Goal: Task Accomplishment & Management: Complete application form

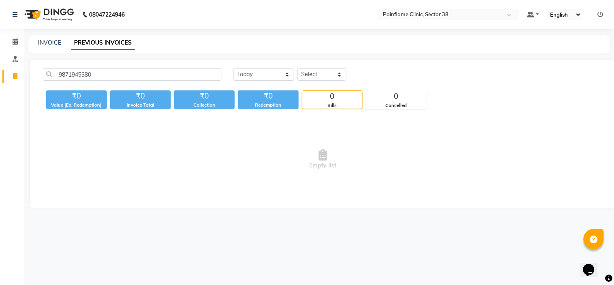
click at [166, 135] on span "Empty list" at bounding box center [323, 159] width 560 height 81
click at [55, 39] on link "INVOICE" at bounding box center [49, 42] width 23 height 7
select select "service"
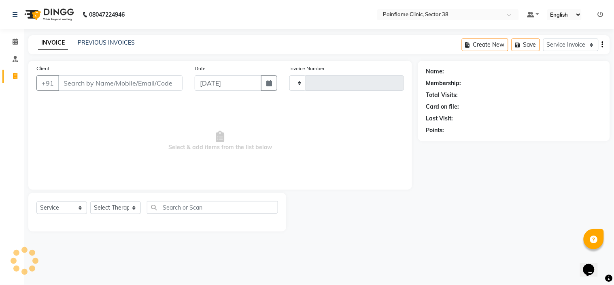
type input "9682"
select select "3964"
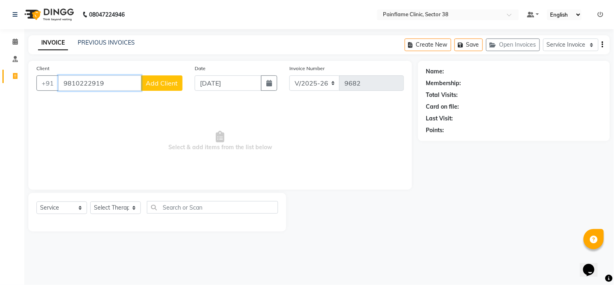
type input "9810222919"
click at [155, 87] on button "Add Client" at bounding box center [162, 82] width 42 height 15
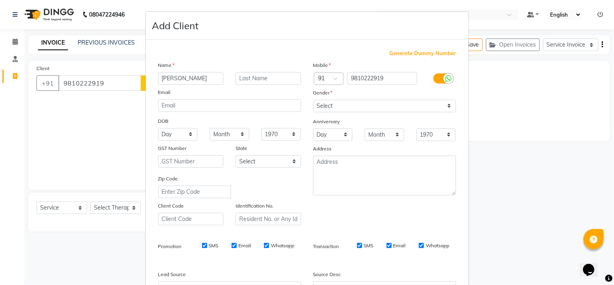
type input "[PERSON_NAME]"
type input "Malhotra"
click at [394, 107] on select "Select [DEMOGRAPHIC_DATA] [DEMOGRAPHIC_DATA] Other Prefer Not To Say" at bounding box center [384, 106] width 143 height 13
select select "[DEMOGRAPHIC_DATA]"
click at [313, 100] on select "Select [DEMOGRAPHIC_DATA] [DEMOGRAPHIC_DATA] Other Prefer Not To Say" at bounding box center [384, 106] width 143 height 13
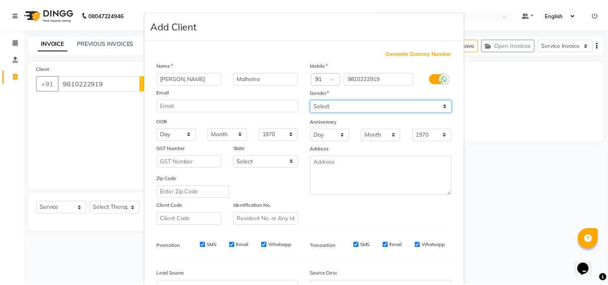
scroll to position [89, 0]
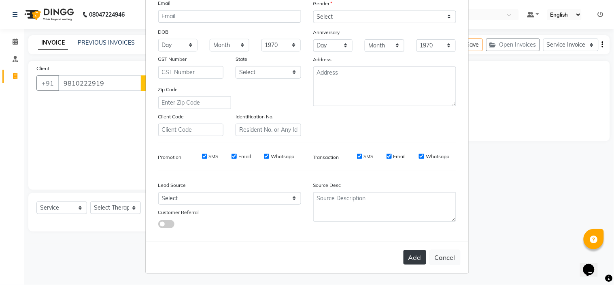
click at [417, 260] on button "Add" at bounding box center [415, 257] width 23 height 15
type input "98******19"
select select
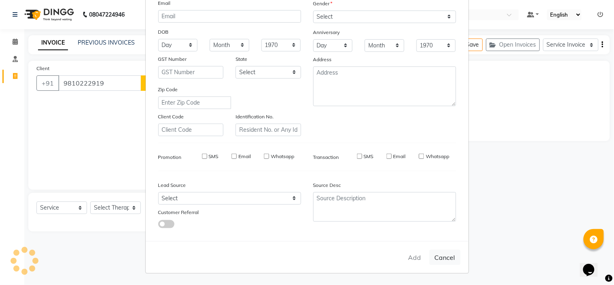
select select
checkbox input "false"
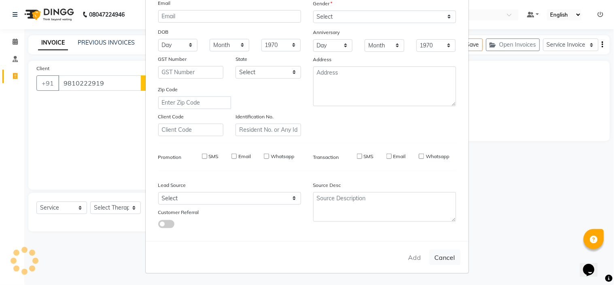
checkbox input "false"
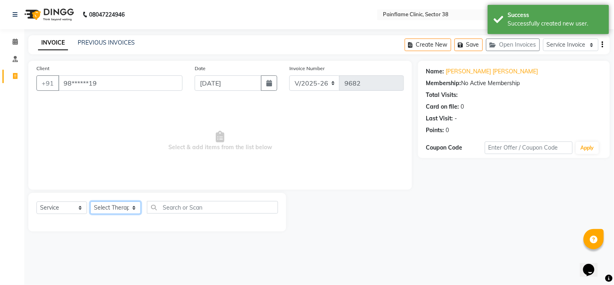
click at [132, 207] on select "Select Therapist [PERSON_NAME] Dr [PERSON_NAME] [PERSON_NAME] Dr [PERSON_NAME] …" at bounding box center [115, 207] width 51 height 13
select select "20209"
click at [90, 202] on select "Select Therapist [PERSON_NAME] Dr [PERSON_NAME] [PERSON_NAME] Dr [PERSON_NAME] …" at bounding box center [115, 207] width 51 height 13
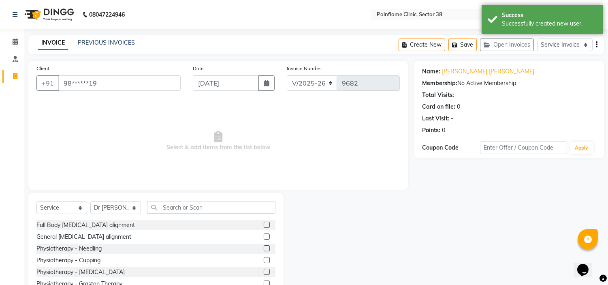
click at [264, 223] on label at bounding box center [267, 224] width 6 height 6
click at [264, 223] on input "checkbox" at bounding box center [266, 224] width 5 height 5
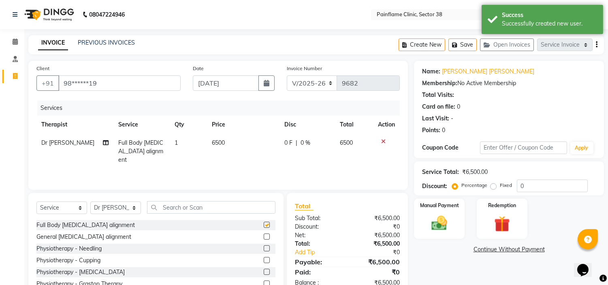
checkbox input "false"
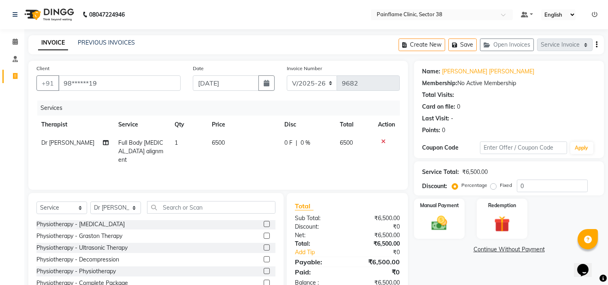
scroll to position [39, 0]
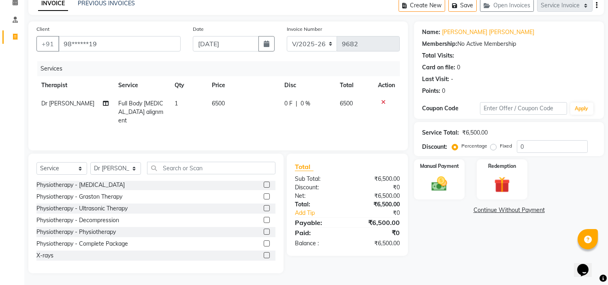
click at [264, 256] on label at bounding box center [267, 255] width 6 height 6
click at [264, 256] on input "checkbox" at bounding box center [266, 255] width 5 height 5
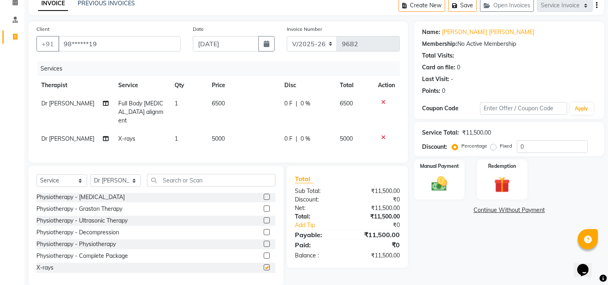
checkbox input "false"
click at [221, 135] on span "5000" at bounding box center [218, 138] width 13 height 7
select select "20209"
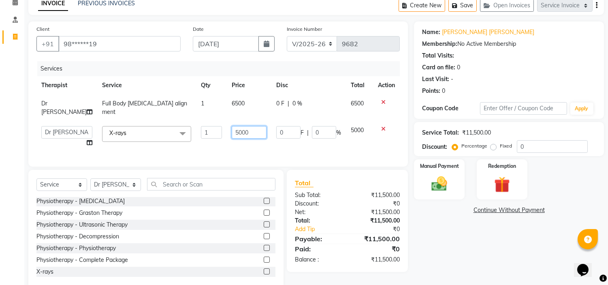
click at [232, 126] on input "5000" at bounding box center [249, 132] width 35 height 13
type input "1800"
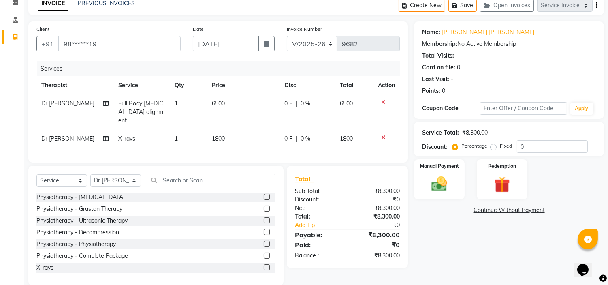
click at [500, 149] on label "Fixed" at bounding box center [506, 145] width 12 height 7
click at [492, 149] on input "Fixed" at bounding box center [495, 146] width 6 height 6
radio input "true"
click at [443, 185] on img at bounding box center [439, 184] width 27 height 19
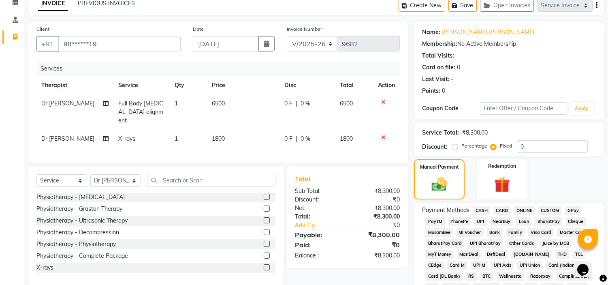
click at [479, 221] on span "UPI" at bounding box center [480, 221] width 13 height 9
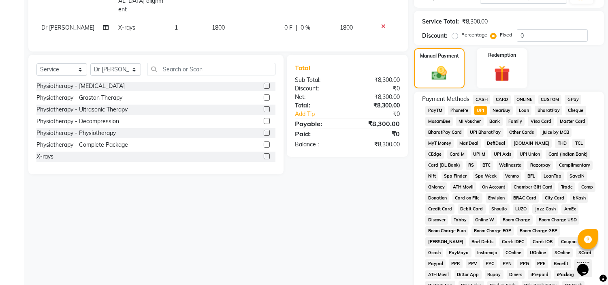
scroll to position [266, 0]
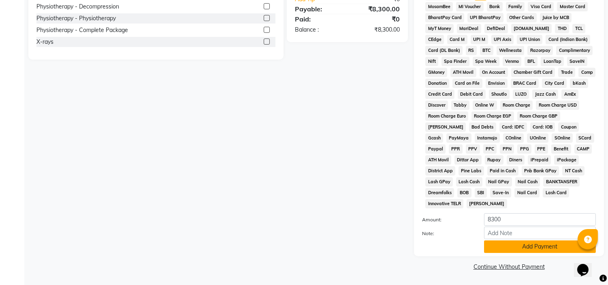
click at [493, 240] on button "Add Payment" at bounding box center [540, 246] width 112 height 13
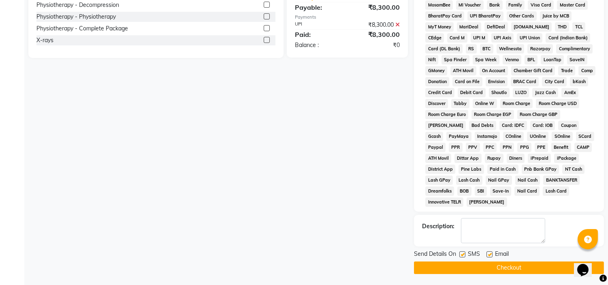
click at [488, 255] on label at bounding box center [489, 254] width 6 height 6
click at [488, 255] on input "checkbox" at bounding box center [488, 254] width 5 height 5
checkbox input "false"
click at [462, 257] on label at bounding box center [462, 254] width 6 height 6
click at [462, 257] on input "checkbox" at bounding box center [461, 254] width 5 height 5
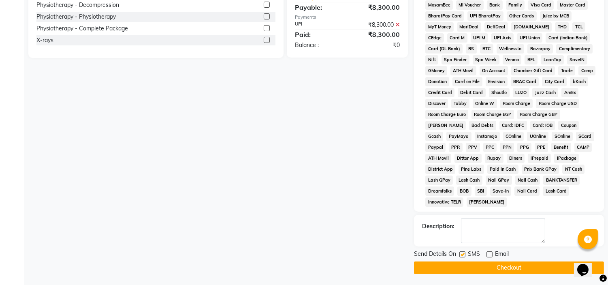
checkbox input "false"
click at [463, 269] on button "Checkout" at bounding box center [509, 267] width 190 height 13
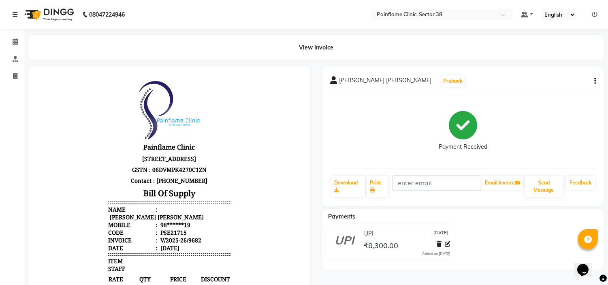
select select "service"
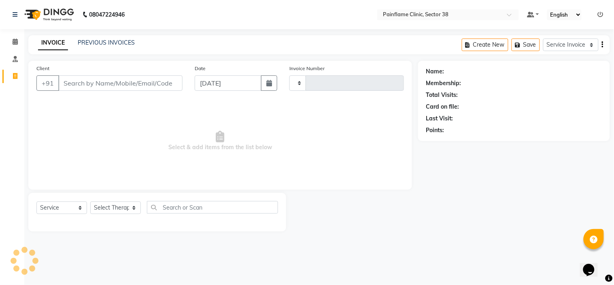
type input "9683"
select select "3964"
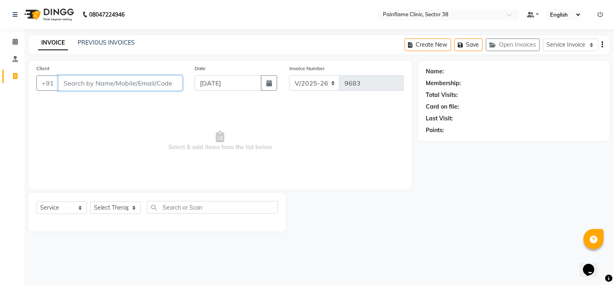
paste input "9426095763"
type input "9426095763"
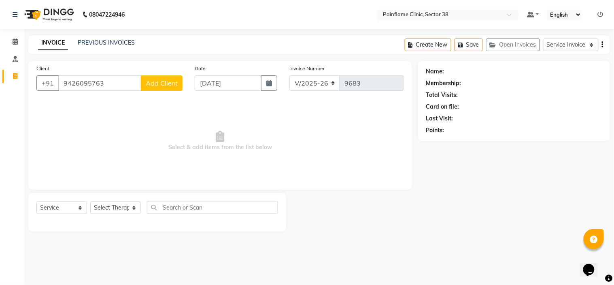
click at [174, 82] on span "Add Client" at bounding box center [162, 83] width 32 height 8
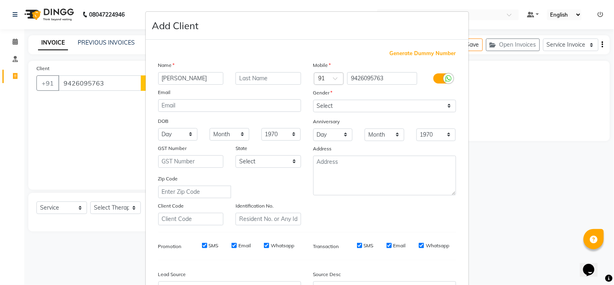
type input "[PERSON_NAME]"
click at [338, 103] on select "Select [DEMOGRAPHIC_DATA] [DEMOGRAPHIC_DATA] Other Prefer Not To Say" at bounding box center [384, 106] width 143 height 13
select select "[DEMOGRAPHIC_DATA]"
click at [313, 100] on select "Select [DEMOGRAPHIC_DATA] [DEMOGRAPHIC_DATA] Other Prefer Not To Say" at bounding box center [384, 106] width 143 height 13
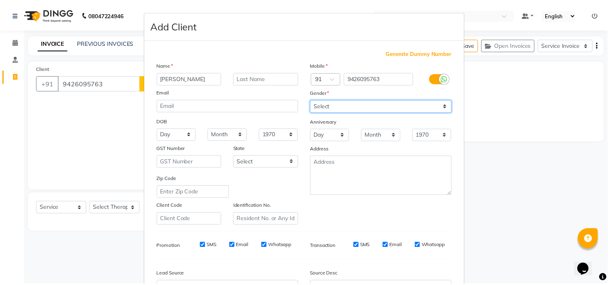
scroll to position [89, 0]
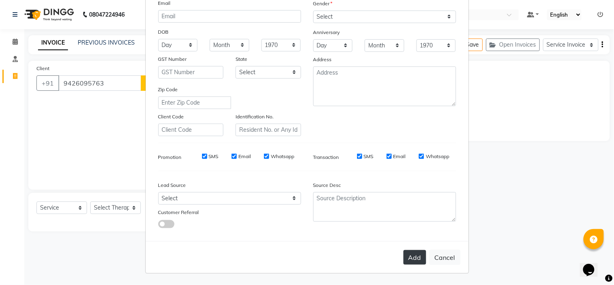
click at [411, 257] on button "Add" at bounding box center [415, 257] width 23 height 15
type input "94******63"
select select
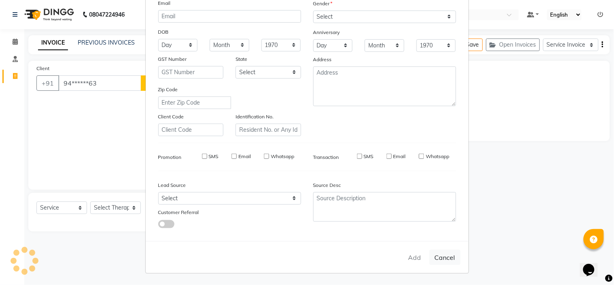
select select
checkbox input "false"
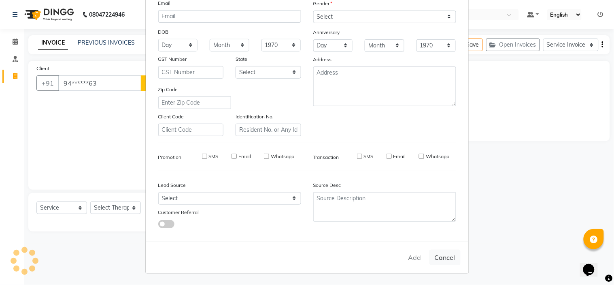
checkbox input "false"
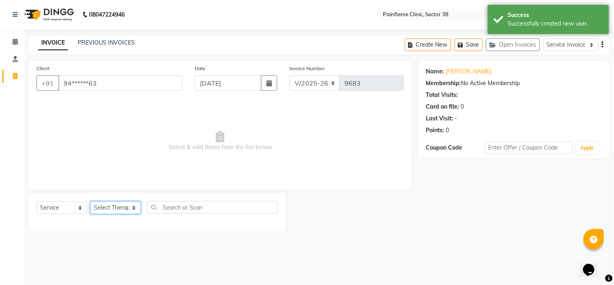
click at [108, 208] on select "Select Therapist [PERSON_NAME] Dr [PERSON_NAME] [PERSON_NAME] Dr [PERSON_NAME] …" at bounding box center [115, 207] width 51 height 13
select select "20209"
click at [90, 202] on select "Select Therapist [PERSON_NAME] Dr [PERSON_NAME] [PERSON_NAME] Dr [PERSON_NAME] …" at bounding box center [115, 207] width 51 height 13
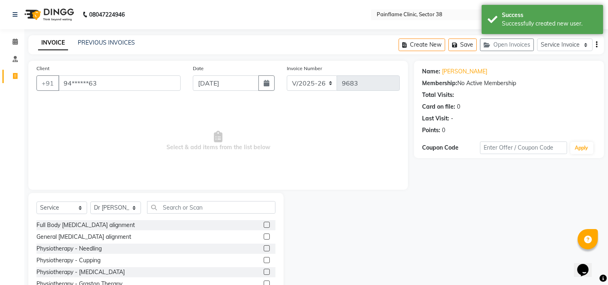
click at [264, 225] on label at bounding box center [267, 224] width 6 height 6
click at [264, 225] on input "checkbox" at bounding box center [266, 224] width 5 height 5
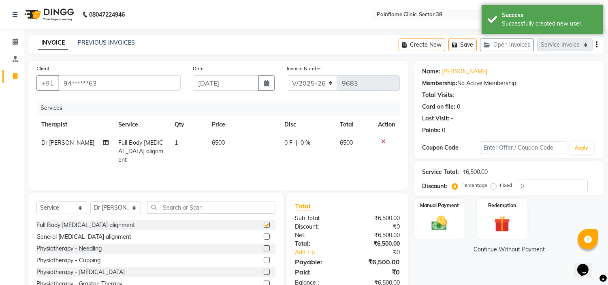
checkbox input "false"
click at [221, 146] on span "6500" at bounding box center [218, 142] width 13 height 7
select select "20209"
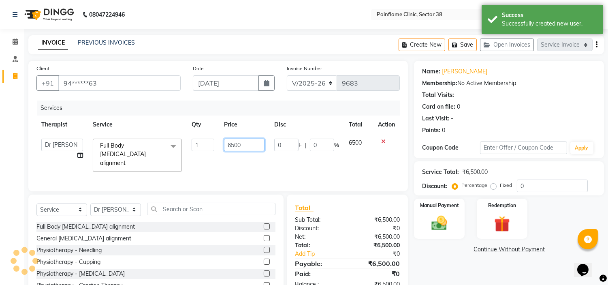
click at [236, 145] on input "6500" at bounding box center [244, 144] width 40 height 13
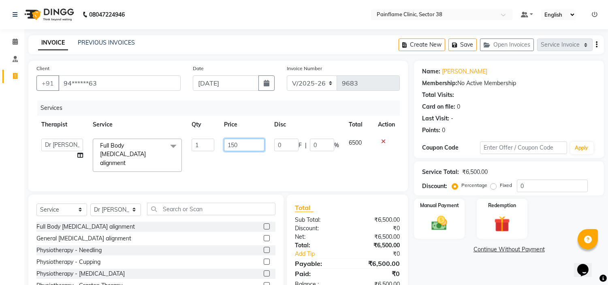
type input "1500"
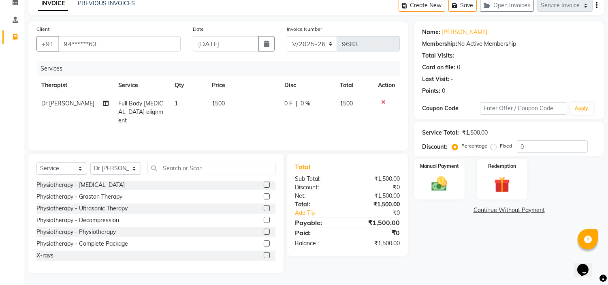
click at [264, 256] on label at bounding box center [267, 255] width 6 height 6
click at [264, 256] on input "checkbox" at bounding box center [266, 255] width 5 height 5
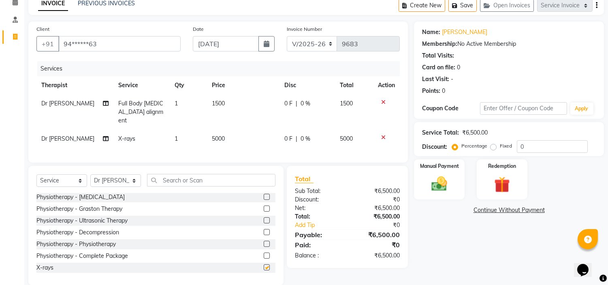
checkbox input "false"
click at [217, 135] on span "5000" at bounding box center [218, 138] width 13 height 7
select select "20209"
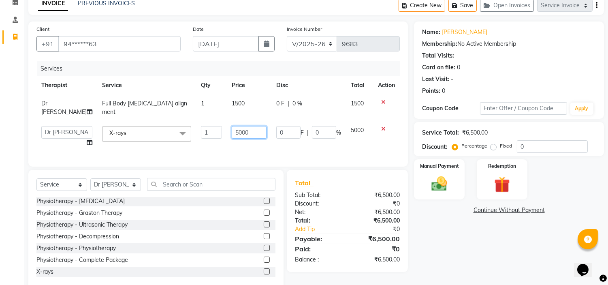
click at [232, 128] on input "5000" at bounding box center [249, 132] width 35 height 13
type input "2600"
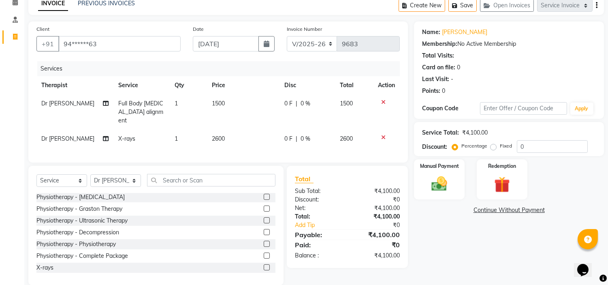
click at [500, 147] on label "Fixed" at bounding box center [506, 145] width 12 height 7
click at [492, 147] on input "Fixed" at bounding box center [495, 146] width 6 height 6
radio input "true"
click at [451, 179] on img at bounding box center [439, 184] width 27 height 19
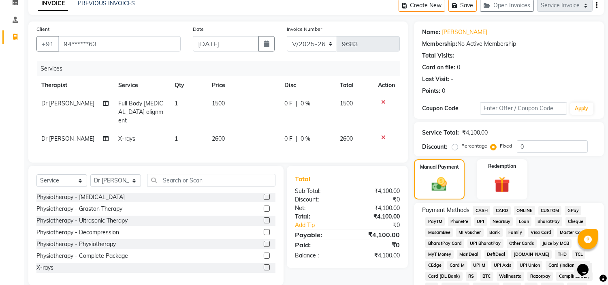
click at [479, 221] on span "UPI" at bounding box center [480, 221] width 13 height 9
click at [500, 209] on span "CARD" at bounding box center [501, 210] width 17 height 9
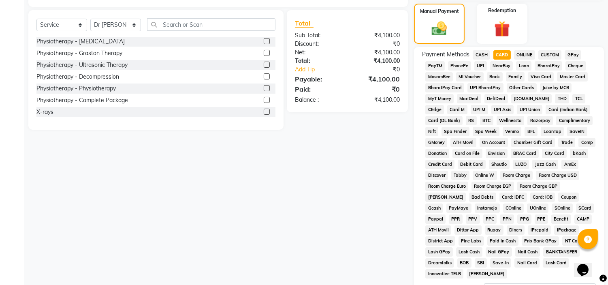
scroll to position [266, 0]
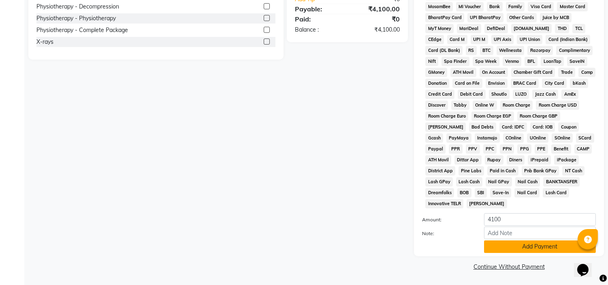
click at [534, 243] on button "Add Payment" at bounding box center [540, 246] width 112 height 13
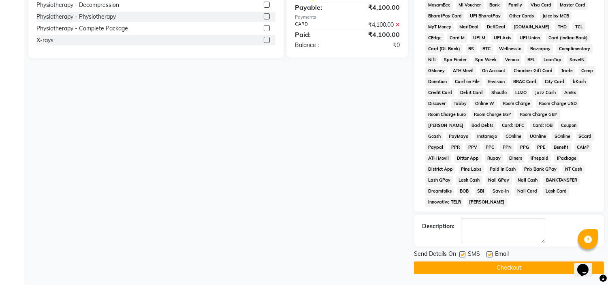
click at [490, 253] on label at bounding box center [489, 254] width 6 height 6
click at [490, 253] on input "checkbox" at bounding box center [488, 254] width 5 height 5
checkbox input "false"
click at [462, 257] on label at bounding box center [462, 254] width 6 height 6
click at [462, 257] on input "checkbox" at bounding box center [461, 254] width 5 height 5
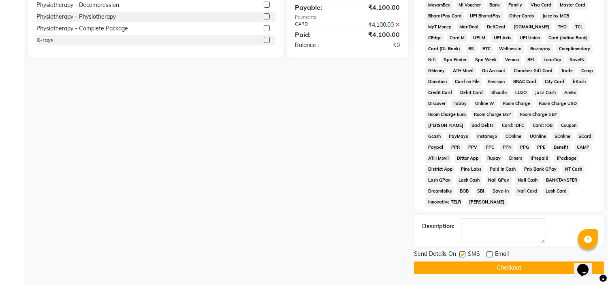
checkbox input "false"
click at [464, 270] on button "Checkout" at bounding box center [509, 267] width 190 height 13
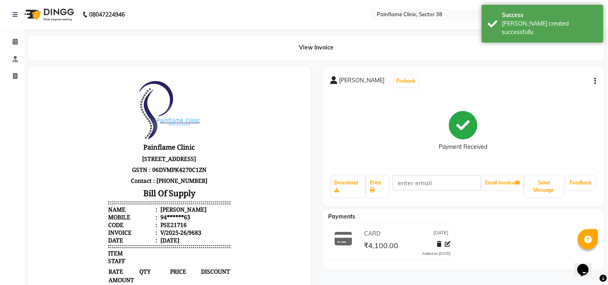
select select "3964"
select select "service"
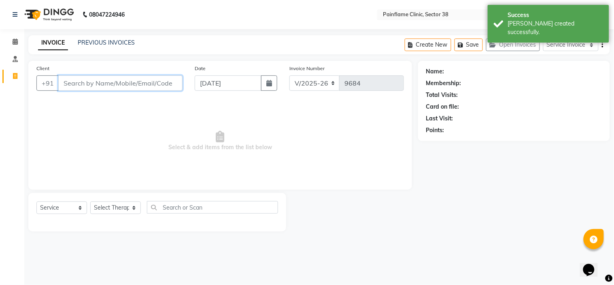
paste input "8980822068"
type input "8980822068"
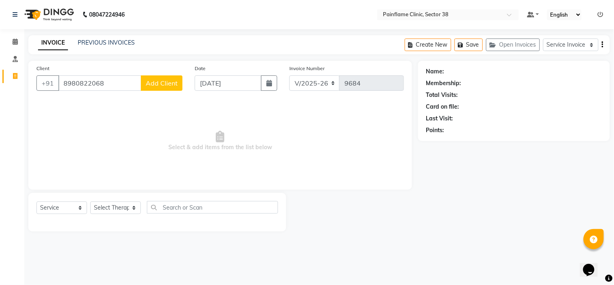
click at [153, 79] on span "Add Client" at bounding box center [162, 83] width 32 height 8
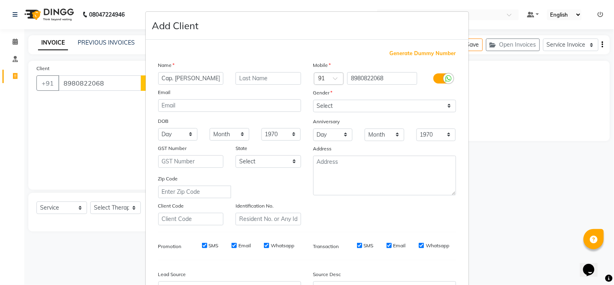
type input "Cap. [PERSON_NAME]"
click at [385, 104] on select "Select [DEMOGRAPHIC_DATA] [DEMOGRAPHIC_DATA] Other Prefer Not To Say" at bounding box center [384, 106] width 143 height 13
select select "[DEMOGRAPHIC_DATA]"
click at [313, 100] on select "Select [DEMOGRAPHIC_DATA] [DEMOGRAPHIC_DATA] Other Prefer Not To Say" at bounding box center [384, 106] width 143 height 13
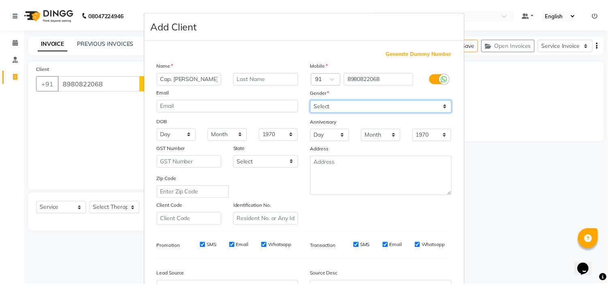
scroll to position [89, 0]
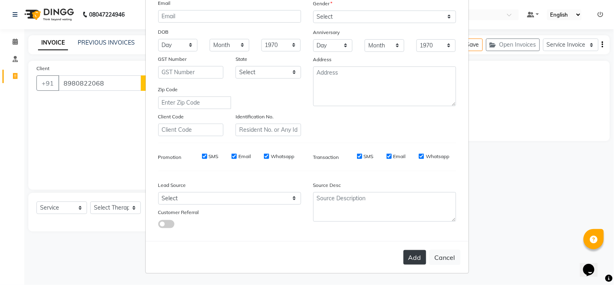
click at [410, 259] on button "Add" at bounding box center [415, 257] width 23 height 15
type input "89******68"
select select
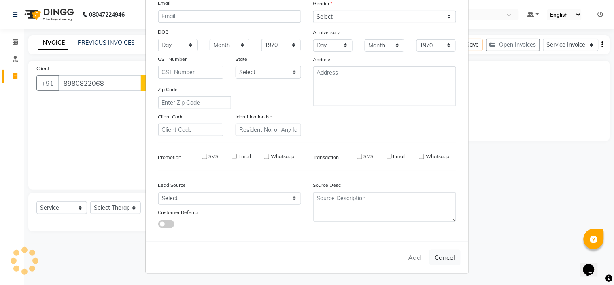
select select
checkbox input "false"
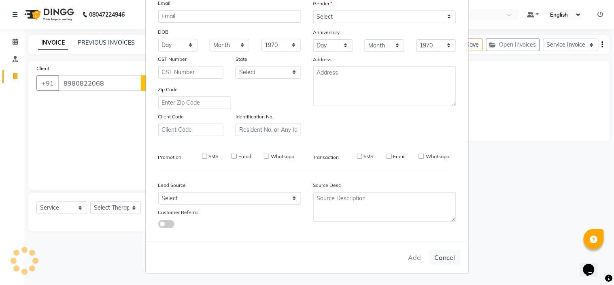
checkbox input "false"
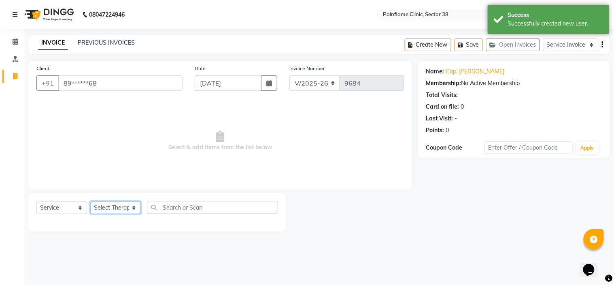
click at [100, 207] on select "Select Therapist [PERSON_NAME] Dr [PERSON_NAME] [PERSON_NAME] Dr [PERSON_NAME] …" at bounding box center [115, 207] width 51 height 13
select select "20209"
click at [90, 202] on select "Select Therapist [PERSON_NAME] Dr [PERSON_NAME] [PERSON_NAME] Dr [PERSON_NAME] …" at bounding box center [115, 207] width 51 height 13
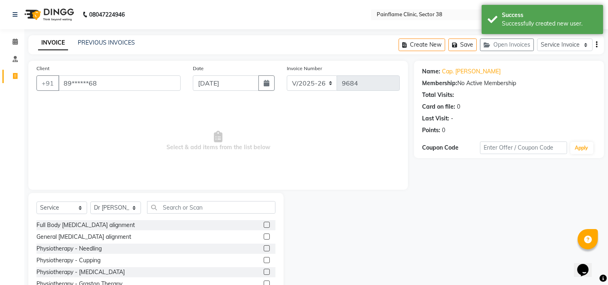
click at [264, 226] on label at bounding box center [267, 224] width 6 height 6
click at [264, 226] on input "checkbox" at bounding box center [266, 224] width 5 height 5
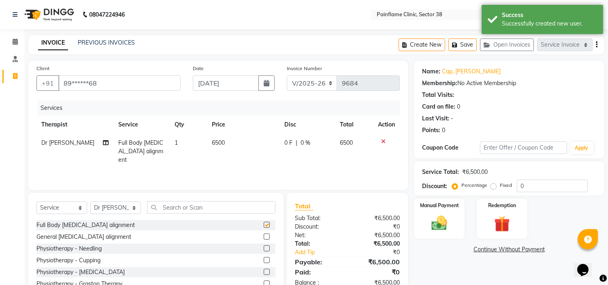
checkbox input "false"
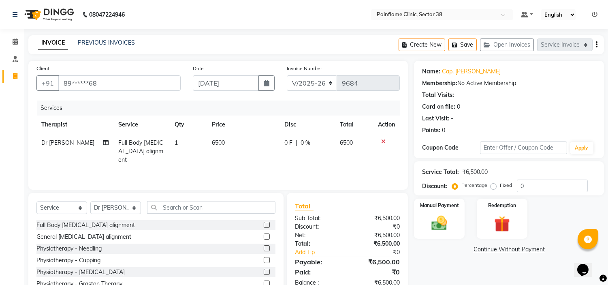
click at [219, 141] on span "6500" at bounding box center [218, 142] width 13 height 7
select select "20209"
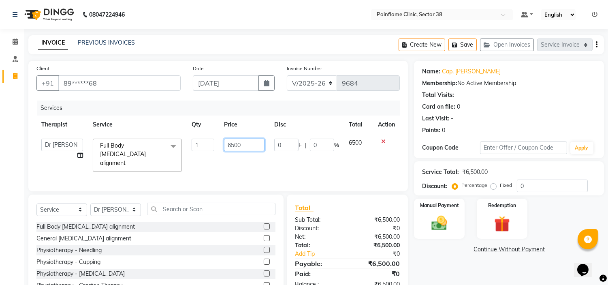
click at [235, 141] on input "6500" at bounding box center [244, 144] width 40 height 13
type input "1500"
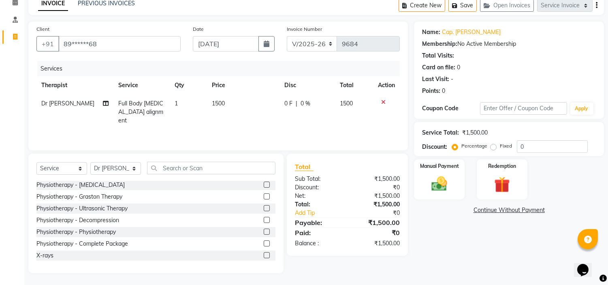
click at [264, 253] on label at bounding box center [267, 255] width 6 height 6
click at [264, 253] on input "checkbox" at bounding box center [266, 255] width 5 height 5
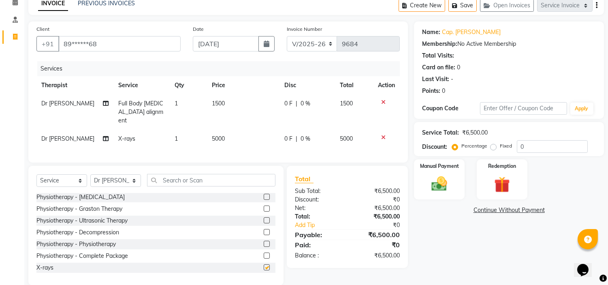
checkbox input "false"
click at [218, 135] on span "5000" at bounding box center [218, 138] width 13 height 7
select select "20209"
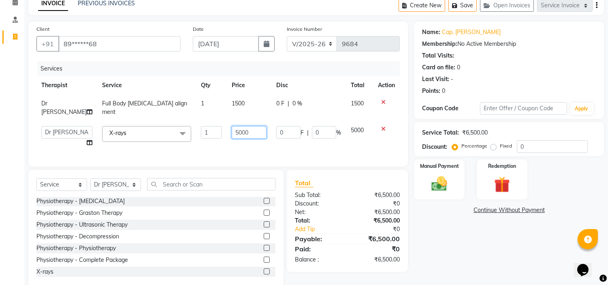
click at [232, 126] on input "5000" at bounding box center [249, 132] width 35 height 13
type input "2600"
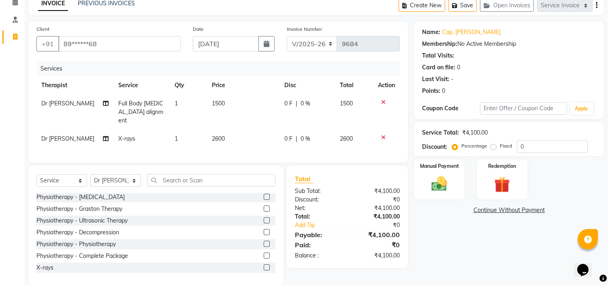
click at [500, 145] on label "Fixed" at bounding box center [506, 145] width 12 height 7
click at [493, 145] on input "Fixed" at bounding box center [495, 146] width 6 height 6
radio input "true"
click at [436, 178] on img at bounding box center [439, 184] width 27 height 19
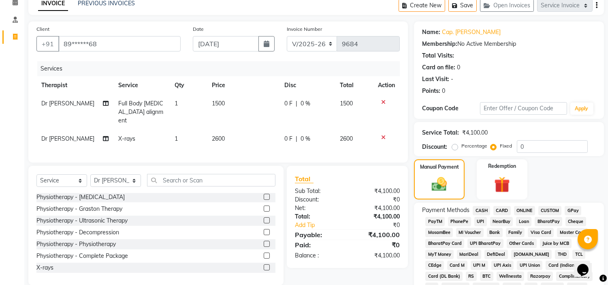
click at [494, 209] on span "CARD" at bounding box center [501, 210] width 17 height 9
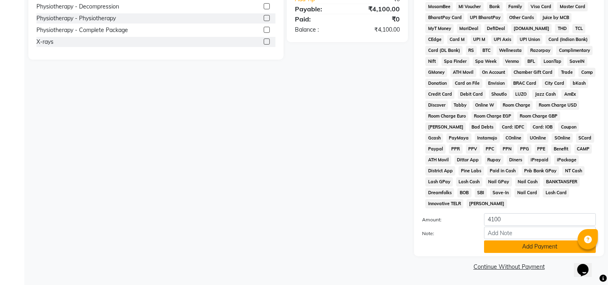
click at [519, 246] on button "Add Payment" at bounding box center [540, 246] width 112 height 13
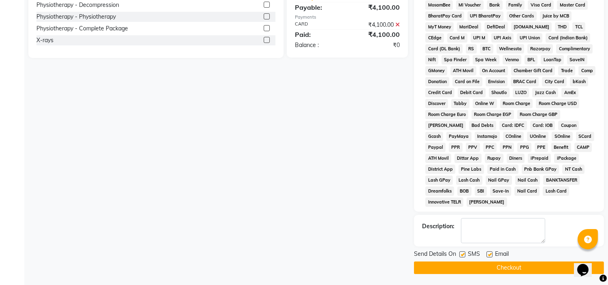
click at [488, 257] on label at bounding box center [489, 254] width 6 height 6
click at [488, 257] on input "checkbox" at bounding box center [488, 254] width 5 height 5
checkbox input "false"
click at [463, 255] on label at bounding box center [462, 254] width 6 height 6
click at [463, 255] on input "checkbox" at bounding box center [461, 254] width 5 height 5
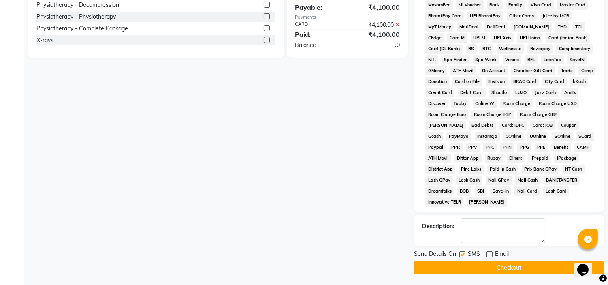
checkbox input "false"
click at [466, 265] on button "Checkout" at bounding box center [509, 267] width 190 height 13
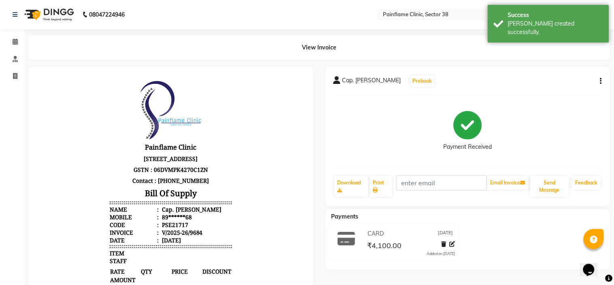
select select "3964"
select select "service"
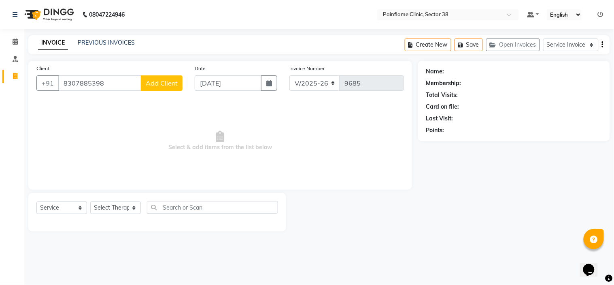
type input "8307885398"
click at [158, 82] on span "Add Client" at bounding box center [162, 83] width 32 height 8
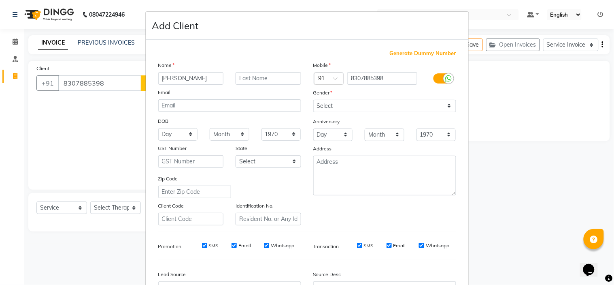
type input "[PERSON_NAME]"
click at [385, 110] on select "Select [DEMOGRAPHIC_DATA] [DEMOGRAPHIC_DATA] Other Prefer Not To Say" at bounding box center [384, 106] width 143 height 13
select select "[DEMOGRAPHIC_DATA]"
click at [313, 100] on select "Select [DEMOGRAPHIC_DATA] [DEMOGRAPHIC_DATA] Other Prefer Not To Say" at bounding box center [384, 106] width 143 height 13
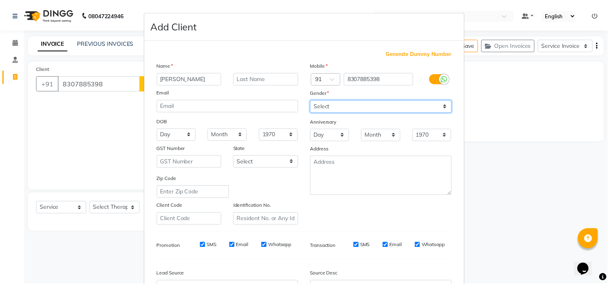
scroll to position [89, 0]
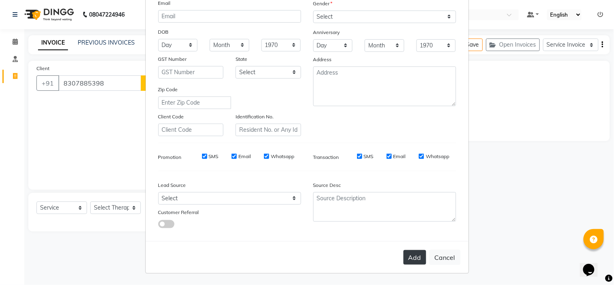
click at [419, 256] on button "Add" at bounding box center [415, 257] width 23 height 15
type input "83******98"
select select
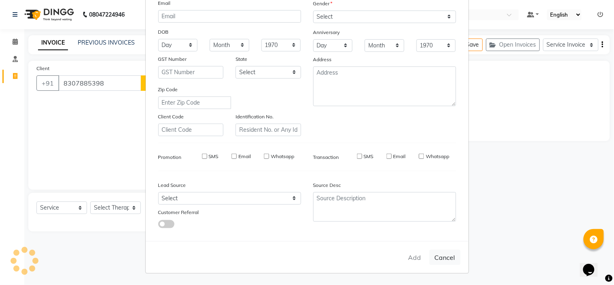
select select
checkbox input "false"
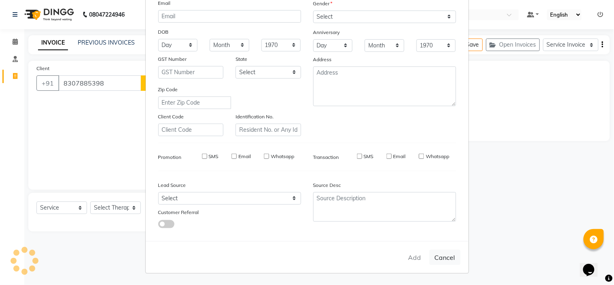
checkbox input "false"
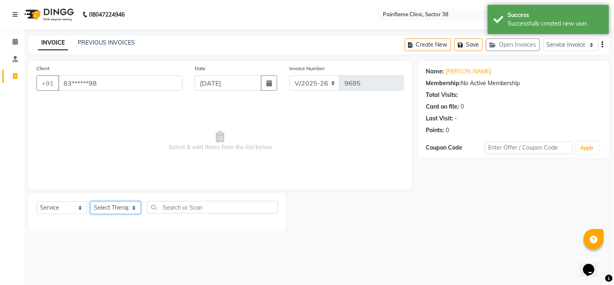
click at [109, 208] on select "Select Therapist [PERSON_NAME] Dr [PERSON_NAME] [PERSON_NAME] Dr [PERSON_NAME] …" at bounding box center [115, 207] width 51 height 13
select select "20209"
click at [90, 202] on select "Select Therapist [PERSON_NAME] Dr [PERSON_NAME] [PERSON_NAME] Dr [PERSON_NAME] …" at bounding box center [115, 207] width 51 height 13
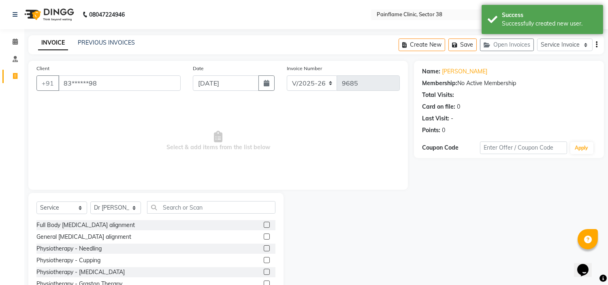
click at [264, 225] on label at bounding box center [267, 224] width 6 height 6
click at [264, 225] on input "checkbox" at bounding box center [266, 224] width 5 height 5
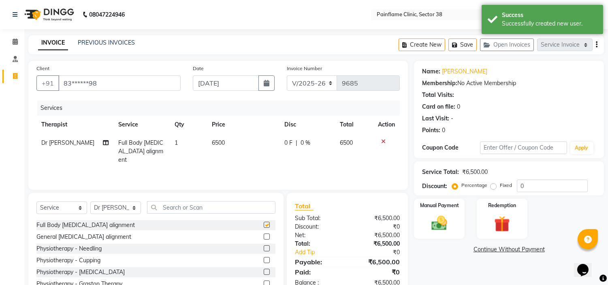
checkbox input "false"
click at [219, 144] on span "6500" at bounding box center [218, 142] width 13 height 7
select select "20209"
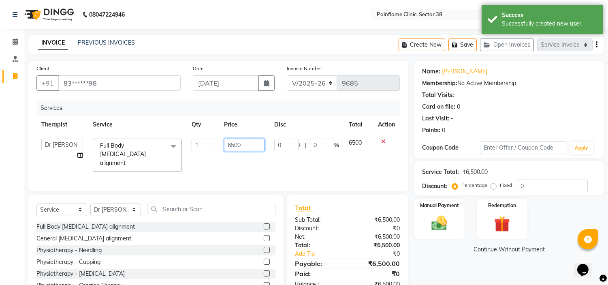
click at [228, 144] on input "6500" at bounding box center [244, 144] width 40 height 13
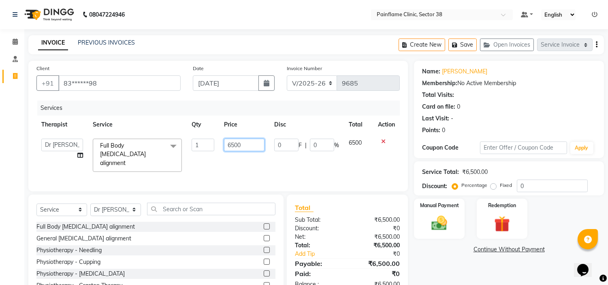
click at [228, 144] on input "6500" at bounding box center [244, 144] width 40 height 13
type input "5000"
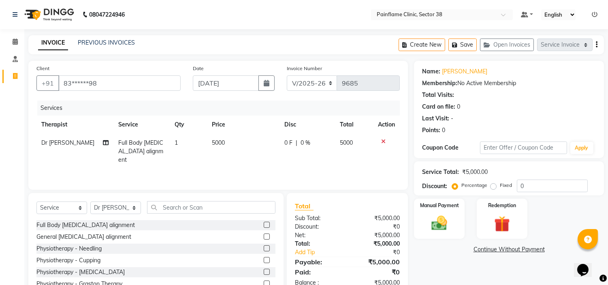
click at [500, 186] on label "Fixed" at bounding box center [506, 184] width 12 height 7
click at [492, 186] on input "Fixed" at bounding box center [495, 185] width 6 height 6
radio input "true"
click at [455, 211] on div "Manual Payment" at bounding box center [439, 218] width 53 height 41
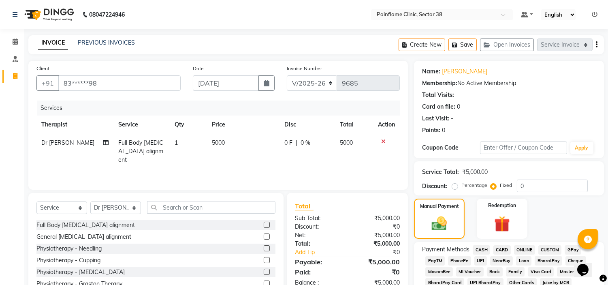
click at [479, 260] on span "UPI" at bounding box center [480, 260] width 13 height 9
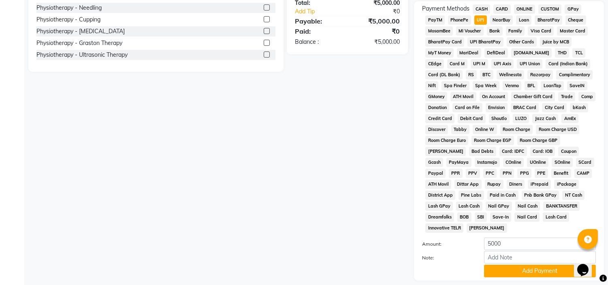
scroll to position [266, 0]
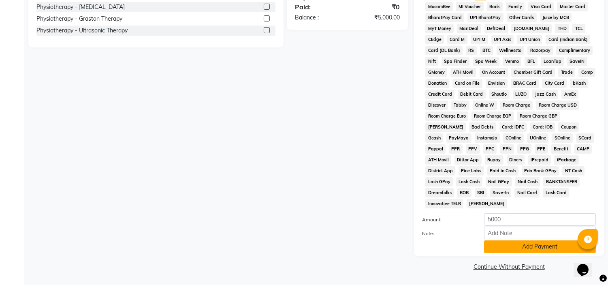
click at [499, 245] on button "Add Payment" at bounding box center [540, 246] width 112 height 13
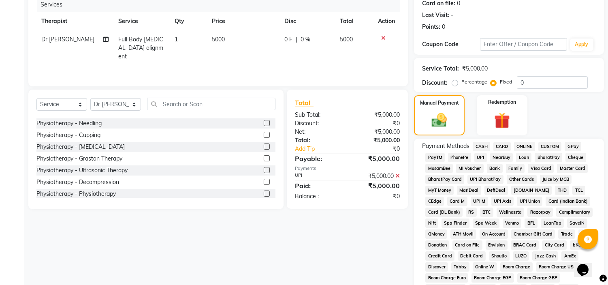
scroll to position [0, 0]
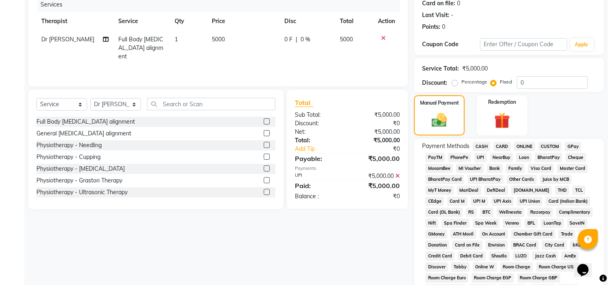
click at [264, 122] on label at bounding box center [267, 121] width 6 height 6
click at [264, 122] on input "checkbox" at bounding box center [266, 121] width 5 height 5
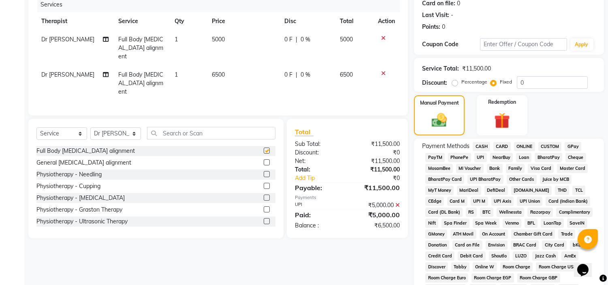
checkbox input "false"
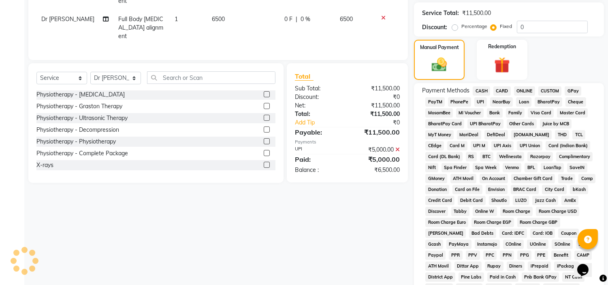
scroll to position [160, 0]
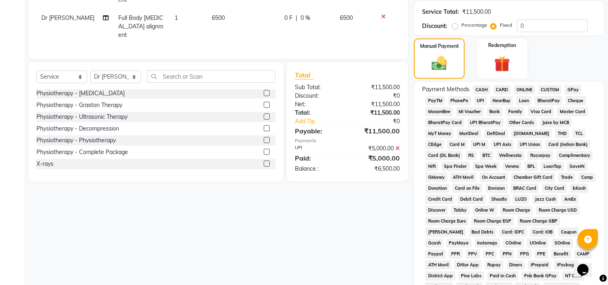
click at [264, 160] on label at bounding box center [267, 163] width 6 height 6
click at [264, 161] on input "checkbox" at bounding box center [266, 163] width 5 height 5
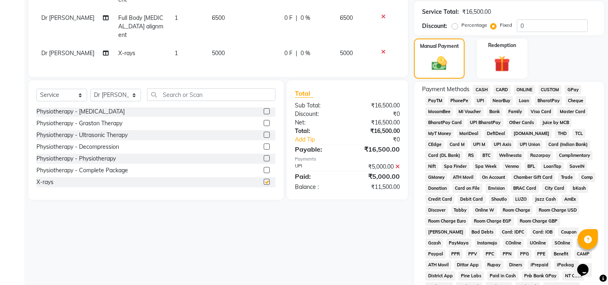
checkbox input "false"
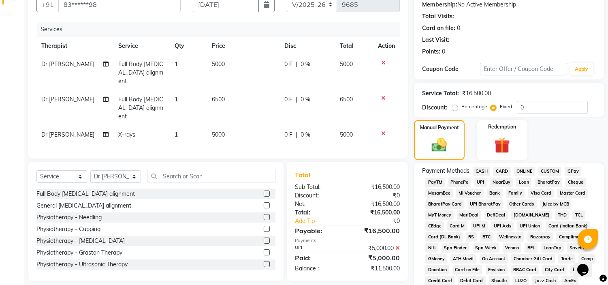
scroll to position [78, 0]
click at [217, 96] on span "6500" at bounding box center [218, 99] width 13 height 7
select select "20209"
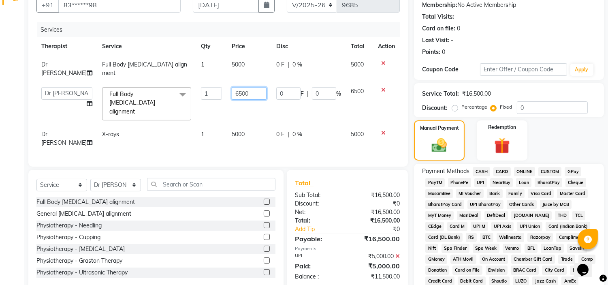
click at [232, 87] on input "6500" at bounding box center [249, 93] width 35 height 13
type input "1500"
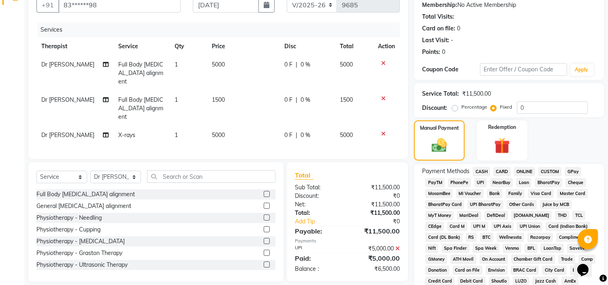
click at [235, 126] on td "5000" at bounding box center [243, 135] width 72 height 18
select select "20209"
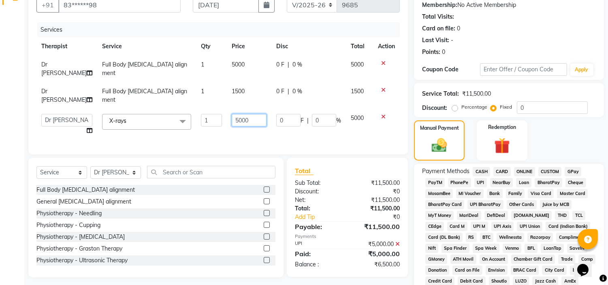
click at [235, 114] on input "5000" at bounding box center [249, 120] width 35 height 13
type input "2500"
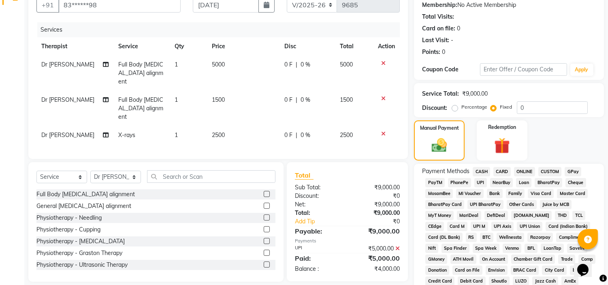
click at [498, 171] on span "CARD" at bounding box center [501, 171] width 17 height 9
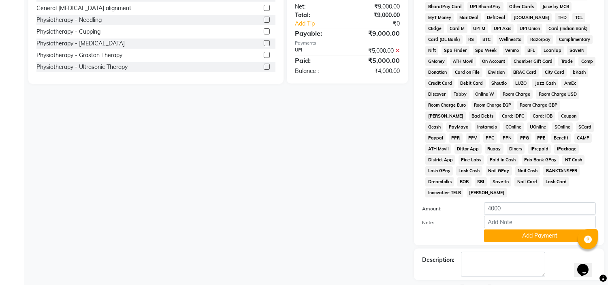
scroll to position [276, 0]
click at [521, 241] on button "Add Payment" at bounding box center [540, 235] width 112 height 13
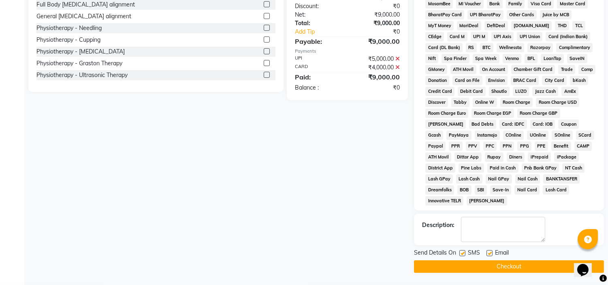
scroll to position [269, 0]
click at [489, 253] on label at bounding box center [489, 253] width 6 height 6
click at [489, 253] on input "checkbox" at bounding box center [488, 253] width 5 height 5
checkbox input "false"
click at [462, 255] on label at bounding box center [462, 253] width 6 height 6
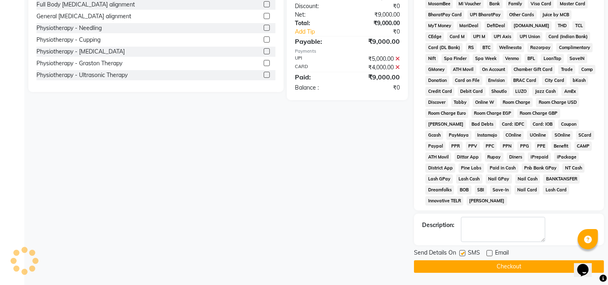
click at [462, 255] on input "checkbox" at bounding box center [461, 253] width 5 height 5
checkbox input "false"
click at [460, 268] on button "Checkout" at bounding box center [509, 266] width 190 height 13
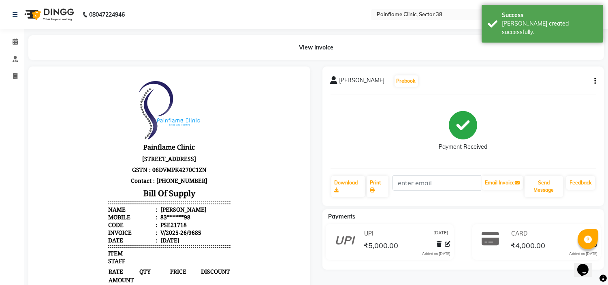
select select "3964"
select select "service"
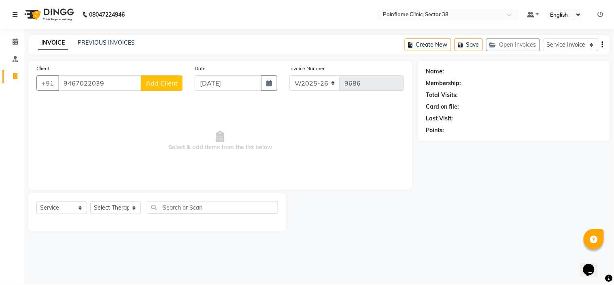
type input "9467022039"
click at [168, 82] on span "Add Client" at bounding box center [162, 83] width 32 height 8
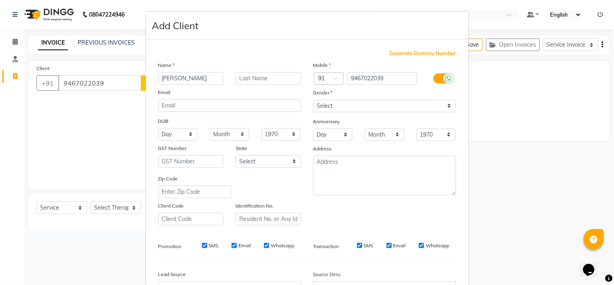
type input "[PERSON_NAME]"
click at [326, 109] on select "Select [DEMOGRAPHIC_DATA] [DEMOGRAPHIC_DATA] Other Prefer Not To Say" at bounding box center [384, 106] width 143 height 13
select select "[DEMOGRAPHIC_DATA]"
click at [313, 100] on select "Select [DEMOGRAPHIC_DATA] [DEMOGRAPHIC_DATA] Other Prefer Not To Say" at bounding box center [384, 106] width 143 height 13
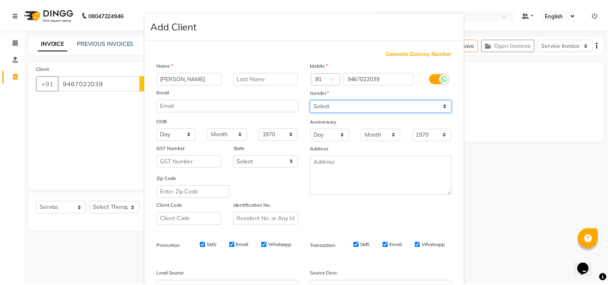
scroll to position [89, 0]
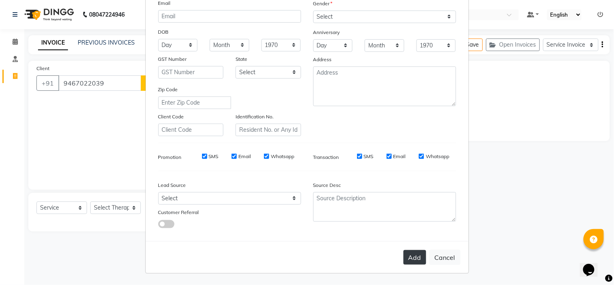
click at [408, 260] on button "Add" at bounding box center [415, 257] width 23 height 15
type input "94******39"
select select
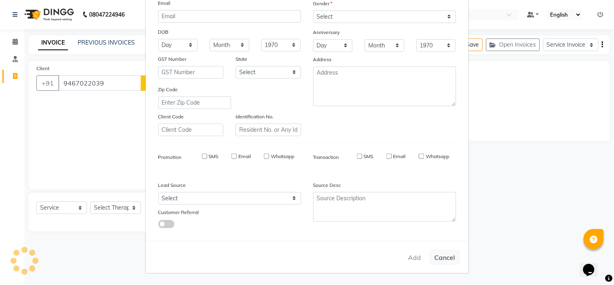
select select
checkbox input "false"
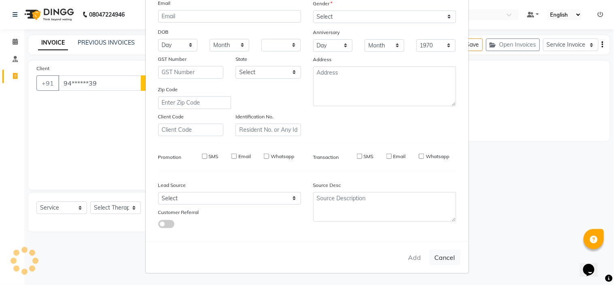
checkbox input "false"
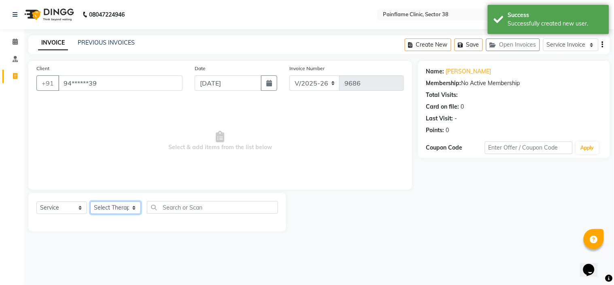
click at [113, 204] on select "Select Therapist [PERSON_NAME] Dr [PERSON_NAME] [PERSON_NAME] Dr [PERSON_NAME] …" at bounding box center [115, 207] width 51 height 13
select select "20209"
click at [90, 202] on select "Select Therapist [PERSON_NAME] Dr [PERSON_NAME] [PERSON_NAME] Dr [PERSON_NAME] …" at bounding box center [115, 207] width 51 height 13
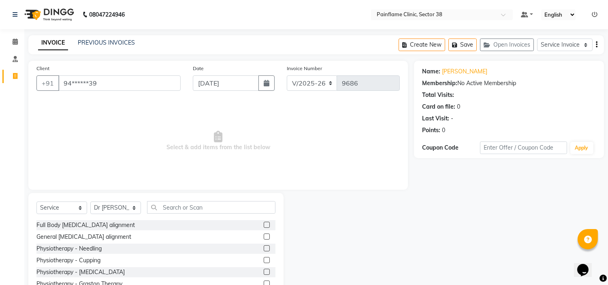
click at [264, 225] on label at bounding box center [267, 224] width 6 height 6
click at [264, 225] on input "checkbox" at bounding box center [266, 224] width 5 height 5
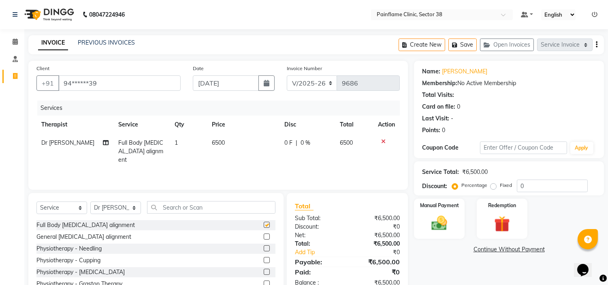
checkbox input "false"
click at [219, 143] on span "6500" at bounding box center [218, 142] width 13 height 7
select select "20209"
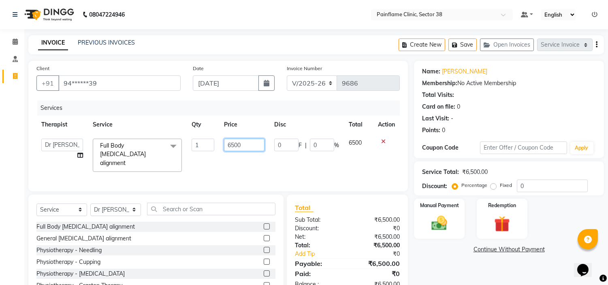
click at [226, 144] on input "6500" at bounding box center [244, 144] width 40 height 13
type input "5000"
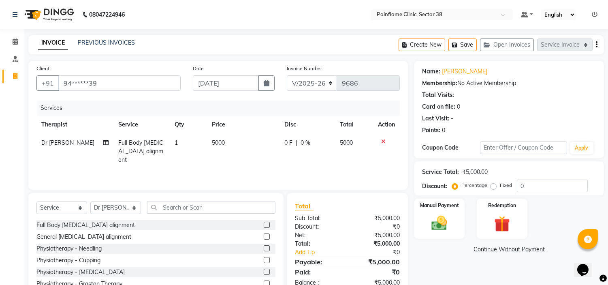
click at [500, 187] on label "Fixed" at bounding box center [506, 184] width 12 height 7
click at [492, 187] on input "Fixed" at bounding box center [495, 185] width 6 height 6
radio input "true"
click at [440, 220] on img at bounding box center [439, 223] width 27 height 19
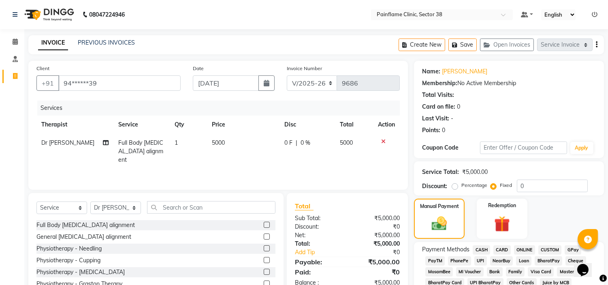
click at [480, 259] on span "UPI" at bounding box center [480, 260] width 13 height 9
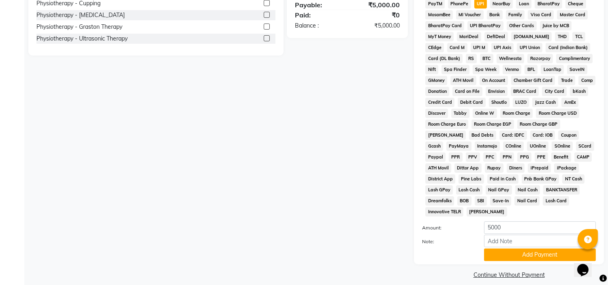
scroll to position [266, 0]
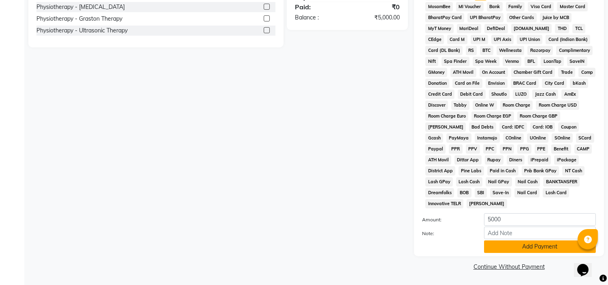
click at [493, 245] on button "Add Payment" at bounding box center [540, 246] width 112 height 13
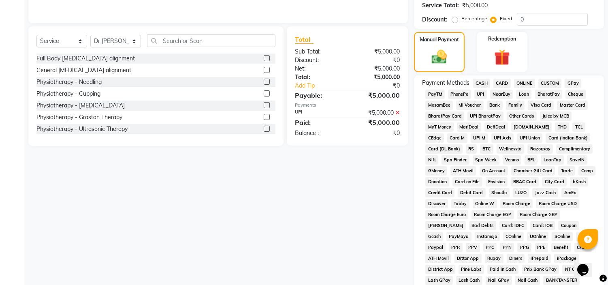
scroll to position [161, 0]
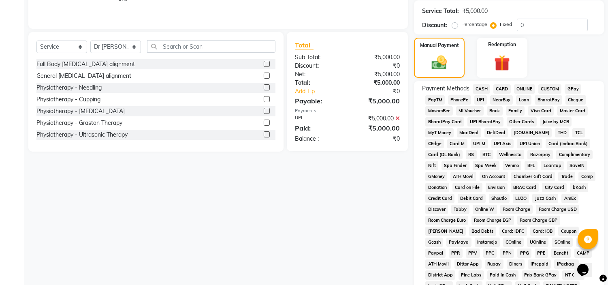
click at [264, 65] on label at bounding box center [267, 64] width 6 height 6
click at [264, 65] on input "checkbox" at bounding box center [266, 64] width 5 height 5
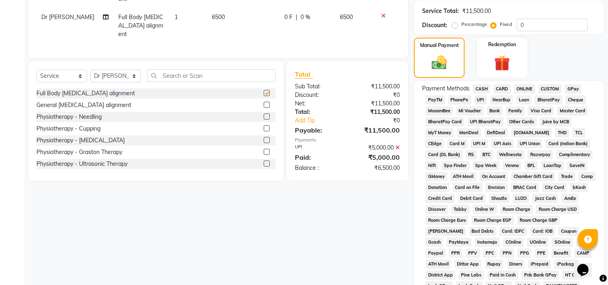
checkbox input "false"
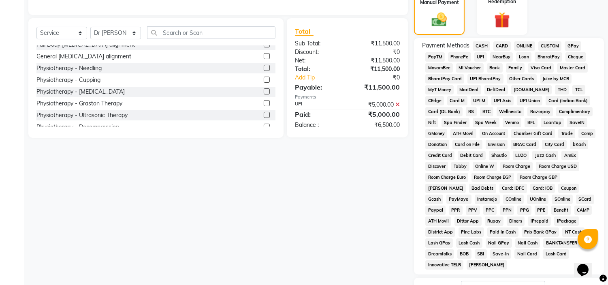
scroll to position [48, 0]
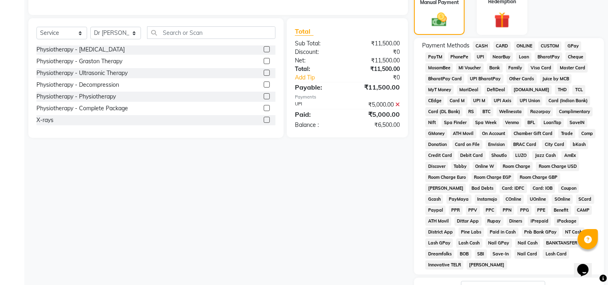
click at [264, 117] on label at bounding box center [267, 120] width 6 height 6
click at [264, 117] on input "checkbox" at bounding box center [266, 119] width 5 height 5
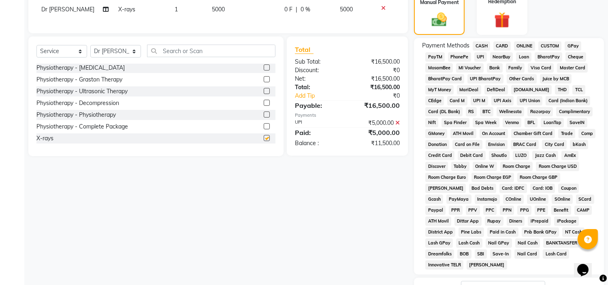
checkbox input "false"
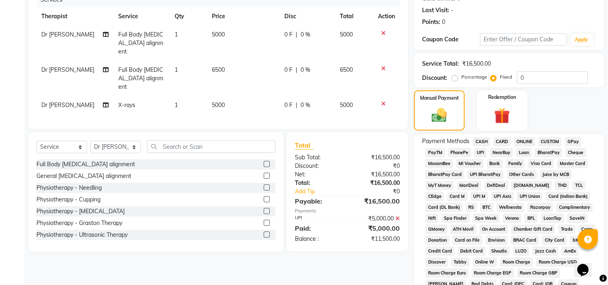
scroll to position [108, 0]
click at [216, 66] on span "6500" at bounding box center [218, 69] width 13 height 7
select select "20209"
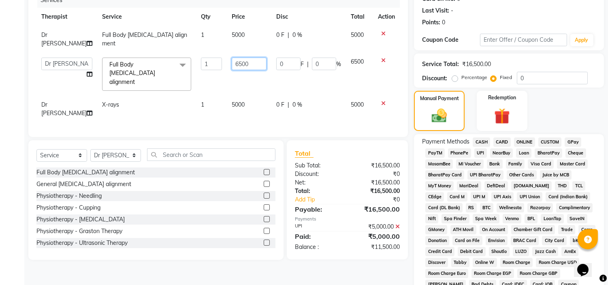
click at [232, 57] on input "6500" at bounding box center [249, 63] width 35 height 13
type input "1500"
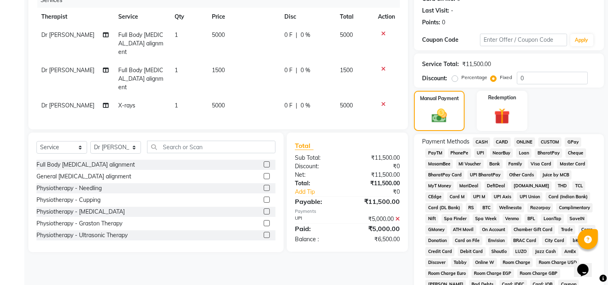
click at [232, 96] on td "5000" at bounding box center [243, 105] width 72 height 18
select select "20209"
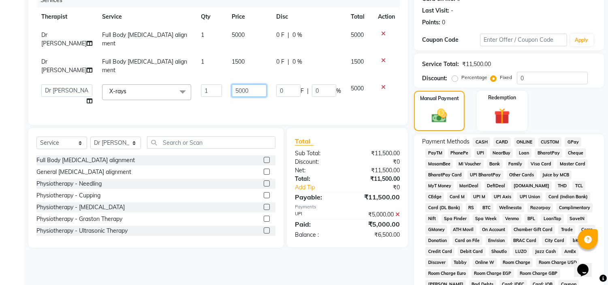
click at [233, 84] on input "5000" at bounding box center [249, 90] width 35 height 13
type input "2200"
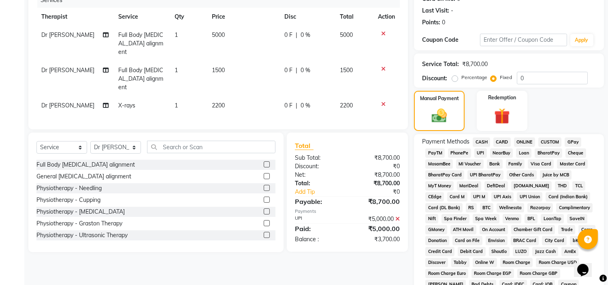
click at [500, 142] on span "CARD" at bounding box center [501, 141] width 17 height 9
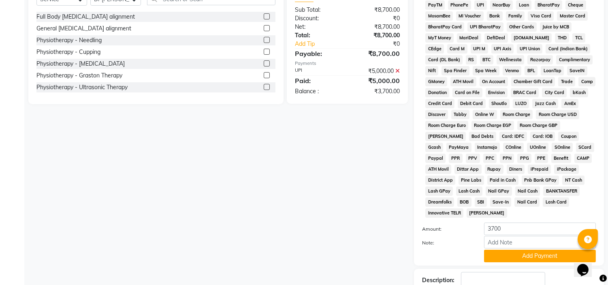
scroll to position [256, 0]
click at [536, 259] on button "Add Payment" at bounding box center [540, 255] width 112 height 13
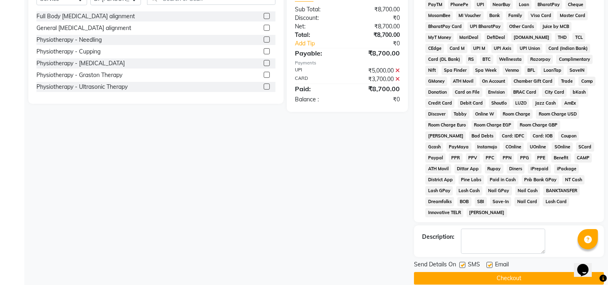
click at [490, 265] on label at bounding box center [489, 265] width 6 height 6
click at [490, 265] on input "checkbox" at bounding box center [488, 264] width 5 height 5
checkbox input "false"
click at [463, 266] on label at bounding box center [462, 265] width 6 height 6
click at [463, 266] on input "checkbox" at bounding box center [461, 264] width 5 height 5
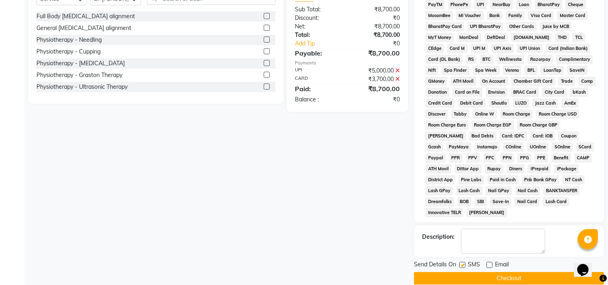
checkbox input "false"
click at [463, 277] on button "Checkout" at bounding box center [509, 278] width 190 height 13
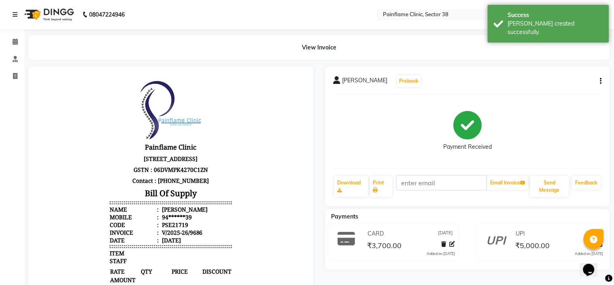
select select "3964"
select select "service"
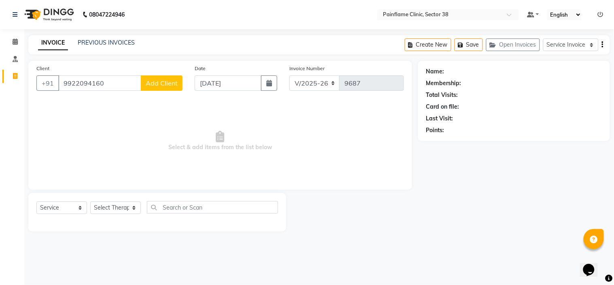
type input "9922094160"
click at [156, 78] on button "Add Client" at bounding box center [162, 82] width 42 height 15
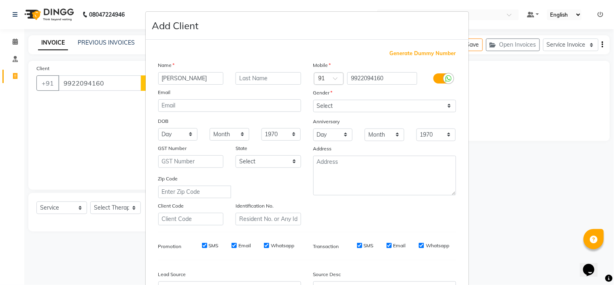
type input "[PERSON_NAME]"
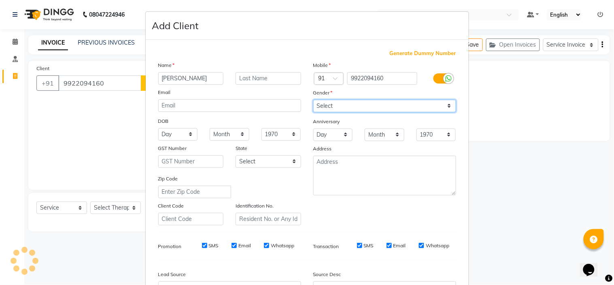
click at [337, 105] on select "Select [DEMOGRAPHIC_DATA] [DEMOGRAPHIC_DATA] Other Prefer Not To Say" at bounding box center [384, 106] width 143 height 13
select select "[DEMOGRAPHIC_DATA]"
click at [313, 100] on select "Select [DEMOGRAPHIC_DATA] [DEMOGRAPHIC_DATA] Other Prefer Not To Say" at bounding box center [384, 106] width 143 height 13
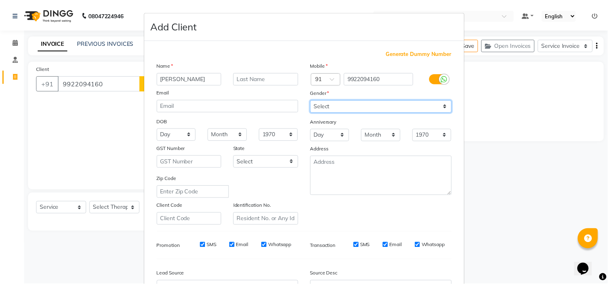
scroll to position [89, 0]
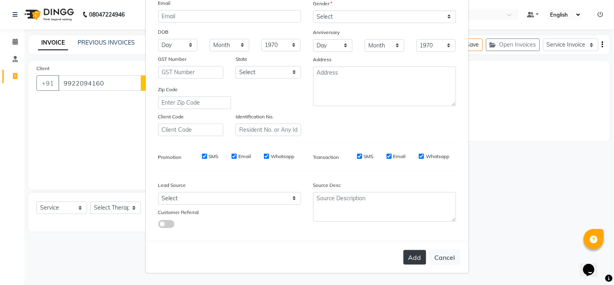
click at [411, 257] on button "Add" at bounding box center [415, 257] width 23 height 15
type input "99******60"
select select
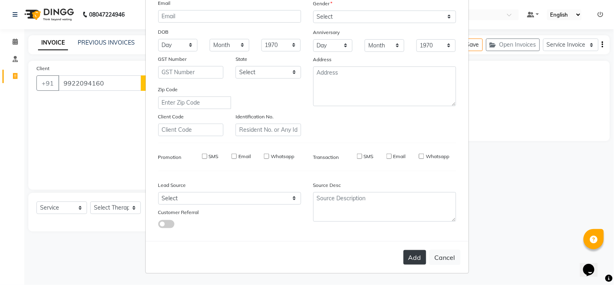
select select
checkbox input "false"
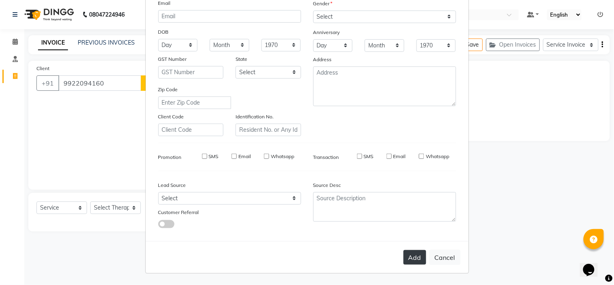
checkbox input "false"
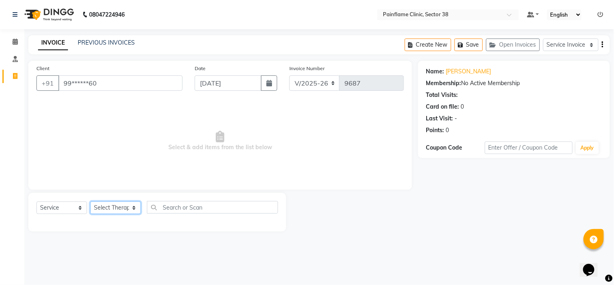
click at [121, 209] on select "Select Therapist [PERSON_NAME] Dr [PERSON_NAME] [PERSON_NAME] Dr [PERSON_NAME] …" at bounding box center [115, 207] width 51 height 13
select select "20209"
click at [90, 202] on select "Select Therapist [PERSON_NAME] Dr [PERSON_NAME] [PERSON_NAME] Dr [PERSON_NAME] …" at bounding box center [115, 207] width 51 height 13
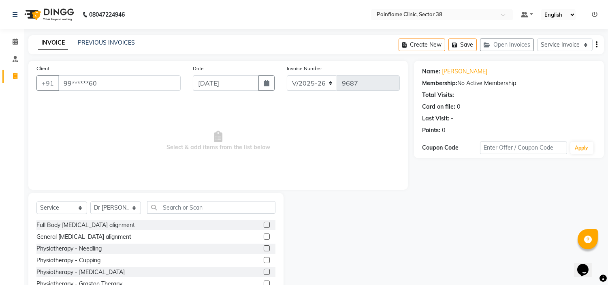
click at [264, 225] on label at bounding box center [267, 224] width 6 height 6
click at [264, 225] on input "checkbox" at bounding box center [266, 224] width 5 height 5
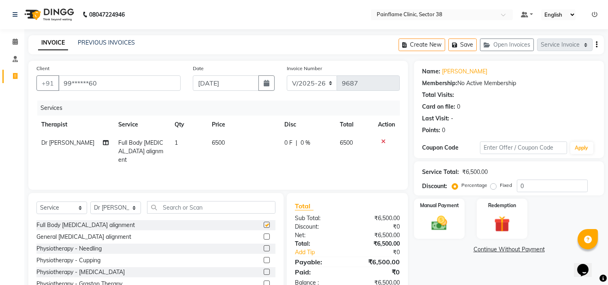
checkbox input "false"
click at [221, 143] on span "6500" at bounding box center [218, 142] width 13 height 7
select select "20209"
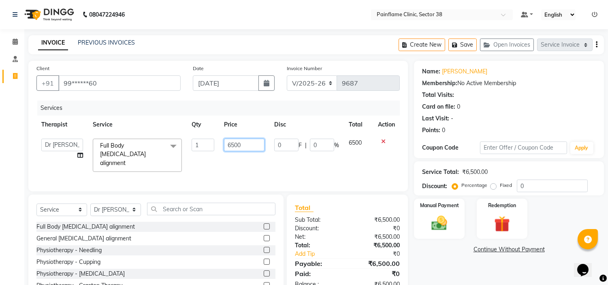
click at [227, 144] on input "6500" at bounding box center [244, 144] width 40 height 13
type input "1500"
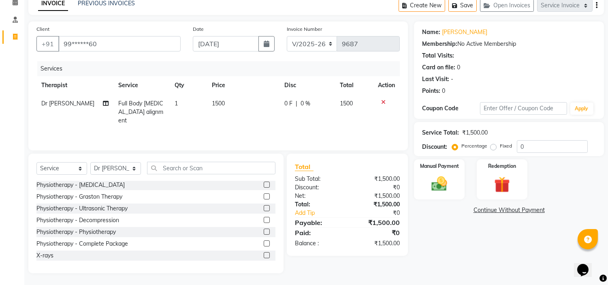
click at [264, 254] on label at bounding box center [267, 255] width 6 height 6
click at [264, 254] on input "checkbox" at bounding box center [266, 255] width 5 height 5
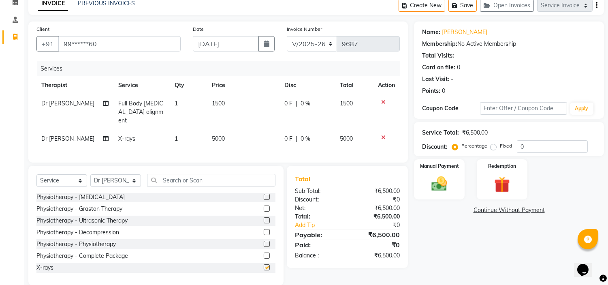
checkbox input "false"
click at [220, 135] on span "5000" at bounding box center [218, 138] width 13 height 7
select select "20209"
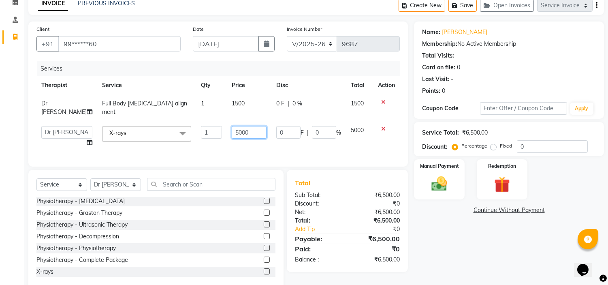
click at [234, 126] on input "5000" at bounding box center [249, 132] width 35 height 13
type input "2900"
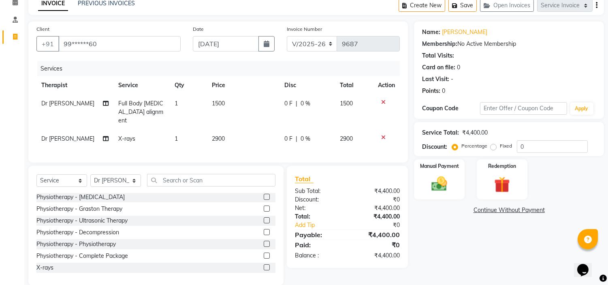
click at [500, 145] on label "Fixed" at bounding box center [506, 145] width 12 height 7
click at [492, 145] on input "Fixed" at bounding box center [495, 146] width 6 height 6
radio input "true"
click at [436, 176] on img at bounding box center [439, 184] width 27 height 19
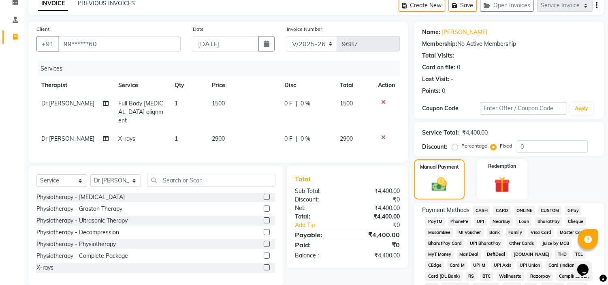
click at [481, 219] on span "UPI" at bounding box center [480, 221] width 13 height 9
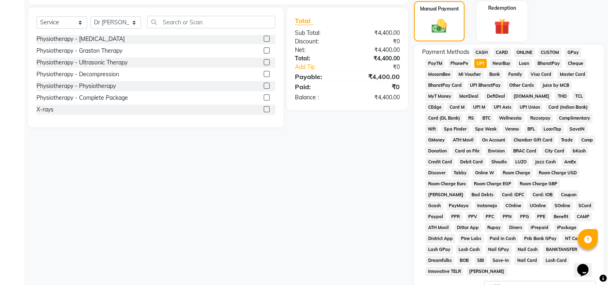
scroll to position [266, 0]
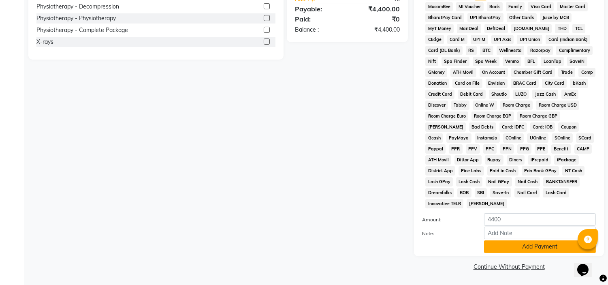
click at [498, 246] on button "Add Payment" at bounding box center [540, 246] width 112 height 13
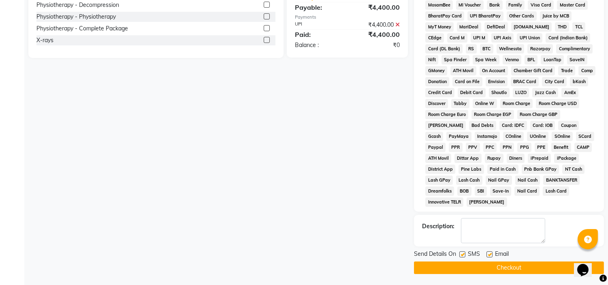
click at [491, 252] on label at bounding box center [489, 254] width 6 height 6
click at [491, 252] on input "checkbox" at bounding box center [488, 254] width 5 height 5
checkbox input "false"
click at [464, 254] on label at bounding box center [462, 254] width 6 height 6
click at [464, 254] on input "checkbox" at bounding box center [461, 254] width 5 height 5
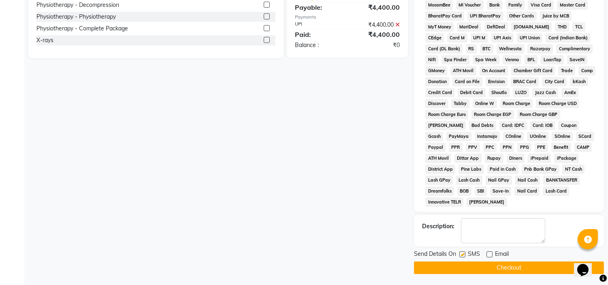
checkbox input "false"
click at [468, 266] on button "Checkout" at bounding box center [509, 267] width 190 height 13
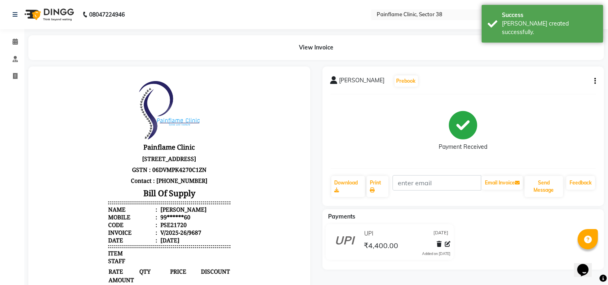
select select "3964"
select select "service"
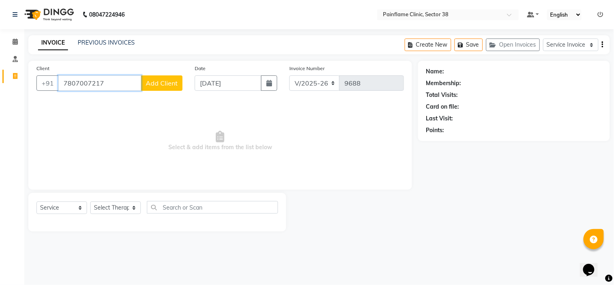
type input "7807007217"
click at [170, 80] on span "Add Client" at bounding box center [162, 83] width 32 height 8
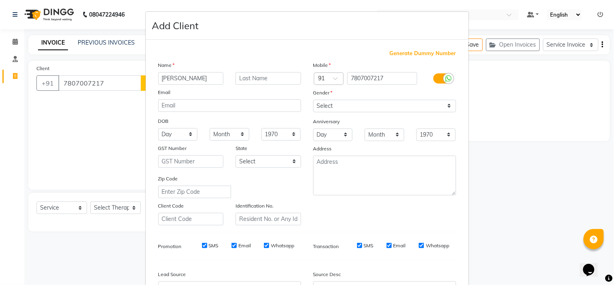
type input "[PERSON_NAME]"
click at [363, 107] on select "Select [DEMOGRAPHIC_DATA] [DEMOGRAPHIC_DATA] Other Prefer Not To Say" at bounding box center [384, 106] width 143 height 13
select select "[DEMOGRAPHIC_DATA]"
click at [313, 100] on select "Select [DEMOGRAPHIC_DATA] [DEMOGRAPHIC_DATA] Other Prefer Not To Say" at bounding box center [384, 106] width 143 height 13
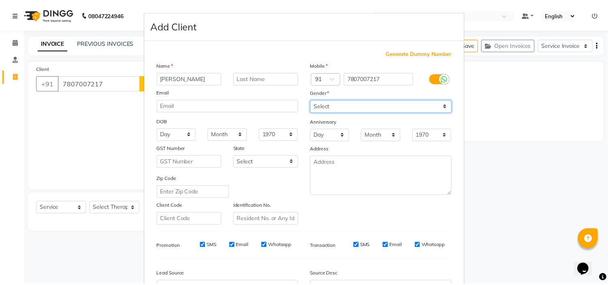
scroll to position [89, 0]
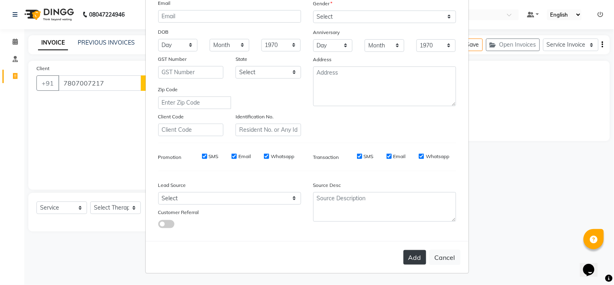
click at [413, 258] on button "Add" at bounding box center [415, 257] width 23 height 15
type input "78******17"
select select
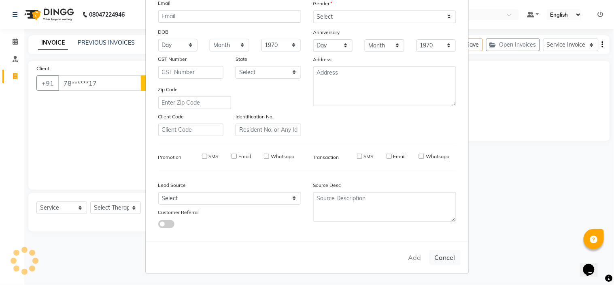
select select
checkbox input "false"
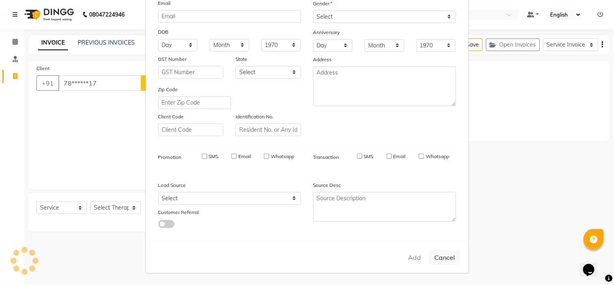
checkbox input "false"
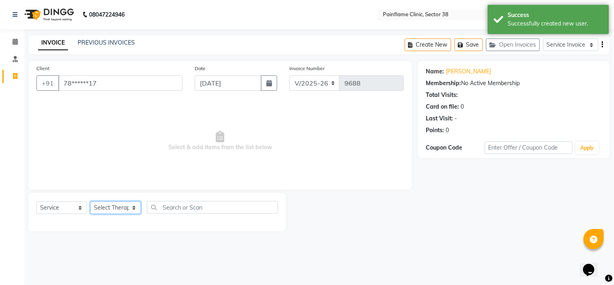
click at [118, 208] on select "Select Therapist [PERSON_NAME] Dr [PERSON_NAME] [PERSON_NAME] Dr [PERSON_NAME] …" at bounding box center [115, 207] width 51 height 13
click at [90, 202] on select "Select Therapist [PERSON_NAME] Dr [PERSON_NAME] [PERSON_NAME] Dr [PERSON_NAME] …" at bounding box center [115, 207] width 51 height 13
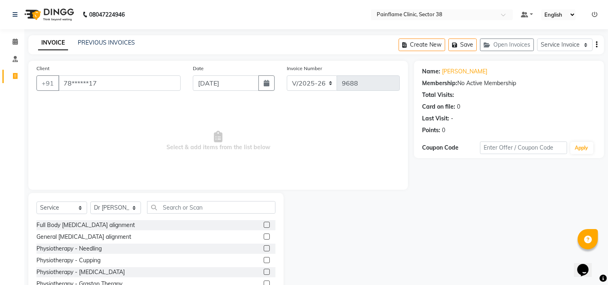
click at [264, 224] on label at bounding box center [267, 224] width 6 height 6
click at [264, 224] on input "checkbox" at bounding box center [266, 224] width 5 height 5
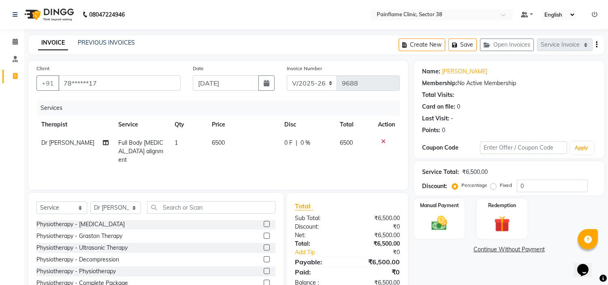
scroll to position [39, 0]
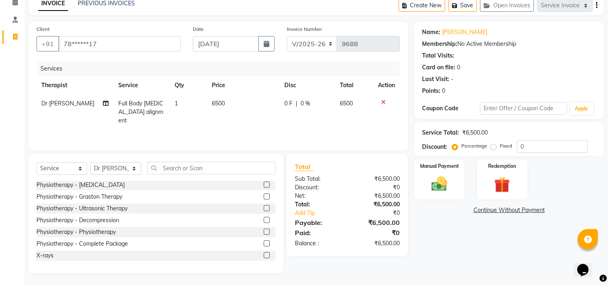
click at [264, 258] on div at bounding box center [266, 256] width 5 height 9
click at [264, 254] on label at bounding box center [267, 255] width 6 height 6
click at [264, 254] on input "checkbox" at bounding box center [266, 255] width 5 height 5
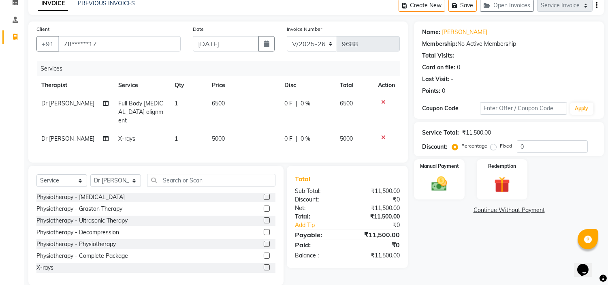
click at [219, 135] on span "5000" at bounding box center [218, 138] width 13 height 7
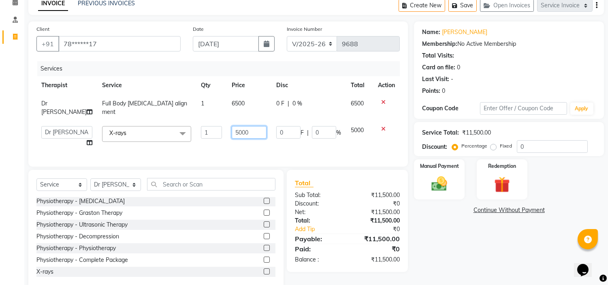
click at [232, 126] on input "5000" at bounding box center [249, 132] width 35 height 13
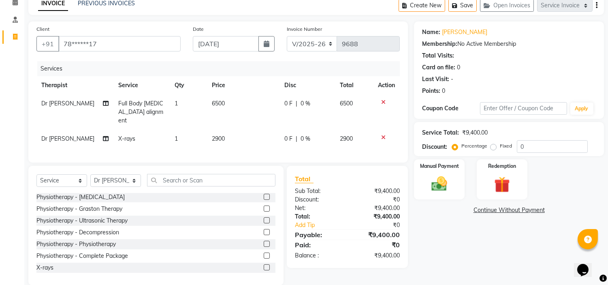
click at [500, 147] on label "Fixed" at bounding box center [506, 145] width 12 height 7
click at [492, 147] on input "Fixed" at bounding box center [495, 146] width 6 height 6
click at [439, 184] on img at bounding box center [439, 184] width 27 height 19
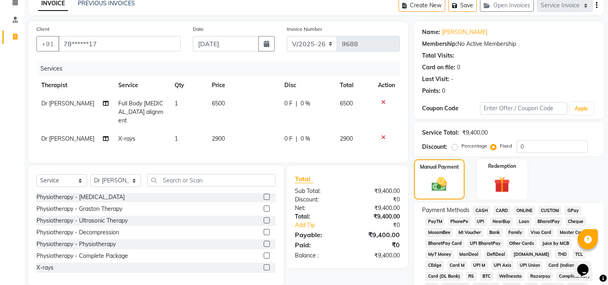
click at [481, 219] on span "UPI" at bounding box center [480, 221] width 13 height 9
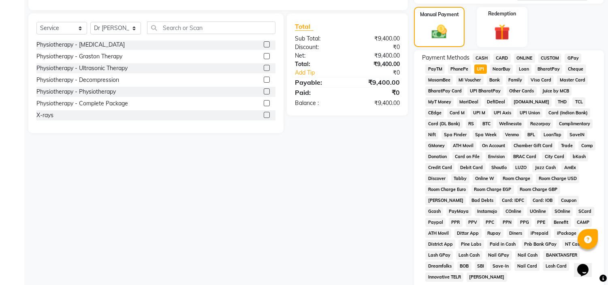
scroll to position [266, 0]
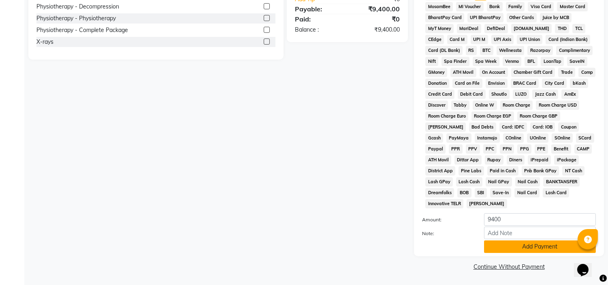
click at [494, 243] on button "Add Payment" at bounding box center [540, 246] width 112 height 13
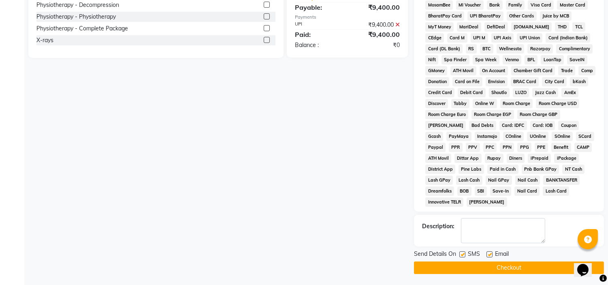
click at [489, 255] on label at bounding box center [489, 254] width 6 height 6
click at [489, 255] on input "checkbox" at bounding box center [488, 254] width 5 height 5
click at [462, 256] on label at bounding box center [462, 254] width 6 height 6
click at [462, 256] on input "checkbox" at bounding box center [461, 254] width 5 height 5
click at [462, 264] on button "Checkout" at bounding box center [509, 267] width 190 height 13
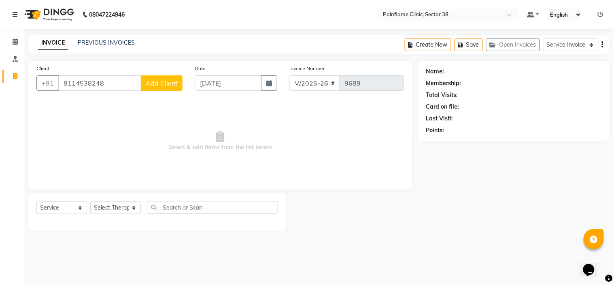
click at [161, 85] on span "Add Client" at bounding box center [162, 83] width 32 height 8
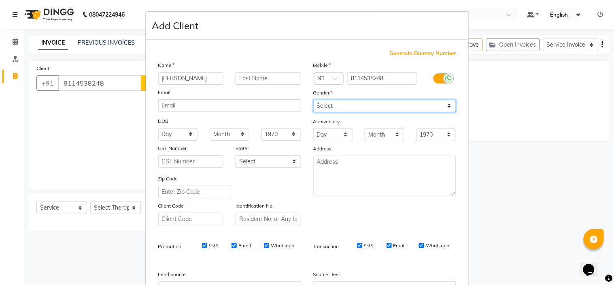
click at [331, 105] on select "Select [DEMOGRAPHIC_DATA] [DEMOGRAPHIC_DATA] Other Prefer Not To Say" at bounding box center [384, 106] width 143 height 13
click at [313, 100] on select "Select [DEMOGRAPHIC_DATA] [DEMOGRAPHIC_DATA] Other Prefer Not To Say" at bounding box center [384, 106] width 143 height 13
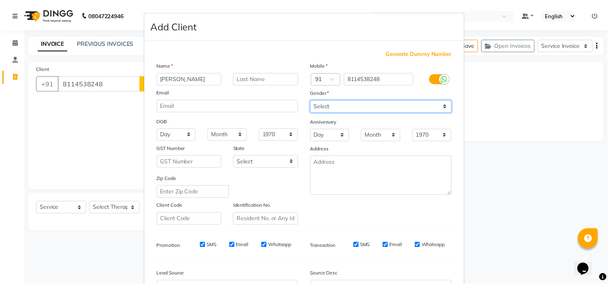
scroll to position [89, 0]
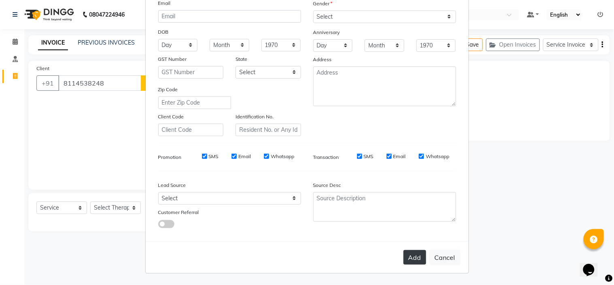
click at [415, 258] on button "Add" at bounding box center [415, 257] width 23 height 15
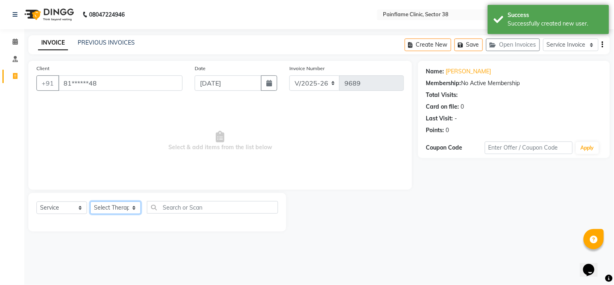
click at [123, 209] on select "Select Therapist [PERSON_NAME] Dr [PERSON_NAME] [PERSON_NAME] Dr [PERSON_NAME] …" at bounding box center [115, 207] width 51 height 13
click at [90, 202] on select "Select Therapist [PERSON_NAME] Dr [PERSON_NAME] [PERSON_NAME] Dr [PERSON_NAME] …" at bounding box center [115, 207] width 51 height 13
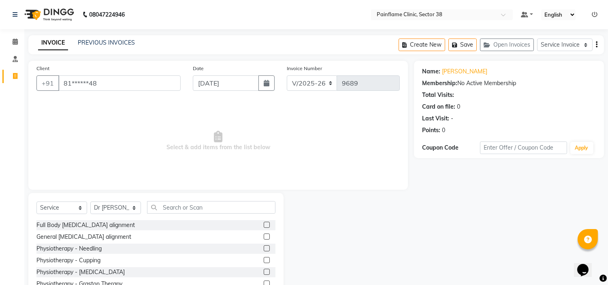
click at [264, 224] on label at bounding box center [267, 224] width 6 height 6
click at [264, 224] on input "checkbox" at bounding box center [266, 224] width 5 height 5
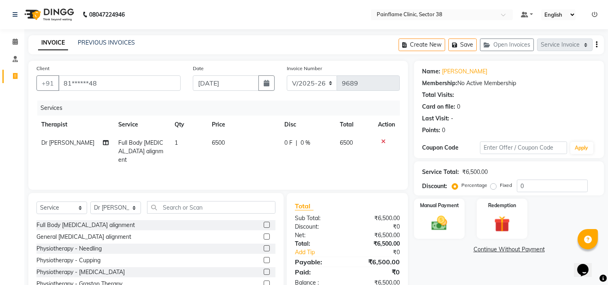
click at [212, 145] on span "6500" at bounding box center [218, 142] width 13 height 7
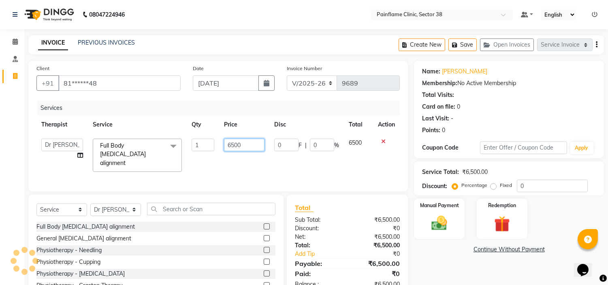
click at [230, 143] on input "6500" at bounding box center [244, 144] width 40 height 13
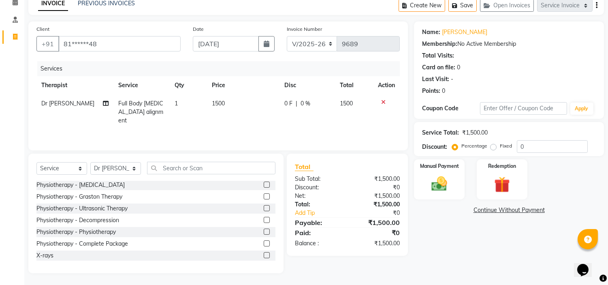
click at [264, 253] on label at bounding box center [267, 255] width 6 height 6
click at [264, 253] on input "checkbox" at bounding box center [266, 255] width 5 height 5
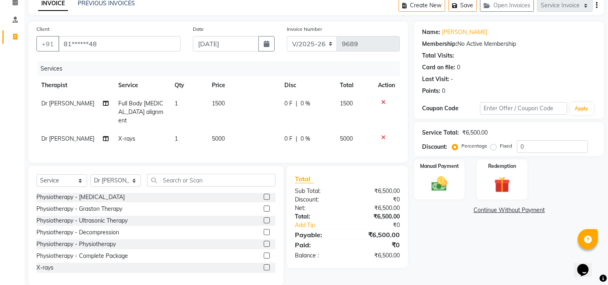
click at [215, 135] on span "5000" at bounding box center [218, 138] width 13 height 7
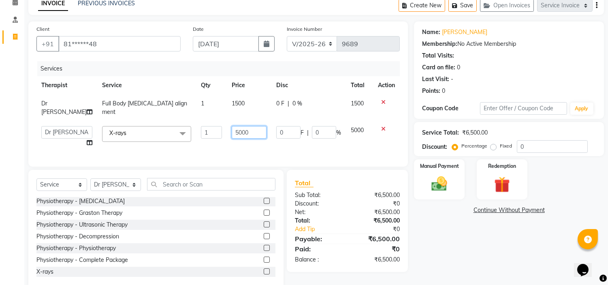
click at [236, 128] on input "5000" at bounding box center [249, 132] width 35 height 13
click at [500, 147] on label "Fixed" at bounding box center [506, 145] width 12 height 7
click at [492, 147] on input "Fixed" at bounding box center [495, 146] width 6 height 6
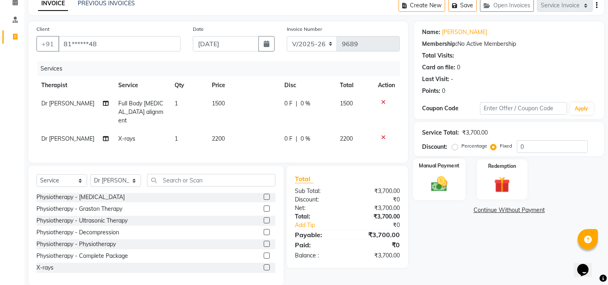
click at [438, 177] on img at bounding box center [439, 184] width 27 height 19
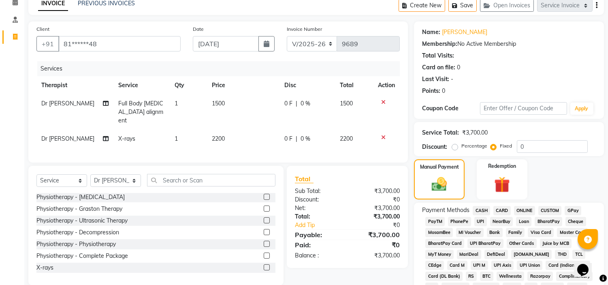
click at [484, 221] on span "UPI" at bounding box center [480, 221] width 13 height 9
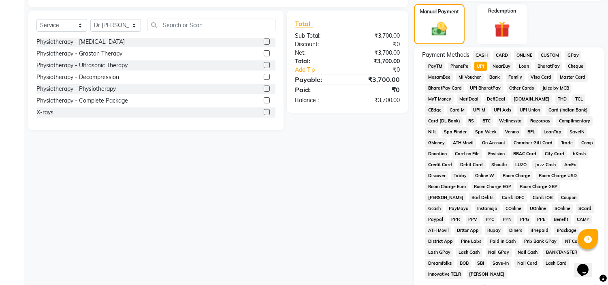
scroll to position [266, 0]
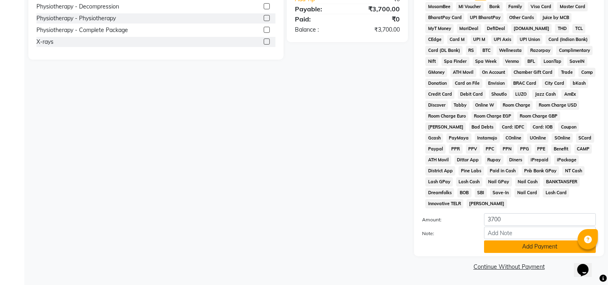
click at [502, 249] on button "Add Payment" at bounding box center [540, 246] width 112 height 13
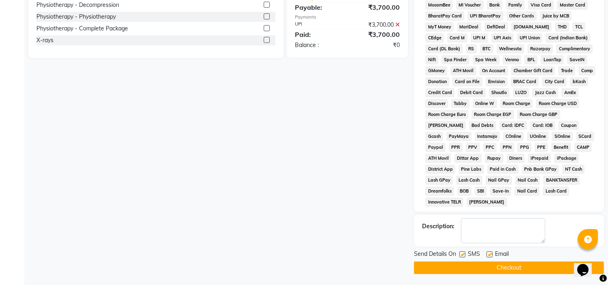
click at [487, 257] on label at bounding box center [489, 254] width 6 height 6
click at [487, 257] on input "checkbox" at bounding box center [488, 254] width 5 height 5
click at [463, 257] on label at bounding box center [462, 254] width 6 height 6
click at [463, 257] on input "checkbox" at bounding box center [461, 254] width 5 height 5
click at [460, 272] on button "Checkout" at bounding box center [509, 267] width 190 height 13
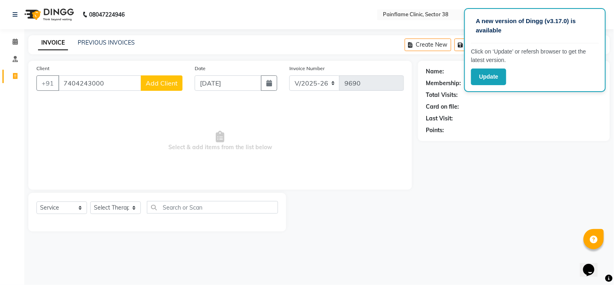
click at [174, 80] on span "Add Client" at bounding box center [162, 83] width 32 height 8
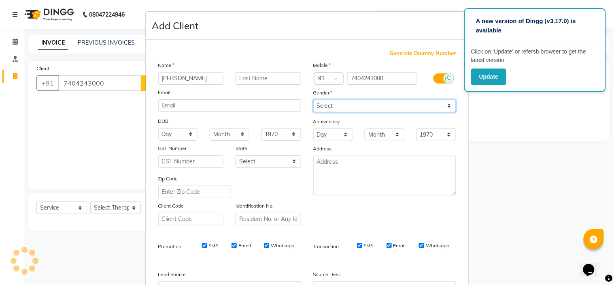
drag, startPoint x: 370, startPoint y: 102, endPoint x: 362, endPoint y: 130, distance: 29.2
click at [362, 130] on div "Mobile Country Code × 91 7404243000 Gender Select [DEMOGRAPHIC_DATA] [DEMOGRAPH…" at bounding box center [384, 143] width 155 height 164
click at [313, 100] on select "Select [DEMOGRAPHIC_DATA] [DEMOGRAPHIC_DATA] Other Prefer Not To Say" at bounding box center [384, 106] width 143 height 13
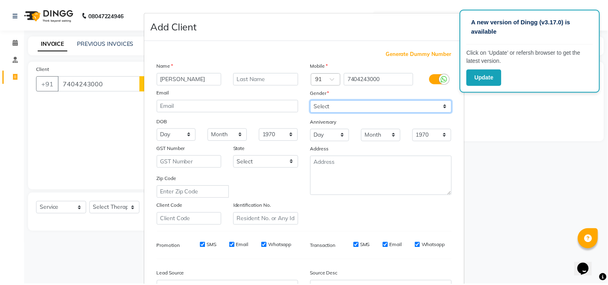
scroll to position [89, 0]
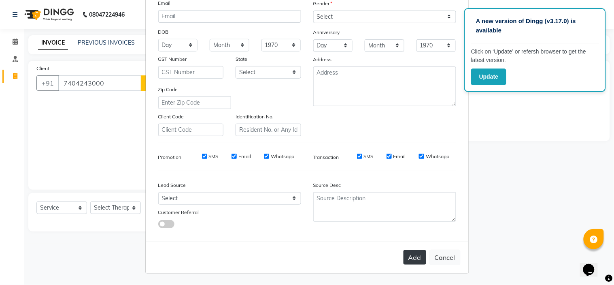
click at [407, 257] on button "Add" at bounding box center [415, 257] width 23 height 15
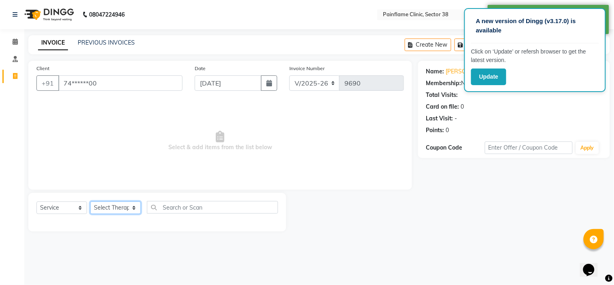
click at [103, 211] on select "Select Therapist [PERSON_NAME] Dr [PERSON_NAME] [PERSON_NAME] Dr [PERSON_NAME] …" at bounding box center [115, 207] width 51 height 13
click at [90, 202] on select "Select Therapist [PERSON_NAME] Dr [PERSON_NAME] [PERSON_NAME] Dr [PERSON_NAME] …" at bounding box center [115, 207] width 51 height 13
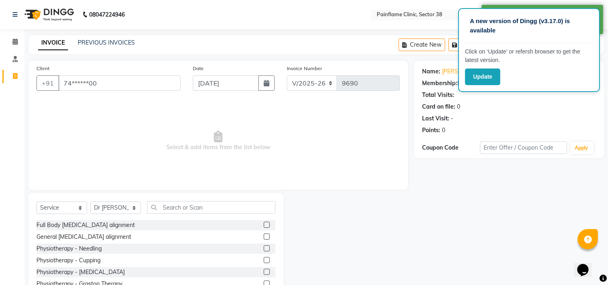
click at [264, 236] on label at bounding box center [267, 236] width 6 height 6
click at [264, 236] on input "checkbox" at bounding box center [266, 236] width 5 height 5
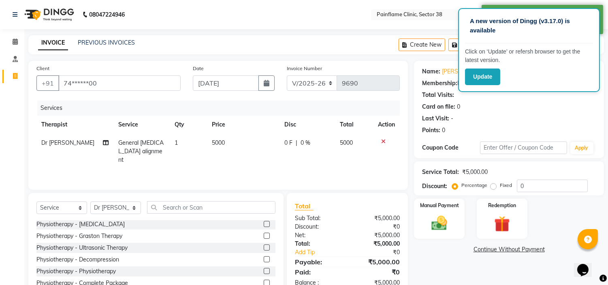
scroll to position [39, 0]
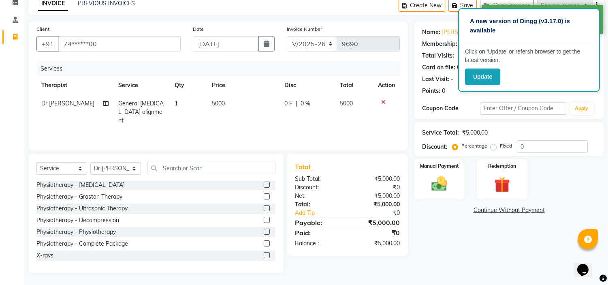
click at [264, 253] on label at bounding box center [267, 255] width 6 height 6
click at [264, 253] on input "checkbox" at bounding box center [266, 255] width 5 height 5
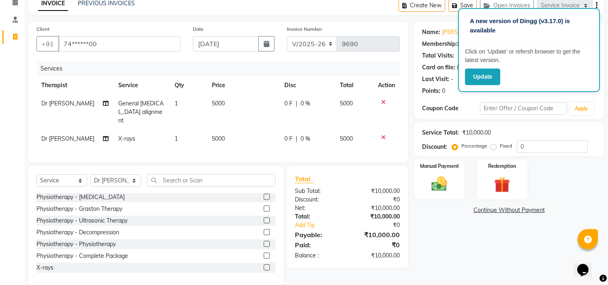
click at [219, 135] on span "5000" at bounding box center [218, 138] width 13 height 7
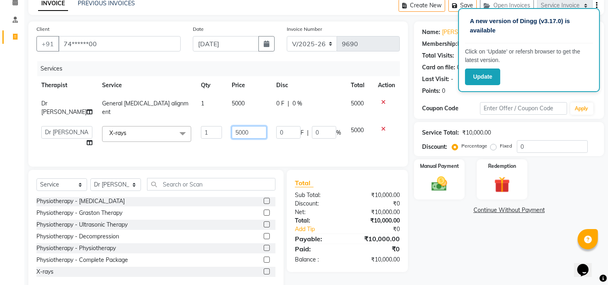
click at [232, 128] on input "5000" at bounding box center [249, 132] width 35 height 13
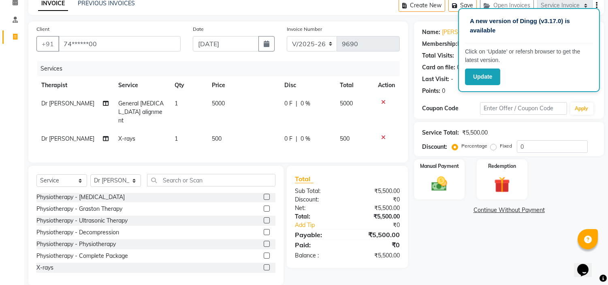
click at [500, 147] on label "Fixed" at bounding box center [506, 145] width 12 height 7
click at [494, 147] on input "Fixed" at bounding box center [495, 146] width 6 height 6
click at [445, 180] on img at bounding box center [439, 184] width 27 height 19
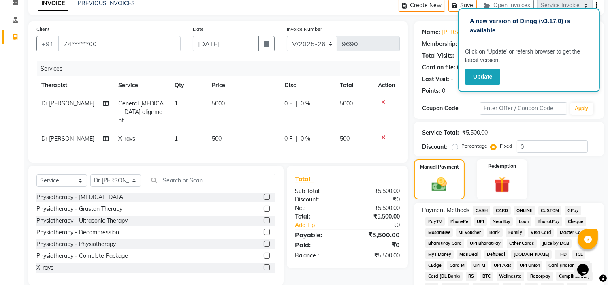
click at [479, 221] on span "UPI" at bounding box center [480, 221] width 13 height 9
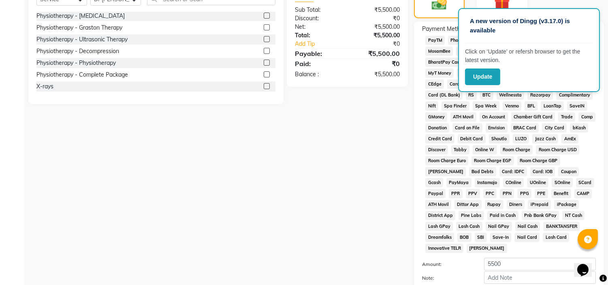
scroll to position [266, 0]
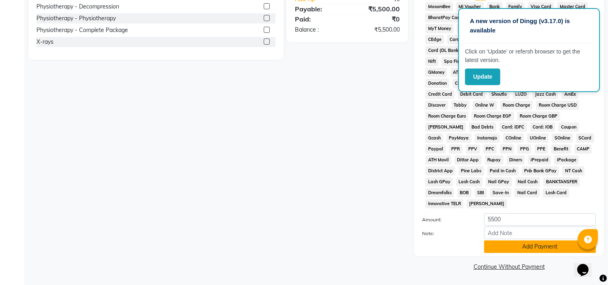
click at [492, 246] on button "Add Payment" at bounding box center [540, 246] width 112 height 13
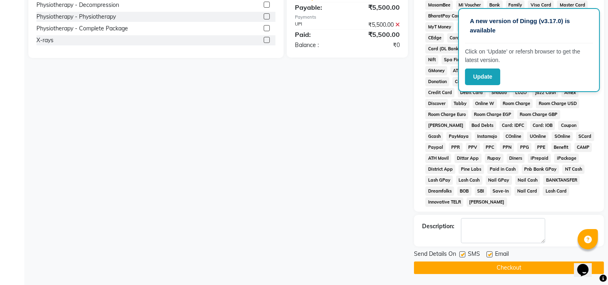
click at [491, 255] on label at bounding box center [489, 254] width 6 height 6
click at [491, 255] on input "checkbox" at bounding box center [488, 254] width 5 height 5
click at [462, 255] on label at bounding box center [462, 254] width 6 height 6
click at [462, 255] on input "checkbox" at bounding box center [461, 254] width 5 height 5
click at [462, 269] on button "Checkout" at bounding box center [509, 267] width 190 height 13
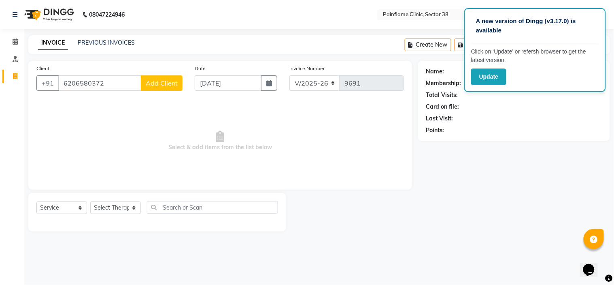
click at [165, 81] on span "Add Client" at bounding box center [162, 83] width 32 height 8
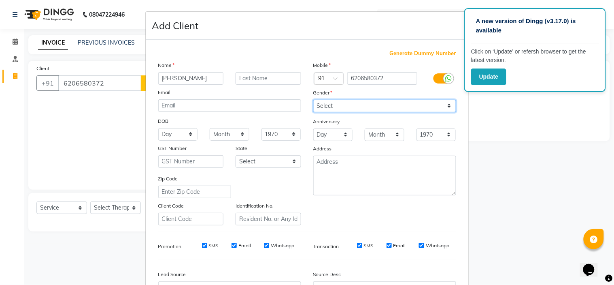
click at [381, 104] on select "Select [DEMOGRAPHIC_DATA] [DEMOGRAPHIC_DATA] Other Prefer Not To Say" at bounding box center [384, 106] width 143 height 13
click at [313, 100] on select "Select [DEMOGRAPHIC_DATA] [DEMOGRAPHIC_DATA] Other Prefer Not To Say" at bounding box center [384, 106] width 143 height 13
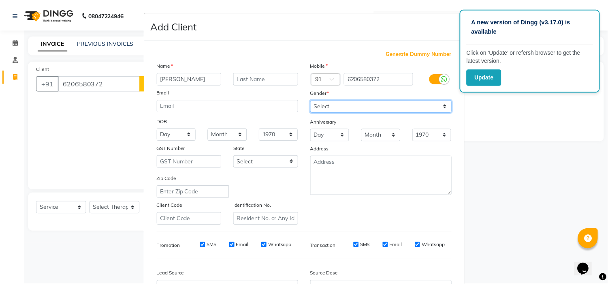
scroll to position [89, 0]
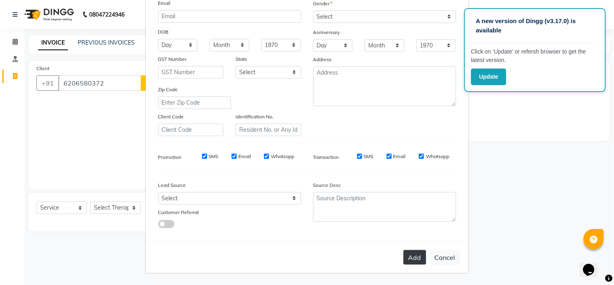
click at [410, 254] on button "Add" at bounding box center [415, 257] width 23 height 15
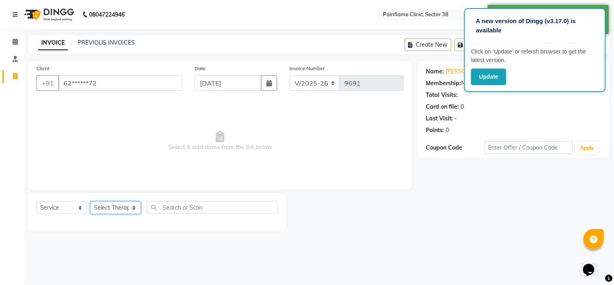
click at [99, 203] on select "Select Therapist [PERSON_NAME] Dr [PERSON_NAME] [PERSON_NAME] Dr [PERSON_NAME] …" at bounding box center [115, 207] width 51 height 13
click at [90, 202] on select "Select Therapist [PERSON_NAME] Dr [PERSON_NAME] [PERSON_NAME] Dr [PERSON_NAME] …" at bounding box center [115, 207] width 51 height 13
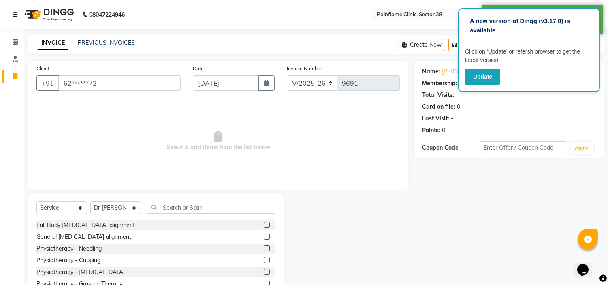
click at [264, 226] on label at bounding box center [267, 224] width 6 height 6
click at [264, 226] on input "checkbox" at bounding box center [266, 224] width 5 height 5
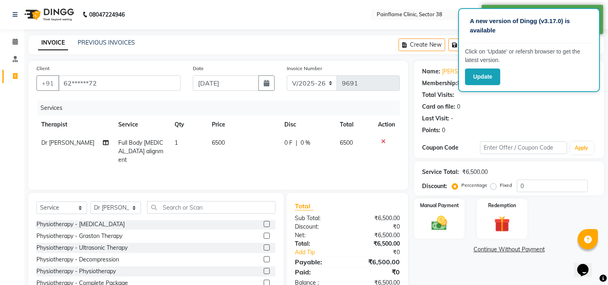
scroll to position [39, 0]
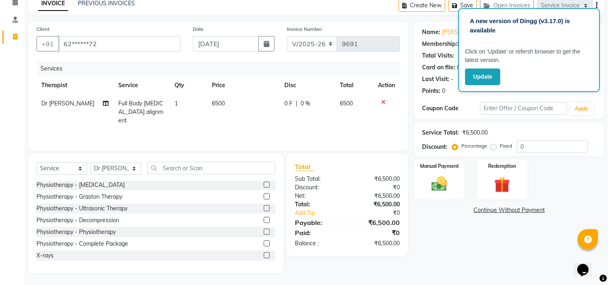
click at [264, 255] on label at bounding box center [267, 255] width 6 height 6
click at [264, 255] on input "checkbox" at bounding box center [266, 255] width 5 height 5
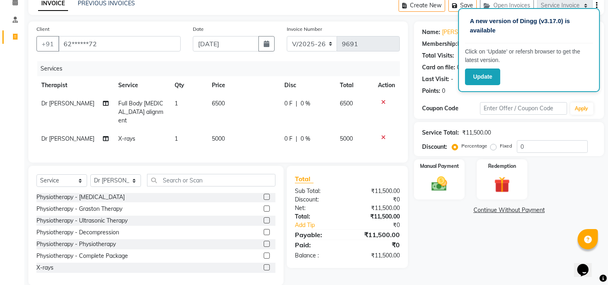
click at [220, 135] on span "5000" at bounding box center [218, 138] width 13 height 7
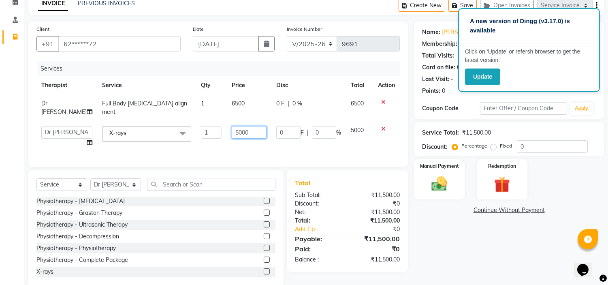
click at [232, 128] on input "5000" at bounding box center [249, 132] width 35 height 13
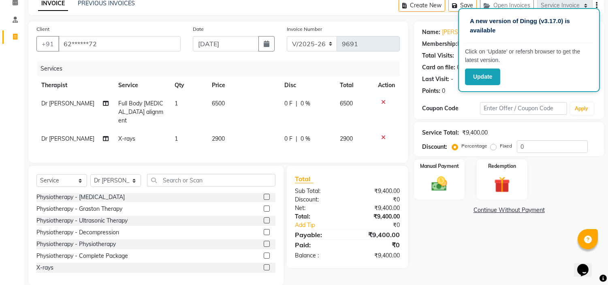
click at [500, 146] on label "Fixed" at bounding box center [506, 145] width 12 height 7
click at [492, 146] on input "Fixed" at bounding box center [495, 146] width 6 height 6
click at [446, 169] on div "Manual Payment" at bounding box center [439, 178] width 53 height 41
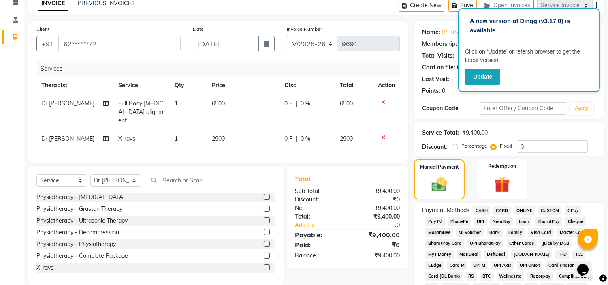
click at [483, 218] on span "UPI" at bounding box center [480, 221] width 13 height 9
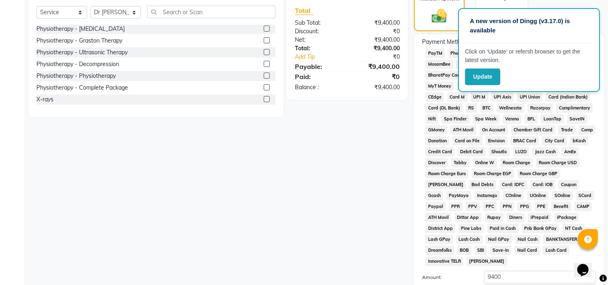
scroll to position [266, 0]
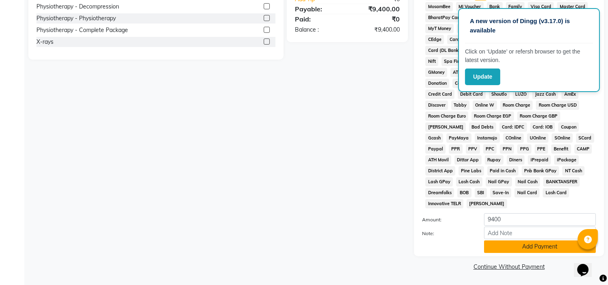
click at [496, 242] on button "Add Payment" at bounding box center [540, 246] width 112 height 13
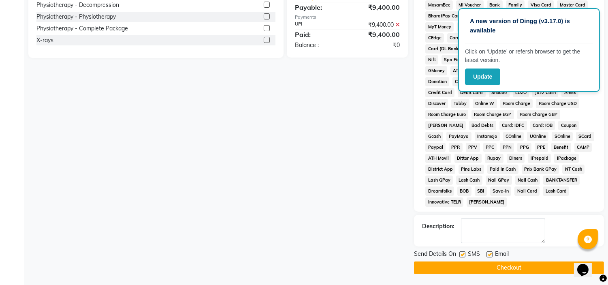
click at [488, 256] on label at bounding box center [489, 254] width 6 height 6
click at [488, 256] on input "checkbox" at bounding box center [488, 254] width 5 height 5
click at [462, 255] on label at bounding box center [462, 254] width 6 height 6
click at [462, 255] on input "checkbox" at bounding box center [461, 254] width 5 height 5
click at [467, 268] on button "Checkout" at bounding box center [509, 267] width 190 height 13
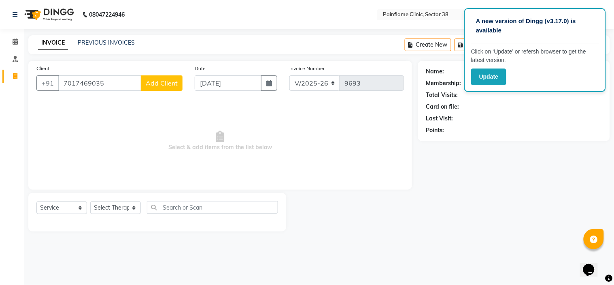
click at [167, 88] on button "Add Client" at bounding box center [162, 82] width 42 height 15
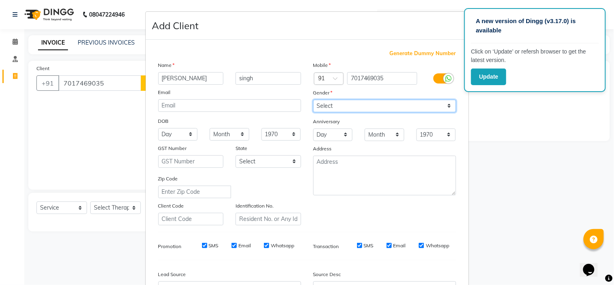
click at [430, 109] on select "Select [DEMOGRAPHIC_DATA] [DEMOGRAPHIC_DATA] Other Prefer Not To Say" at bounding box center [384, 106] width 143 height 13
click at [313, 100] on select "Select [DEMOGRAPHIC_DATA] [DEMOGRAPHIC_DATA] Other Prefer Not To Say" at bounding box center [384, 106] width 143 height 13
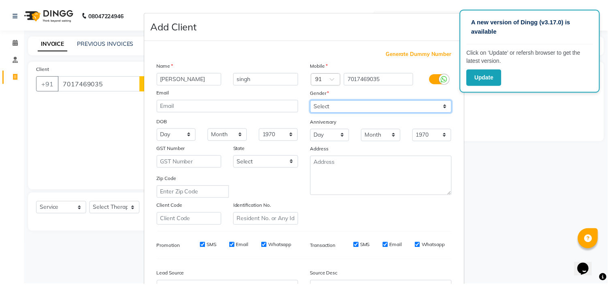
scroll to position [89, 0]
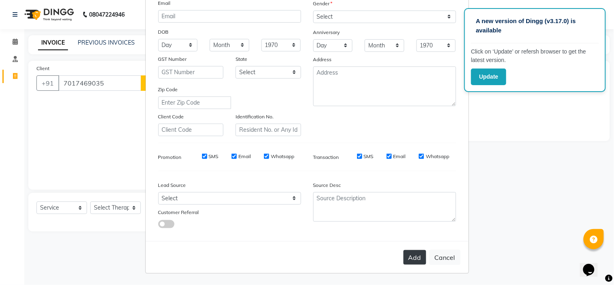
click at [408, 260] on button "Add" at bounding box center [415, 257] width 23 height 15
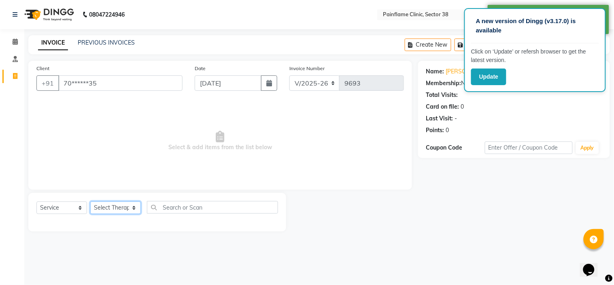
click at [127, 205] on select "Select Therapist [PERSON_NAME] Dr [PERSON_NAME] [PERSON_NAME] Dr [PERSON_NAME] …" at bounding box center [115, 207] width 51 height 13
click at [90, 202] on select "Select Therapist [PERSON_NAME] Dr [PERSON_NAME] [PERSON_NAME] Dr [PERSON_NAME] …" at bounding box center [115, 207] width 51 height 13
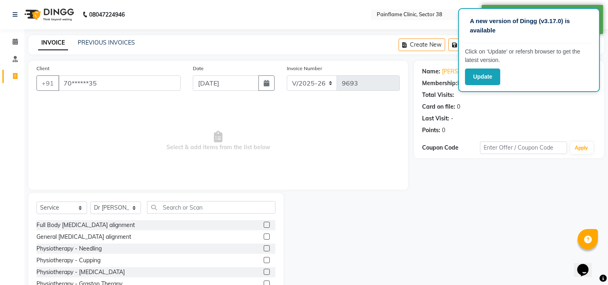
click at [264, 224] on label at bounding box center [267, 224] width 6 height 6
click at [264, 224] on input "checkbox" at bounding box center [266, 224] width 5 height 5
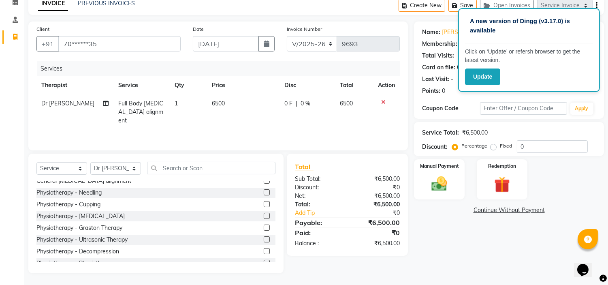
scroll to position [48, 0]
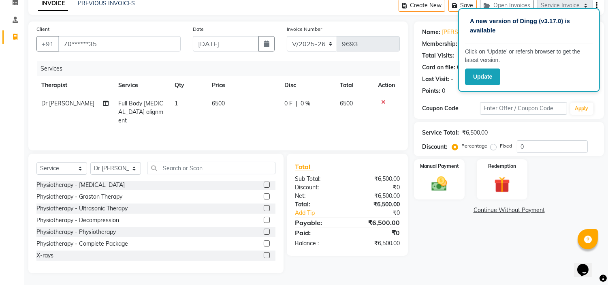
click at [264, 254] on label at bounding box center [267, 255] width 6 height 6
click at [264, 254] on input "checkbox" at bounding box center [266, 255] width 5 height 5
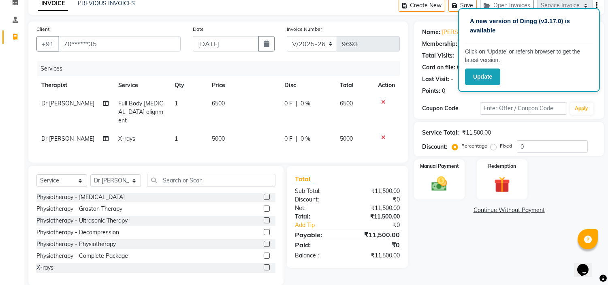
click at [221, 135] on span "5000" at bounding box center [218, 138] width 13 height 7
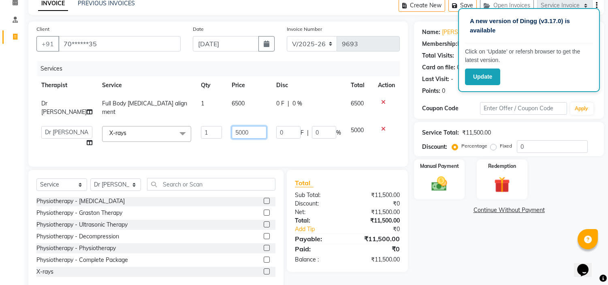
click at [232, 127] on input "5000" at bounding box center [249, 132] width 35 height 13
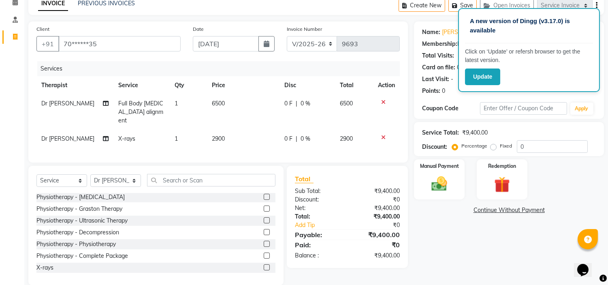
click at [500, 147] on label "Fixed" at bounding box center [506, 145] width 12 height 7
click at [492, 147] on input "Fixed" at bounding box center [495, 146] width 6 height 6
click at [462, 168] on div "Manual Payment" at bounding box center [439, 178] width 53 height 41
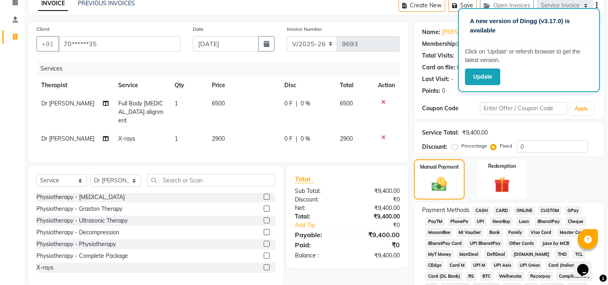
click at [479, 221] on span "UPI" at bounding box center [480, 221] width 13 height 9
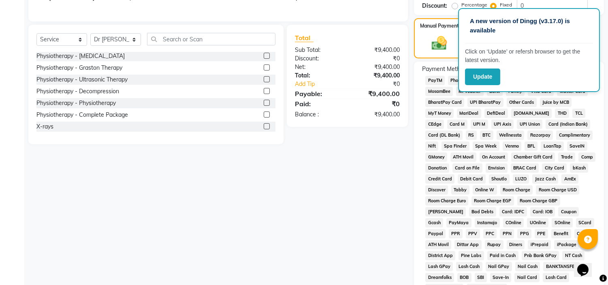
scroll to position [266, 0]
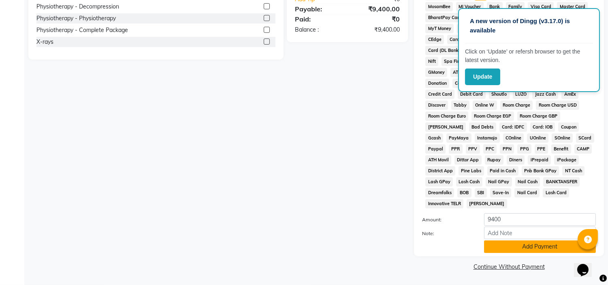
click at [505, 249] on button "Add Payment" at bounding box center [540, 246] width 112 height 13
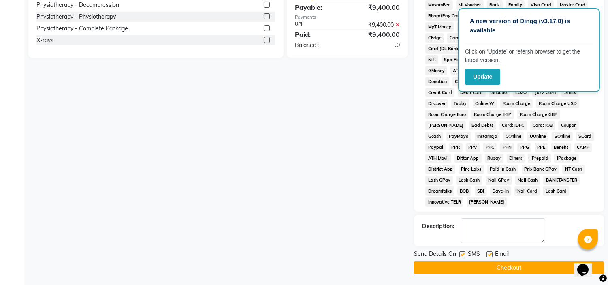
click at [487, 253] on label at bounding box center [489, 254] width 6 height 6
click at [487, 253] on input "checkbox" at bounding box center [488, 254] width 5 height 5
click at [460, 257] on label at bounding box center [462, 254] width 6 height 6
click at [460, 257] on input "checkbox" at bounding box center [461, 254] width 5 height 5
click at [456, 272] on button "Checkout" at bounding box center [509, 267] width 190 height 13
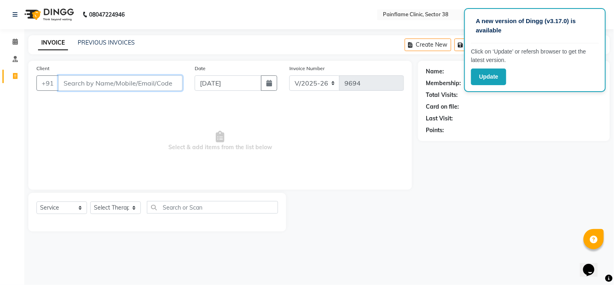
paste input "9887904009"
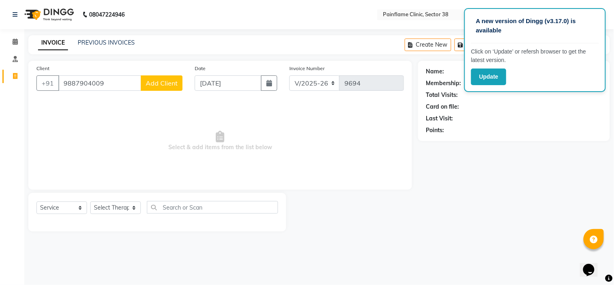
click at [164, 87] on span "Add Client" at bounding box center [162, 83] width 32 height 8
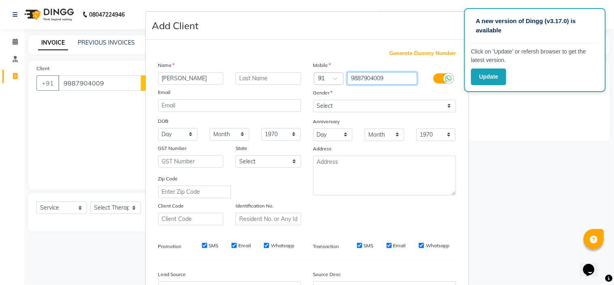
click at [393, 78] on input "9887904009" at bounding box center [382, 78] width 70 height 13
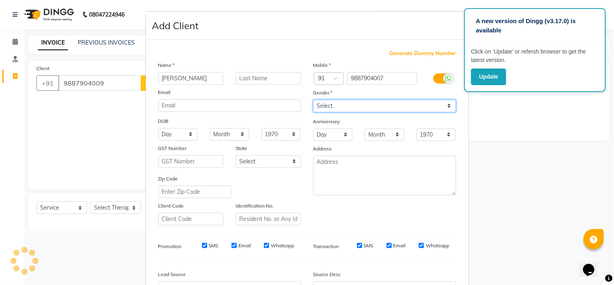
click at [389, 106] on select "Select [DEMOGRAPHIC_DATA] [DEMOGRAPHIC_DATA] Other Prefer Not To Say" at bounding box center [384, 106] width 143 height 13
click at [313, 100] on select "Select [DEMOGRAPHIC_DATA] [DEMOGRAPHIC_DATA] Other Prefer Not To Say" at bounding box center [384, 106] width 143 height 13
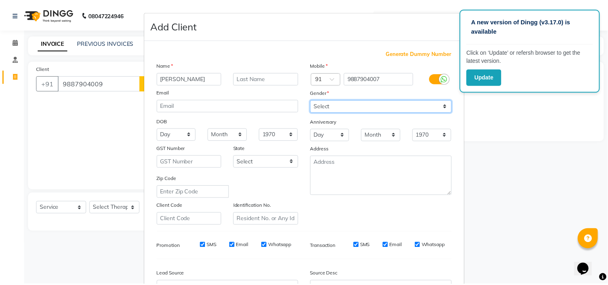
scroll to position [89, 0]
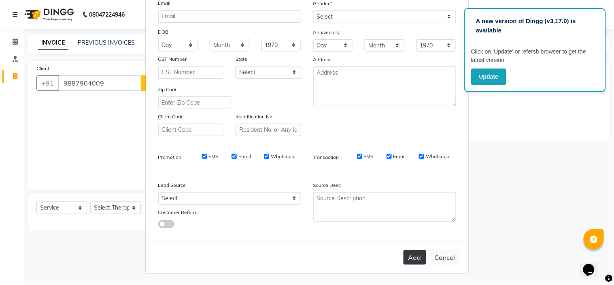
click at [412, 255] on button "Add" at bounding box center [415, 257] width 23 height 15
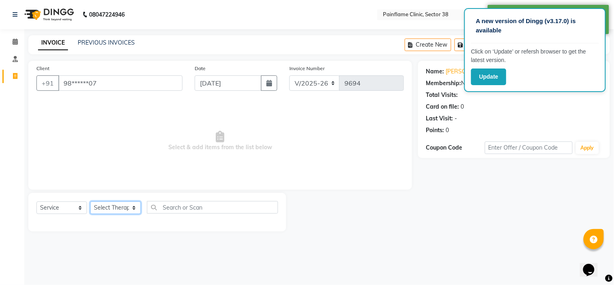
click at [119, 209] on select "Select Therapist [PERSON_NAME] Dr [PERSON_NAME] [PERSON_NAME] Dr [PERSON_NAME] …" at bounding box center [115, 207] width 51 height 13
click at [90, 202] on select "Select Therapist [PERSON_NAME] Dr [PERSON_NAME] [PERSON_NAME] Dr [PERSON_NAME] …" at bounding box center [115, 207] width 51 height 13
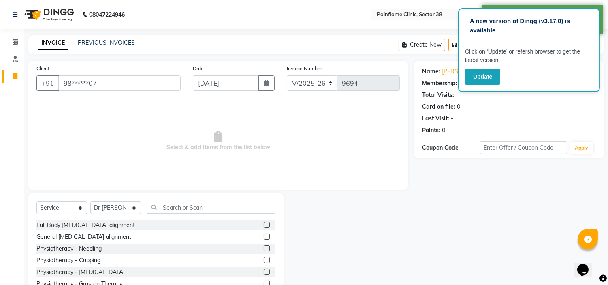
click at [264, 224] on label at bounding box center [267, 224] width 6 height 6
click at [264, 224] on input "checkbox" at bounding box center [266, 224] width 5 height 5
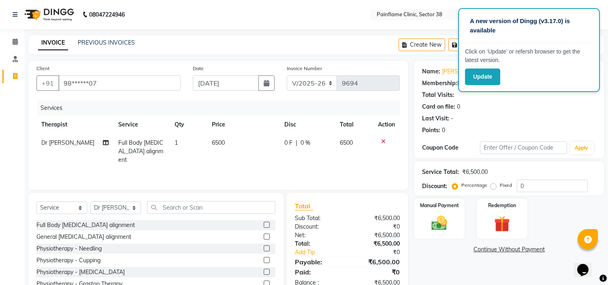
click at [215, 143] on span "6500" at bounding box center [218, 142] width 13 height 7
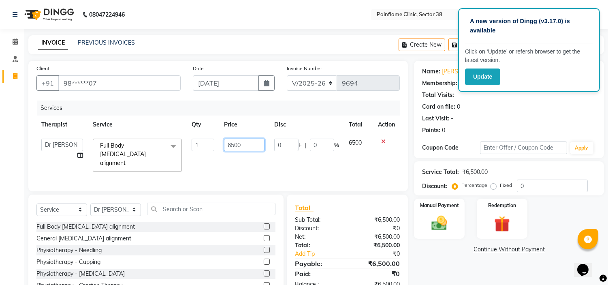
click at [227, 140] on input "6500" at bounding box center [244, 144] width 40 height 13
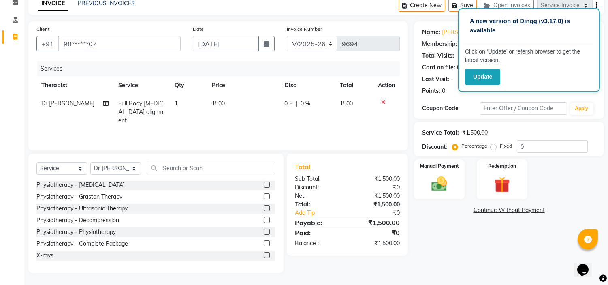
click at [264, 254] on label at bounding box center [267, 255] width 6 height 6
click at [264, 254] on input "checkbox" at bounding box center [266, 255] width 5 height 5
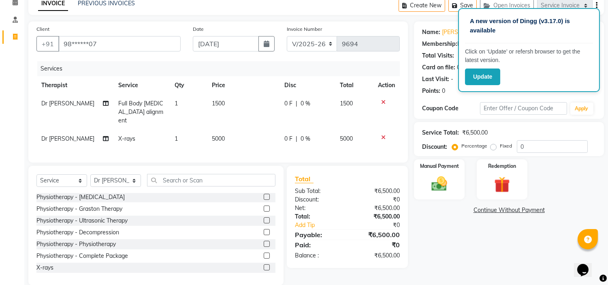
click at [215, 135] on td "5000" at bounding box center [243, 139] width 72 height 18
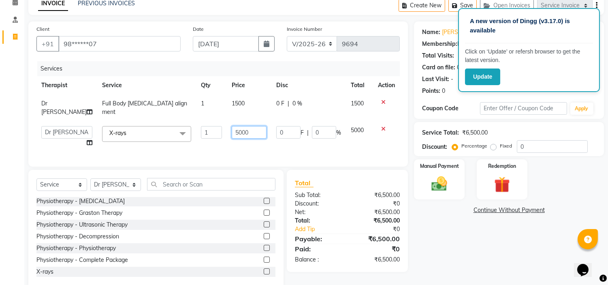
click at [232, 126] on input "5000" at bounding box center [249, 132] width 35 height 13
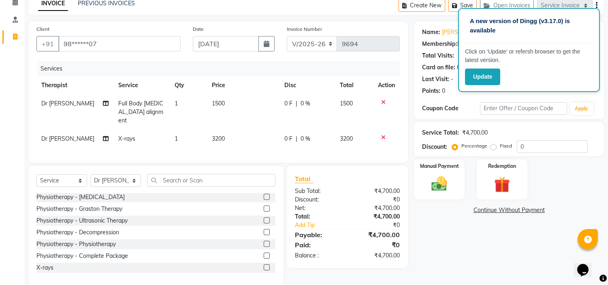
click at [500, 147] on label "Fixed" at bounding box center [506, 145] width 12 height 7
click at [492, 147] on input "Fixed" at bounding box center [495, 146] width 6 height 6
click at [448, 175] on img at bounding box center [439, 184] width 27 height 19
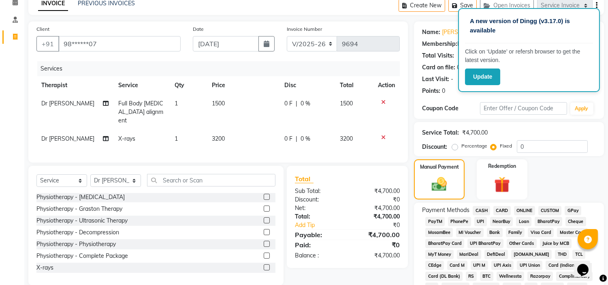
click at [483, 219] on span "UPI" at bounding box center [480, 221] width 13 height 9
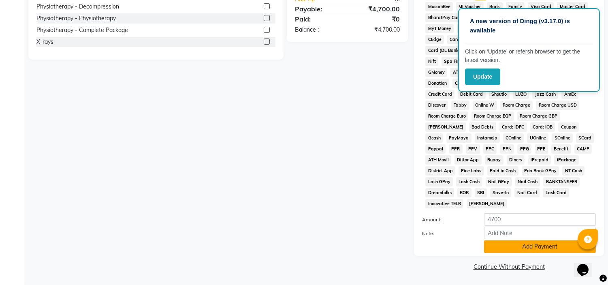
click at [504, 246] on button "Add Payment" at bounding box center [540, 246] width 112 height 13
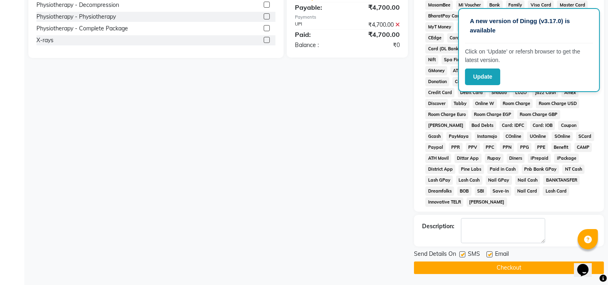
click at [490, 253] on label at bounding box center [489, 254] width 6 height 6
click at [490, 253] on input "checkbox" at bounding box center [488, 254] width 5 height 5
click at [465, 256] on label at bounding box center [462, 254] width 6 height 6
click at [464, 256] on input "checkbox" at bounding box center [461, 254] width 5 height 5
click at [467, 270] on button "Checkout" at bounding box center [509, 267] width 190 height 13
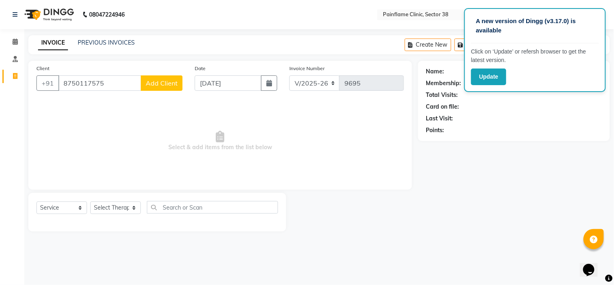
click at [167, 81] on span "Add Client" at bounding box center [162, 83] width 32 height 8
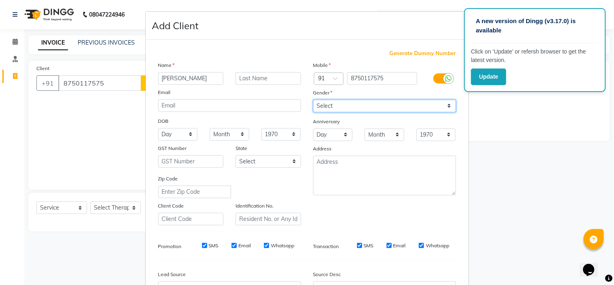
click at [392, 110] on select "Select [DEMOGRAPHIC_DATA] [DEMOGRAPHIC_DATA] Other Prefer Not To Say" at bounding box center [384, 106] width 143 height 13
click at [313, 100] on select "Select [DEMOGRAPHIC_DATA] [DEMOGRAPHIC_DATA] Other Prefer Not To Say" at bounding box center [384, 106] width 143 height 13
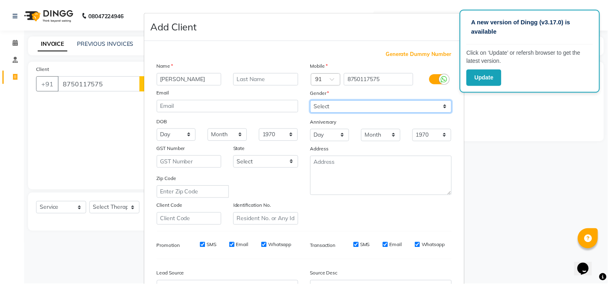
scroll to position [89, 0]
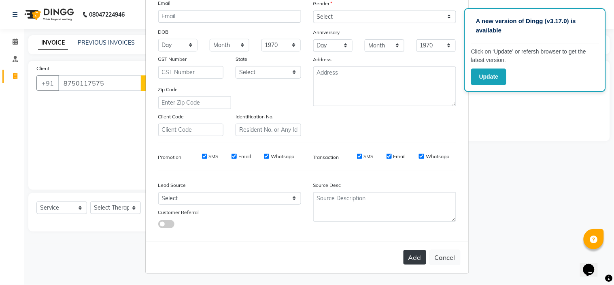
click at [409, 257] on button "Add" at bounding box center [415, 257] width 23 height 15
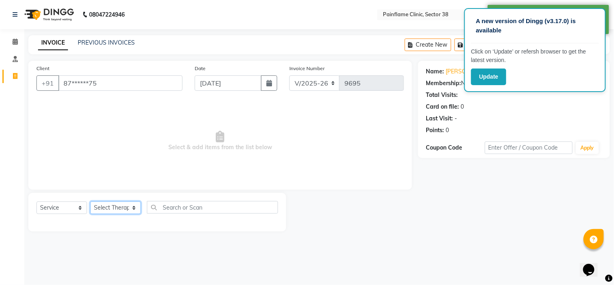
click at [123, 205] on select "Select Therapist [PERSON_NAME] Dr [PERSON_NAME] [PERSON_NAME] Dr [PERSON_NAME] …" at bounding box center [115, 207] width 51 height 13
click at [90, 202] on select "Select Therapist [PERSON_NAME] Dr [PERSON_NAME] [PERSON_NAME] Dr [PERSON_NAME] …" at bounding box center [115, 207] width 51 height 13
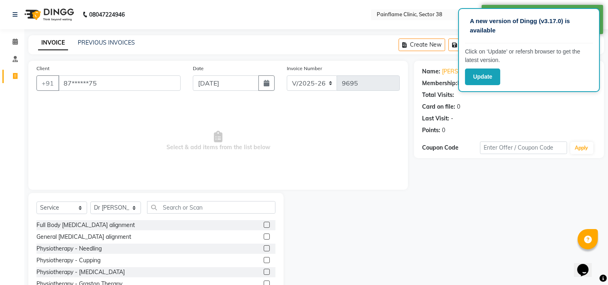
click at [264, 224] on label at bounding box center [267, 224] width 6 height 6
click at [264, 224] on input "checkbox" at bounding box center [266, 224] width 5 height 5
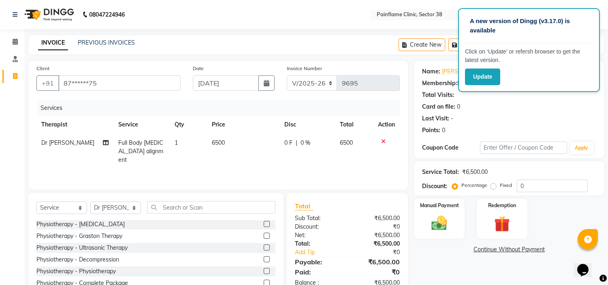
scroll to position [39, 0]
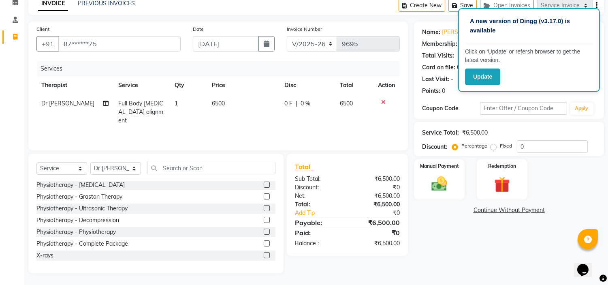
click at [264, 253] on label at bounding box center [267, 255] width 6 height 6
click at [264, 253] on input "checkbox" at bounding box center [266, 255] width 5 height 5
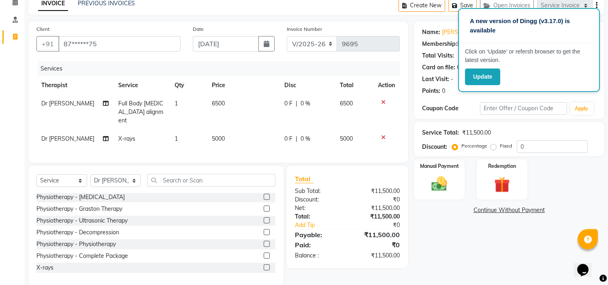
click at [217, 135] on span "5000" at bounding box center [218, 138] width 13 height 7
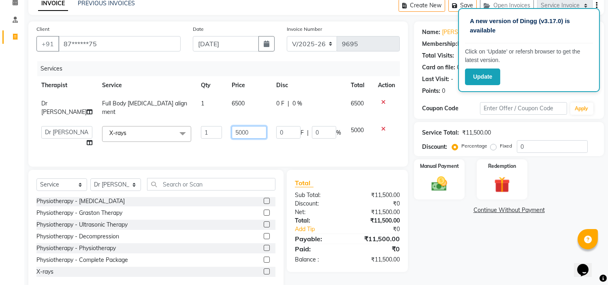
click at [232, 126] on input "5000" at bounding box center [249, 132] width 35 height 13
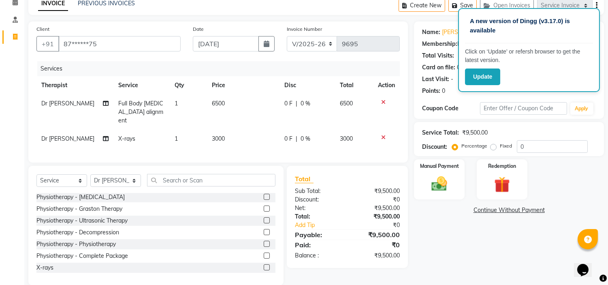
click at [500, 148] on label "Fixed" at bounding box center [506, 145] width 12 height 7
click at [492, 148] on input "Fixed" at bounding box center [495, 146] width 6 height 6
click at [459, 170] on div "Manual Payment" at bounding box center [439, 178] width 53 height 41
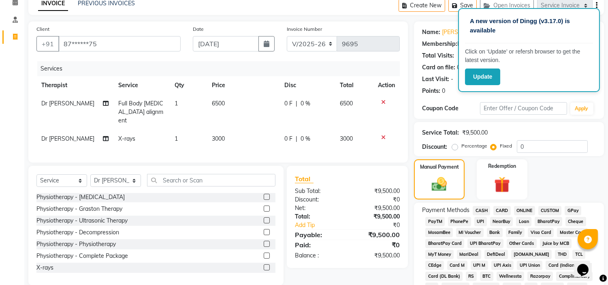
click at [480, 221] on span "UPI" at bounding box center [480, 221] width 13 height 9
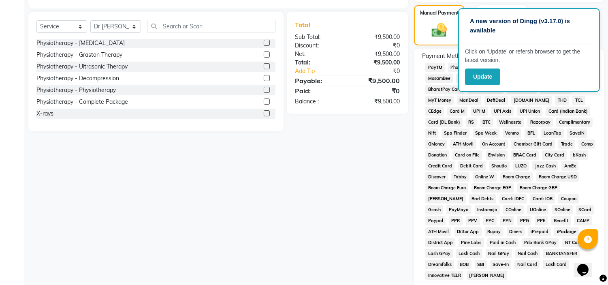
scroll to position [266, 0]
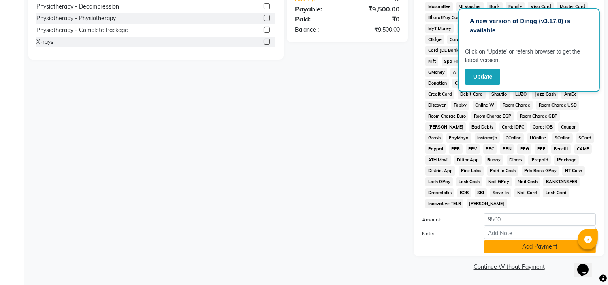
click at [496, 248] on button "Add Payment" at bounding box center [540, 246] width 112 height 13
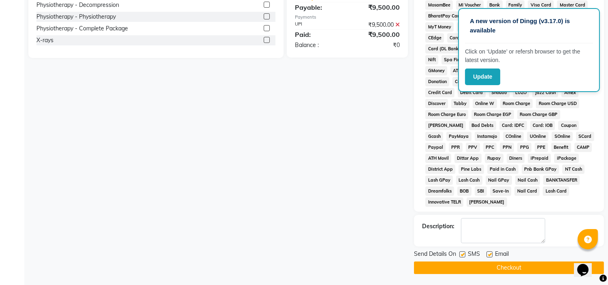
click at [463, 256] on label at bounding box center [462, 254] width 6 height 6
click at [463, 256] on input "checkbox" at bounding box center [461, 254] width 5 height 5
click at [490, 257] on label at bounding box center [489, 254] width 6 height 6
click at [490, 257] on input "checkbox" at bounding box center [488, 254] width 5 height 5
click at [483, 272] on button "Checkout" at bounding box center [509, 267] width 190 height 13
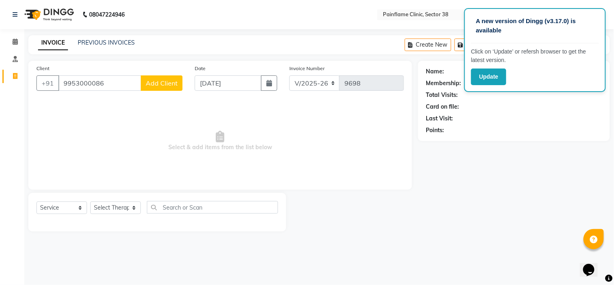
click at [163, 83] on span "Add Client" at bounding box center [162, 83] width 32 height 8
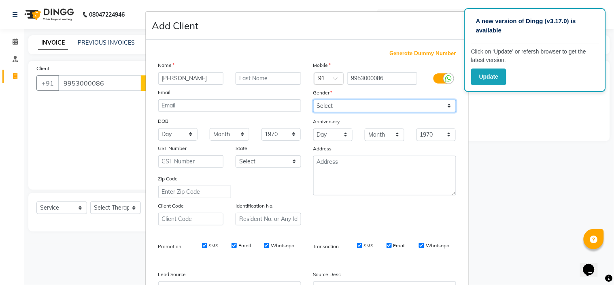
click at [399, 104] on select "Select [DEMOGRAPHIC_DATA] [DEMOGRAPHIC_DATA] Other Prefer Not To Say" at bounding box center [384, 106] width 143 height 13
click at [313, 100] on select "Select [DEMOGRAPHIC_DATA] [DEMOGRAPHIC_DATA] Other Prefer Not To Say" at bounding box center [384, 106] width 143 height 13
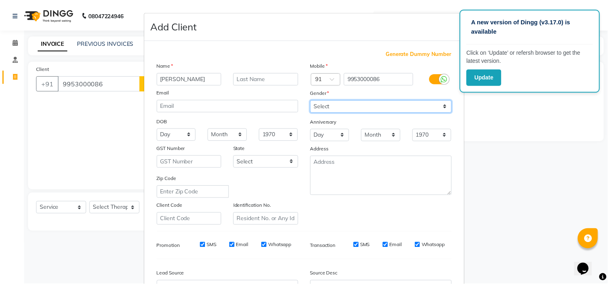
scroll to position [89, 0]
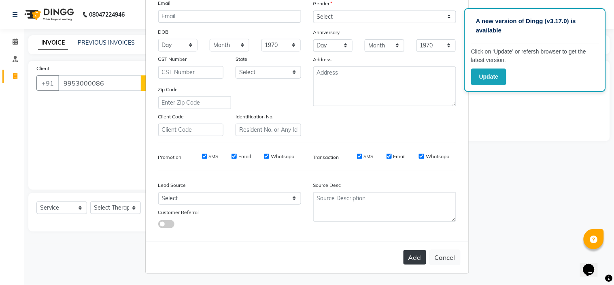
click at [415, 251] on button "Add" at bounding box center [415, 257] width 23 height 15
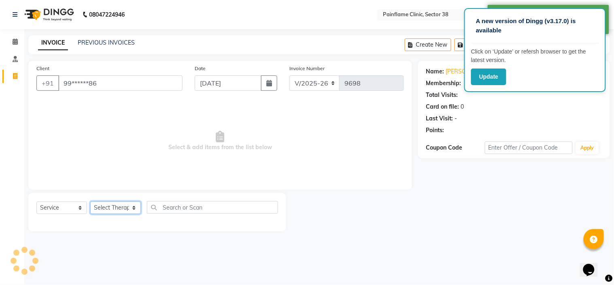
click at [108, 211] on select "Select Therapist [PERSON_NAME] Dr [PERSON_NAME] [PERSON_NAME] Dr [PERSON_NAME] …" at bounding box center [115, 207] width 51 height 13
click at [90, 202] on select "Select Therapist [PERSON_NAME] Dr [PERSON_NAME] [PERSON_NAME] Dr [PERSON_NAME] …" at bounding box center [115, 207] width 51 height 13
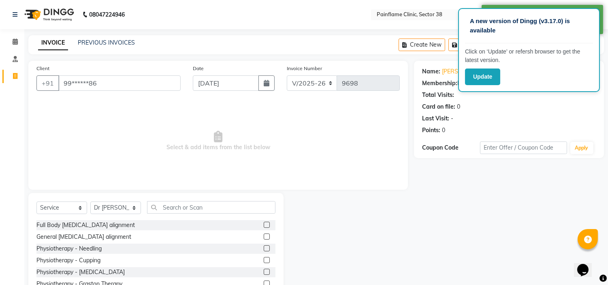
click at [264, 225] on label at bounding box center [267, 224] width 6 height 6
click at [264, 225] on input "checkbox" at bounding box center [266, 224] width 5 height 5
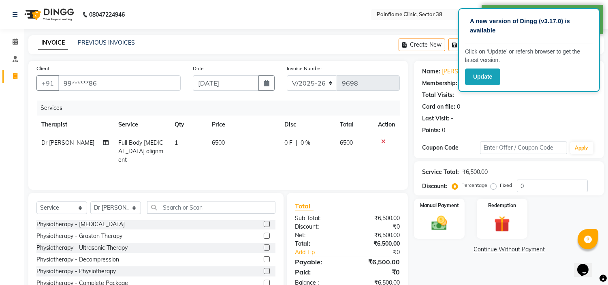
scroll to position [39, 0]
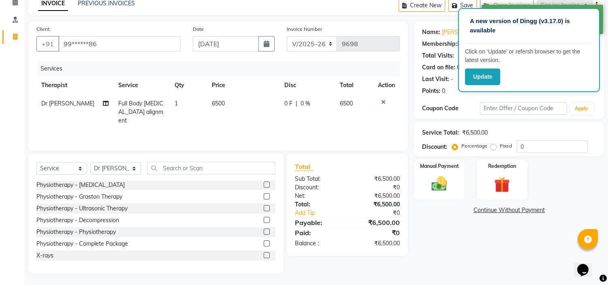
click at [264, 254] on label at bounding box center [267, 255] width 6 height 6
click at [264, 254] on input "checkbox" at bounding box center [266, 255] width 5 height 5
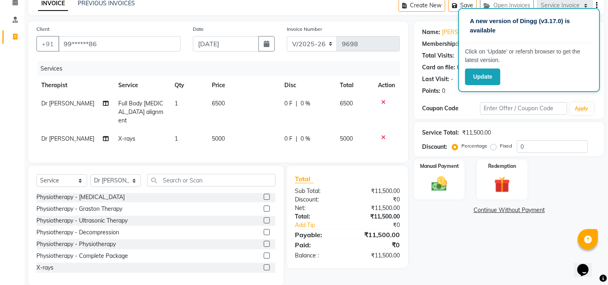
click at [219, 135] on span "5000" at bounding box center [218, 138] width 13 height 7
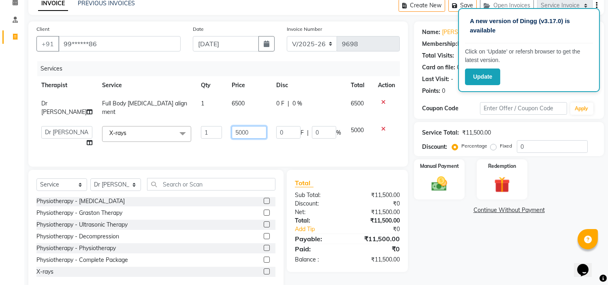
click at [232, 126] on input "5000" at bounding box center [249, 132] width 35 height 13
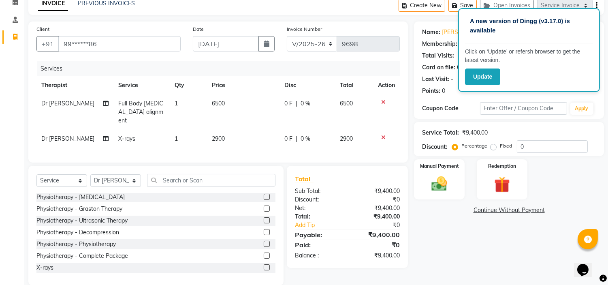
click at [500, 147] on label "Fixed" at bounding box center [506, 145] width 12 height 7
click at [492, 147] on input "Fixed" at bounding box center [495, 146] width 6 height 6
click at [455, 173] on div "Manual Payment" at bounding box center [439, 178] width 53 height 41
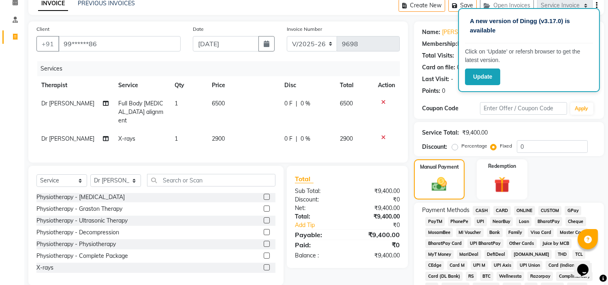
click at [503, 207] on span "CARD" at bounding box center [501, 210] width 17 height 9
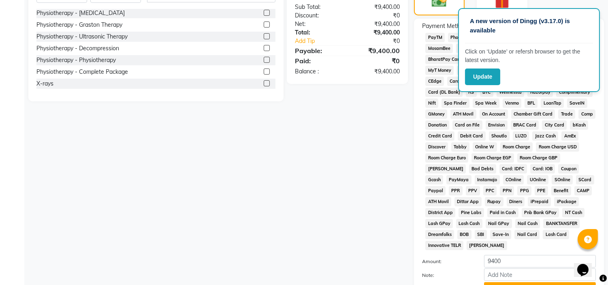
scroll to position [266, 0]
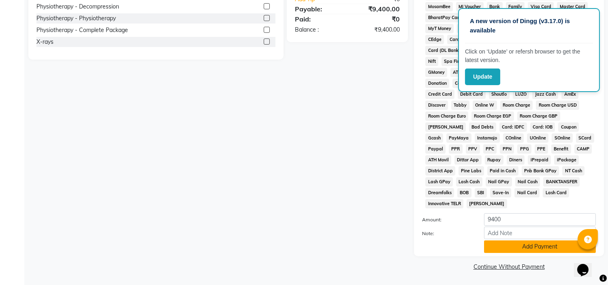
click at [496, 249] on button "Add Payment" at bounding box center [540, 246] width 112 height 13
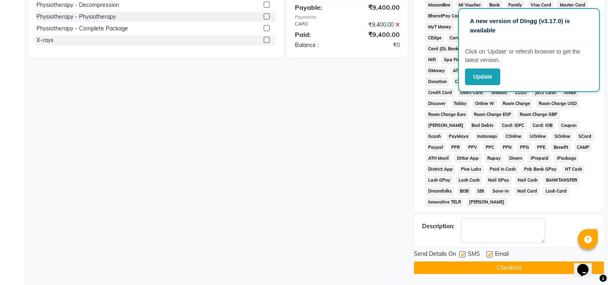
click at [489, 254] on label at bounding box center [489, 254] width 6 height 6
click at [489, 254] on input "checkbox" at bounding box center [488, 254] width 5 height 5
click at [460, 255] on label at bounding box center [462, 254] width 6 height 6
click at [460, 255] on input "checkbox" at bounding box center [461, 254] width 5 height 5
click at [462, 270] on button "Checkout" at bounding box center [509, 267] width 190 height 13
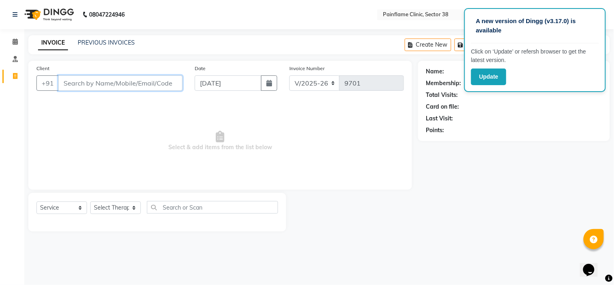
paste input "9031325985"
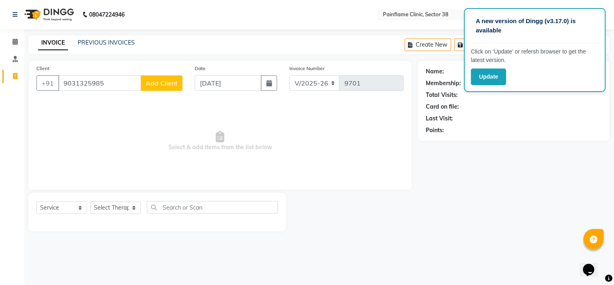
click at [163, 83] on span "Add Client" at bounding box center [162, 83] width 32 height 8
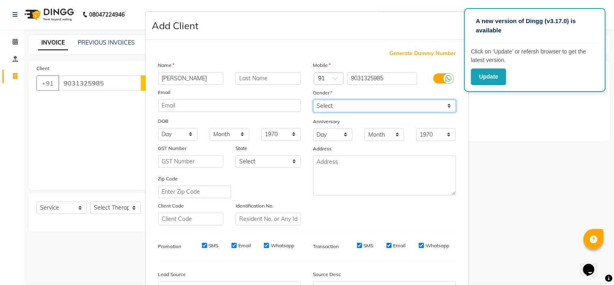
click at [341, 102] on select "Select [DEMOGRAPHIC_DATA] [DEMOGRAPHIC_DATA] Other Prefer Not To Say" at bounding box center [384, 106] width 143 height 13
click at [313, 100] on select "Select [DEMOGRAPHIC_DATA] [DEMOGRAPHIC_DATA] Other Prefer Not To Say" at bounding box center [384, 106] width 143 height 13
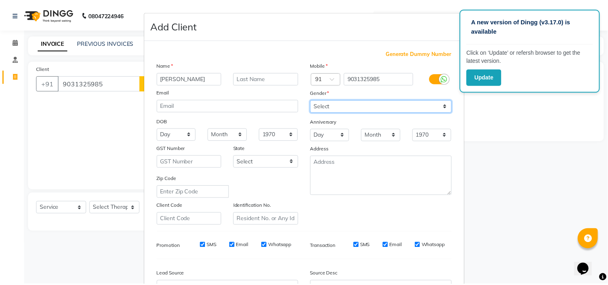
scroll to position [89, 0]
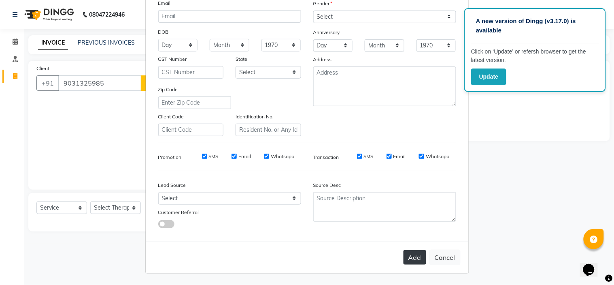
click at [410, 256] on button "Add" at bounding box center [415, 257] width 23 height 15
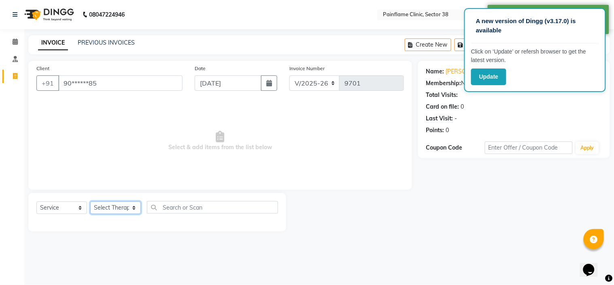
click at [119, 209] on select "Select Therapist [PERSON_NAME] Dr [PERSON_NAME] [PERSON_NAME] Dr [PERSON_NAME] …" at bounding box center [115, 207] width 51 height 13
click at [90, 202] on select "Select Therapist [PERSON_NAME] Dr [PERSON_NAME] [PERSON_NAME] Dr [PERSON_NAME] …" at bounding box center [115, 207] width 51 height 13
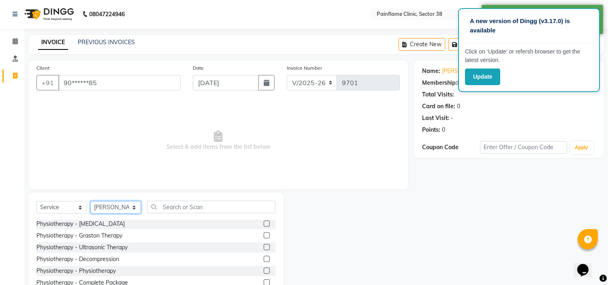
scroll to position [39, 0]
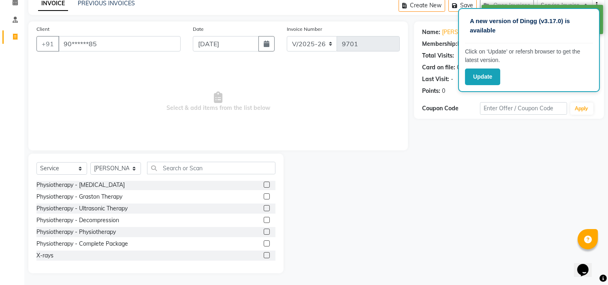
click at [264, 254] on label at bounding box center [267, 255] width 6 height 6
click at [264, 254] on input "checkbox" at bounding box center [266, 255] width 5 height 5
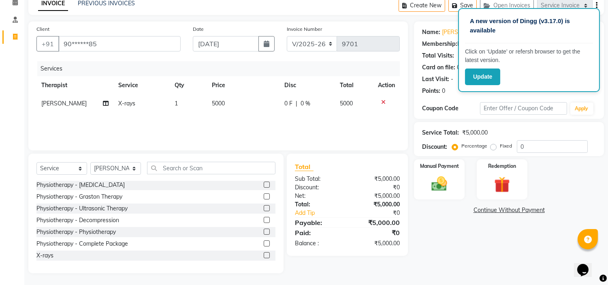
click at [213, 108] on td "5000" at bounding box center [243, 103] width 72 height 18
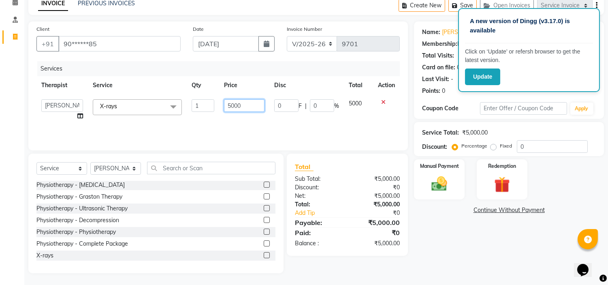
click at [226, 107] on input "5000" at bounding box center [244, 105] width 40 height 13
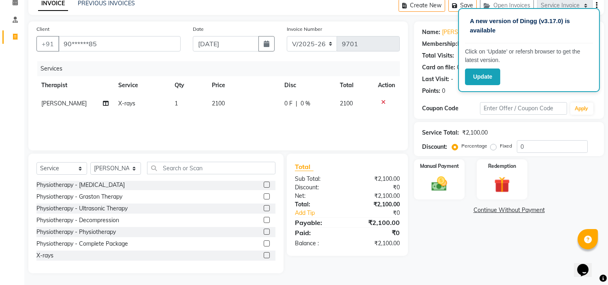
click at [500, 147] on label "Fixed" at bounding box center [506, 145] width 12 height 7
click at [493, 147] on input "Fixed" at bounding box center [495, 146] width 6 height 6
click at [451, 175] on img at bounding box center [439, 184] width 27 height 19
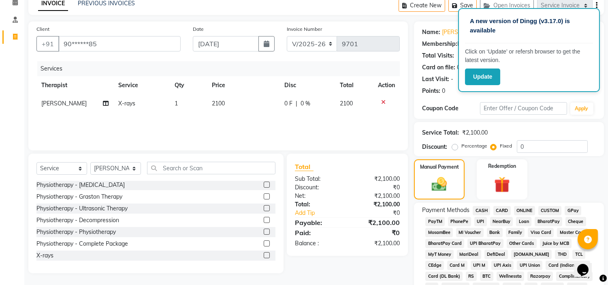
click at [500, 209] on span "CARD" at bounding box center [501, 210] width 17 height 9
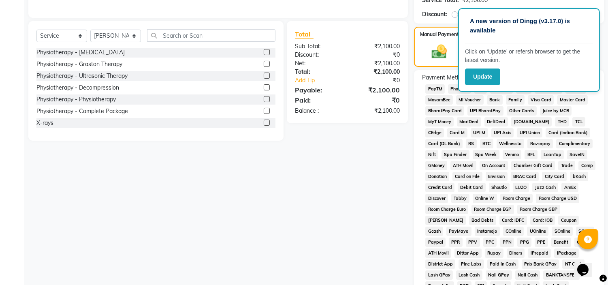
scroll to position [266, 0]
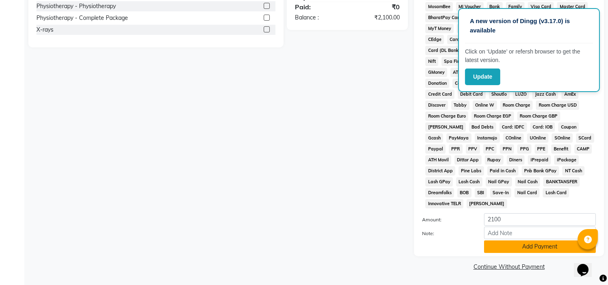
click at [509, 248] on button "Add Payment" at bounding box center [540, 246] width 112 height 13
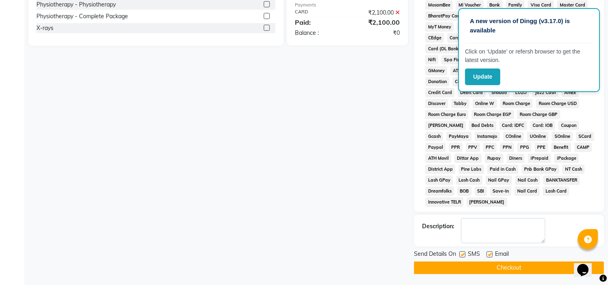
click at [491, 257] on label at bounding box center [489, 254] width 6 height 6
click at [491, 257] on input "checkbox" at bounding box center [488, 254] width 5 height 5
click at [463, 256] on label at bounding box center [462, 254] width 6 height 6
click at [463, 256] on input "checkbox" at bounding box center [461, 254] width 5 height 5
click at [469, 266] on button "Checkout" at bounding box center [509, 267] width 190 height 13
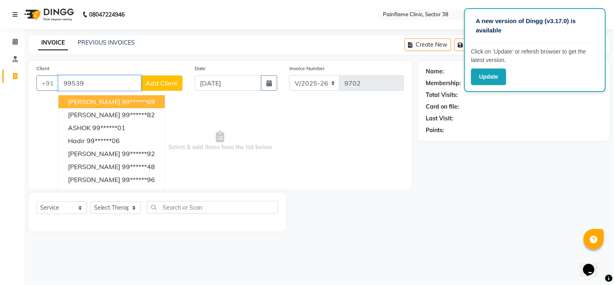
click at [140, 98] on ngb-highlight "99******69" at bounding box center [138, 102] width 33 height 8
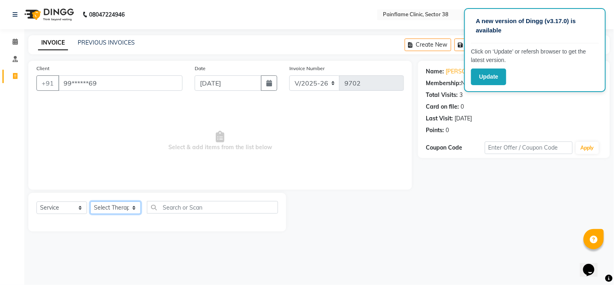
click at [117, 209] on select "Select Therapist [PERSON_NAME] Dr [PERSON_NAME] [PERSON_NAME] Dr [PERSON_NAME] …" at bounding box center [115, 207] width 51 height 13
click at [90, 202] on select "Select Therapist [PERSON_NAME] Dr [PERSON_NAME] [PERSON_NAME] Dr [PERSON_NAME] …" at bounding box center [115, 207] width 51 height 13
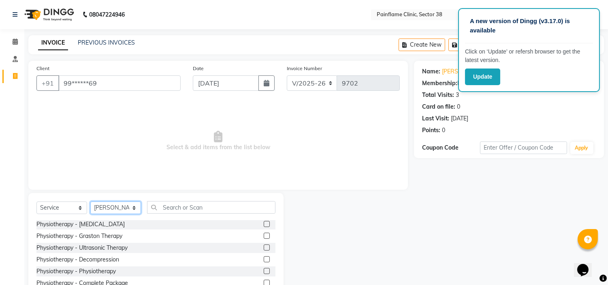
scroll to position [39, 0]
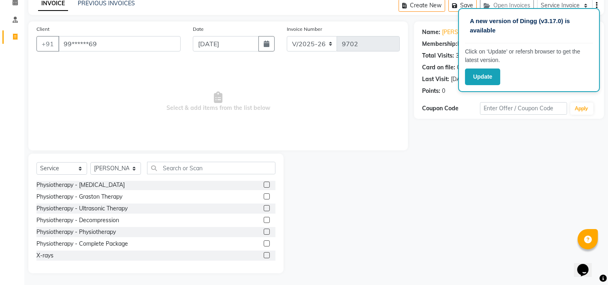
click at [264, 258] on div at bounding box center [266, 256] width 5 height 9
click at [264, 252] on label at bounding box center [267, 255] width 6 height 6
click at [264, 253] on input "checkbox" at bounding box center [266, 255] width 5 height 5
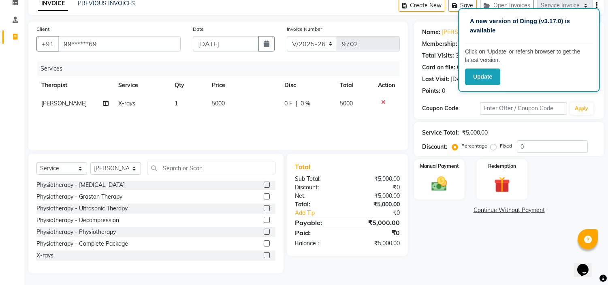
click at [214, 106] on span "5000" at bounding box center [218, 103] width 13 height 7
click at [214, 106] on td "1" at bounding box center [203, 109] width 32 height 31
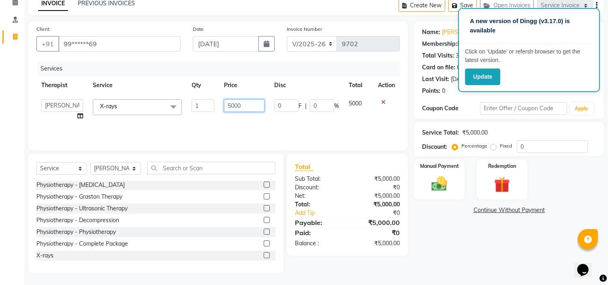
click at [227, 106] on input "5000" at bounding box center [244, 105] width 40 height 13
click at [500, 148] on label "Fixed" at bounding box center [506, 145] width 12 height 7
click at [494, 148] on input "Fixed" at bounding box center [495, 146] width 6 height 6
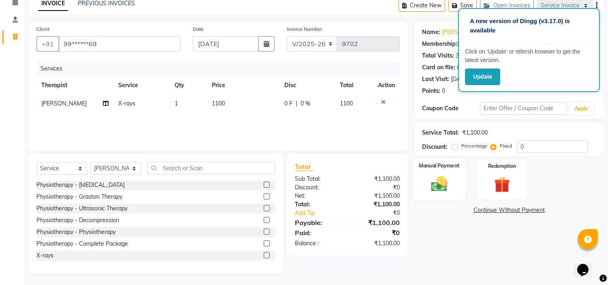
click at [453, 177] on div "Manual Payment" at bounding box center [439, 178] width 53 height 41
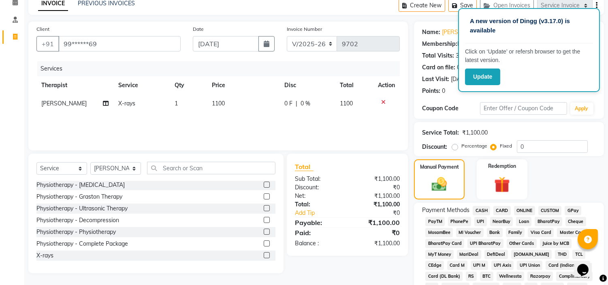
click at [497, 208] on span "CARD" at bounding box center [501, 210] width 17 height 9
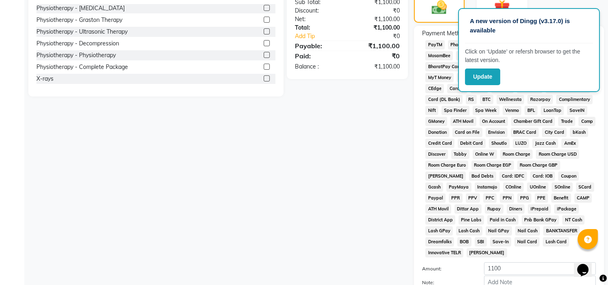
scroll to position [266, 0]
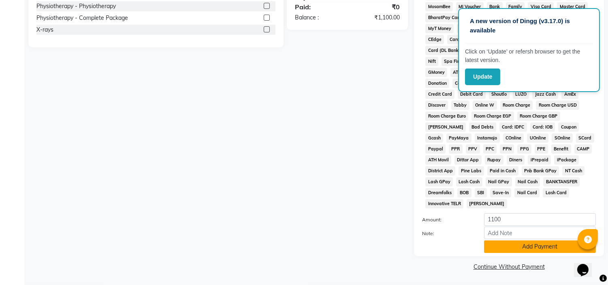
click at [526, 243] on button "Add Payment" at bounding box center [540, 246] width 112 height 13
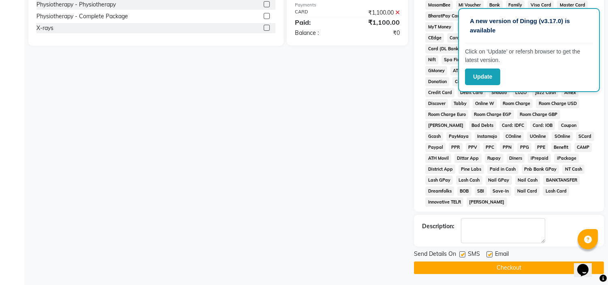
click at [490, 257] on label at bounding box center [489, 254] width 6 height 6
click at [490, 257] on input "checkbox" at bounding box center [488, 254] width 5 height 5
click at [461, 256] on label at bounding box center [462, 254] width 6 height 6
click at [461, 256] on input "checkbox" at bounding box center [461, 254] width 5 height 5
click at [459, 267] on button "Checkout" at bounding box center [509, 267] width 190 height 13
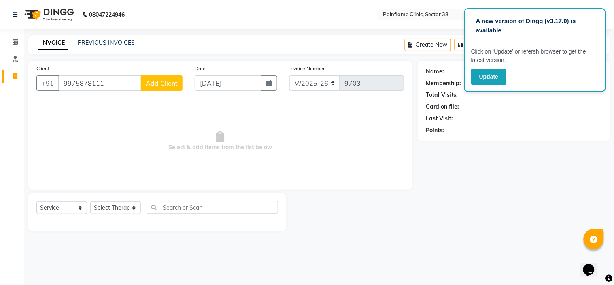
click at [177, 87] on button "Add Client" at bounding box center [162, 82] width 42 height 15
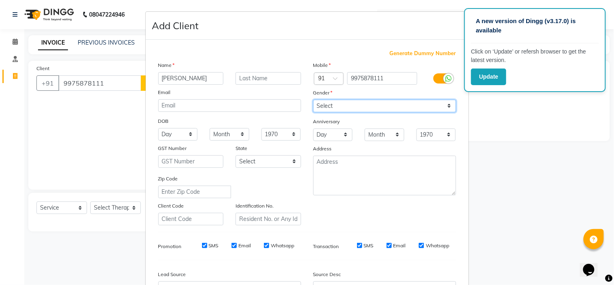
click at [397, 108] on select "Select [DEMOGRAPHIC_DATA] [DEMOGRAPHIC_DATA] Other Prefer Not To Say" at bounding box center [384, 106] width 143 height 13
click at [313, 100] on select "Select [DEMOGRAPHIC_DATA] [DEMOGRAPHIC_DATA] Other Prefer Not To Say" at bounding box center [384, 106] width 143 height 13
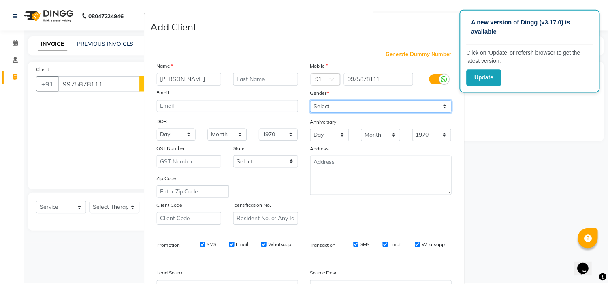
scroll to position [89, 0]
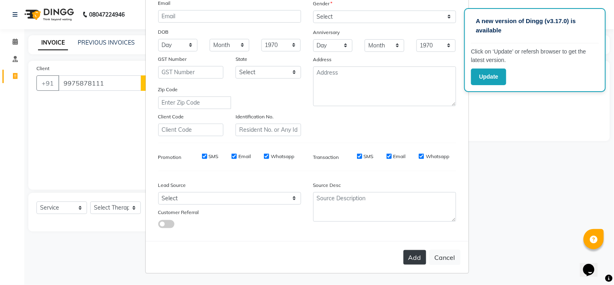
click at [412, 250] on button "Add" at bounding box center [415, 257] width 23 height 15
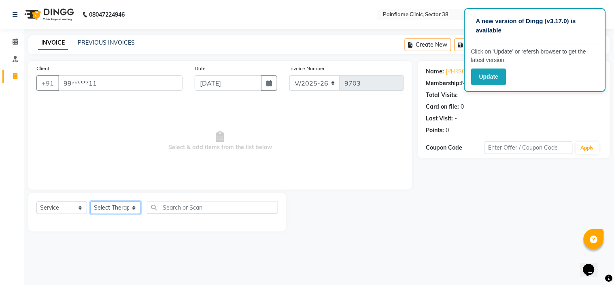
click at [127, 205] on select "Select Therapist [PERSON_NAME] Dr [PERSON_NAME] [PERSON_NAME] Dr [PERSON_NAME] …" at bounding box center [115, 207] width 51 height 13
click at [90, 202] on select "Select Therapist [PERSON_NAME] Dr [PERSON_NAME] [PERSON_NAME] Dr [PERSON_NAME] …" at bounding box center [115, 207] width 51 height 13
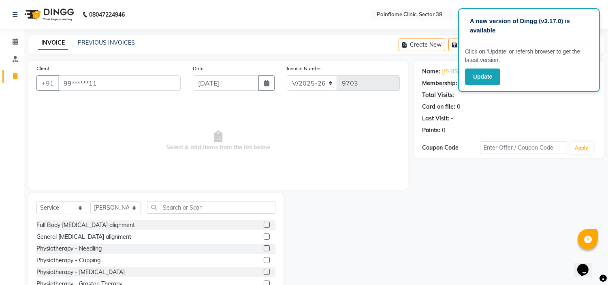
click at [264, 236] on label at bounding box center [267, 236] width 6 height 6
click at [264, 236] on input "checkbox" at bounding box center [266, 236] width 5 height 5
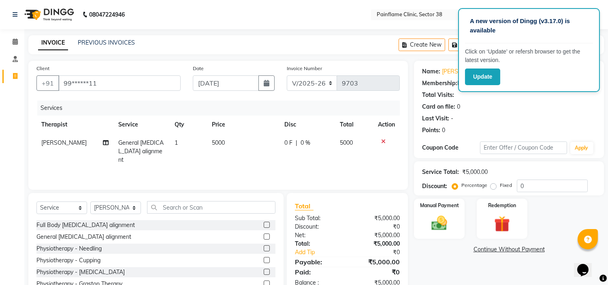
click at [212, 143] on span "5000" at bounding box center [218, 142] width 13 height 7
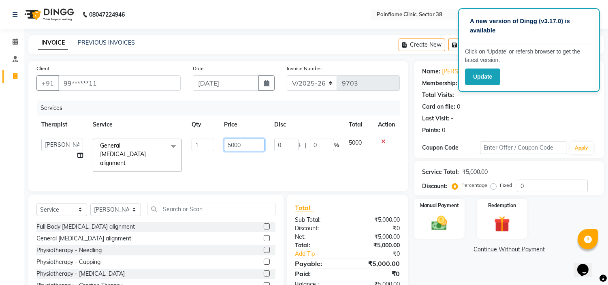
click at [227, 143] on input "5000" at bounding box center [244, 144] width 40 height 13
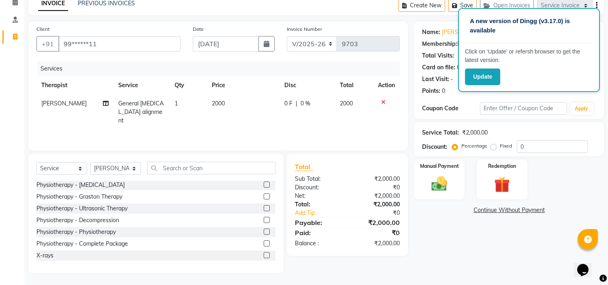
click at [264, 253] on label at bounding box center [267, 255] width 6 height 6
click at [264, 253] on input "checkbox" at bounding box center [266, 255] width 5 height 5
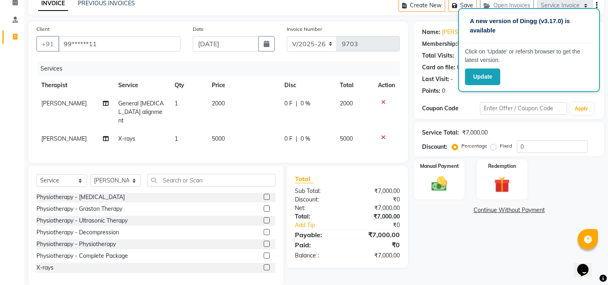
click at [219, 135] on span "5000" at bounding box center [218, 138] width 13 height 7
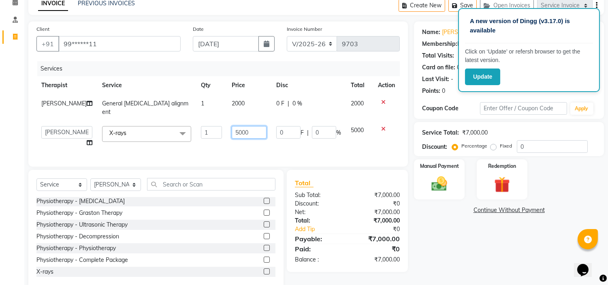
click at [233, 126] on input "5000" at bounding box center [249, 132] width 35 height 13
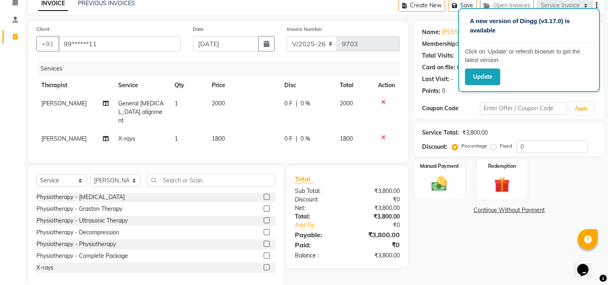
click at [500, 144] on label "Fixed" at bounding box center [506, 145] width 12 height 7
click at [496, 144] on input "Fixed" at bounding box center [495, 146] width 6 height 6
click at [461, 172] on div "Manual Payment" at bounding box center [439, 178] width 53 height 41
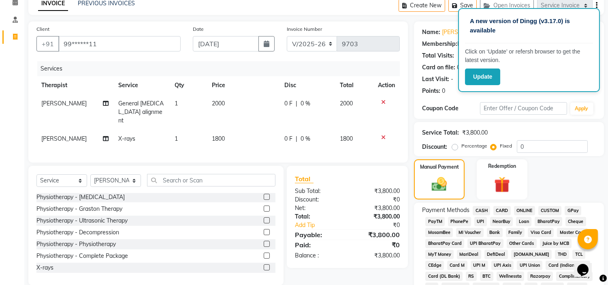
click at [483, 219] on span "UPI" at bounding box center [480, 221] width 13 height 9
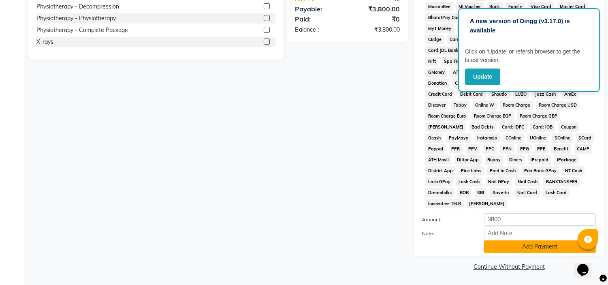
click at [500, 249] on button "Add Payment" at bounding box center [540, 246] width 112 height 13
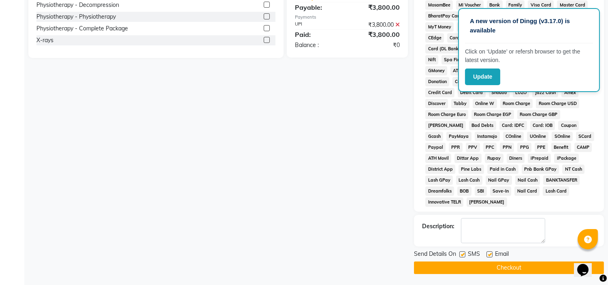
click at [488, 254] on label at bounding box center [489, 254] width 6 height 6
click at [488, 254] on input "checkbox" at bounding box center [488, 254] width 5 height 5
click at [462, 255] on label at bounding box center [462, 254] width 6 height 6
click at [462, 255] on input "checkbox" at bounding box center [461, 254] width 5 height 5
click at [465, 264] on button "Checkout" at bounding box center [509, 267] width 190 height 13
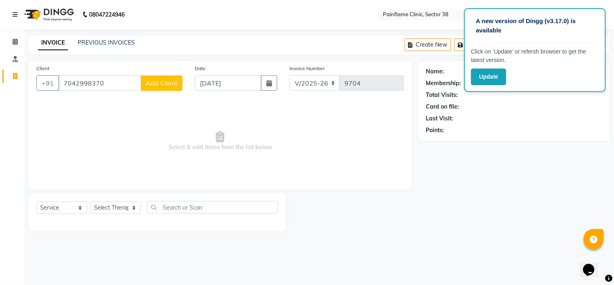
click at [163, 87] on button "Add Client" at bounding box center [162, 82] width 42 height 15
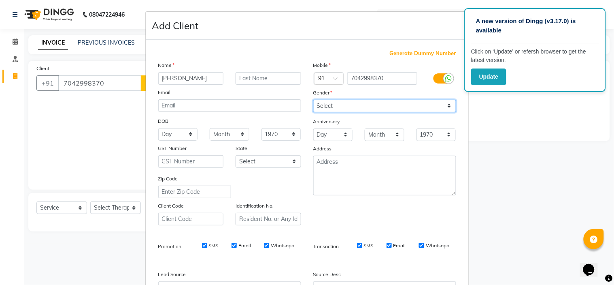
click at [378, 109] on select "Select [DEMOGRAPHIC_DATA] [DEMOGRAPHIC_DATA] Other Prefer Not To Say" at bounding box center [384, 106] width 143 height 13
click at [313, 100] on select "Select [DEMOGRAPHIC_DATA] [DEMOGRAPHIC_DATA] Other Prefer Not To Say" at bounding box center [384, 106] width 143 height 13
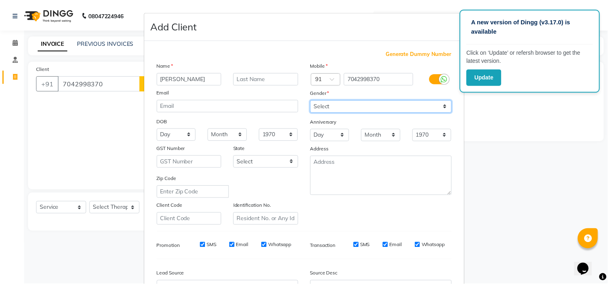
scroll to position [89, 0]
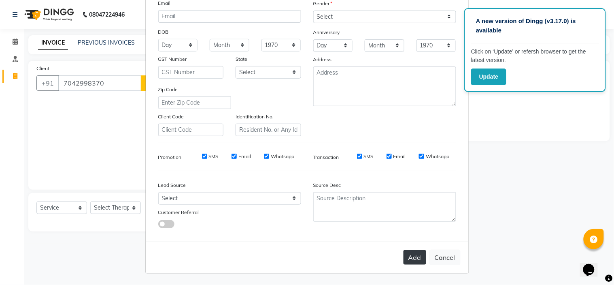
click at [422, 260] on button "Add" at bounding box center [415, 257] width 23 height 15
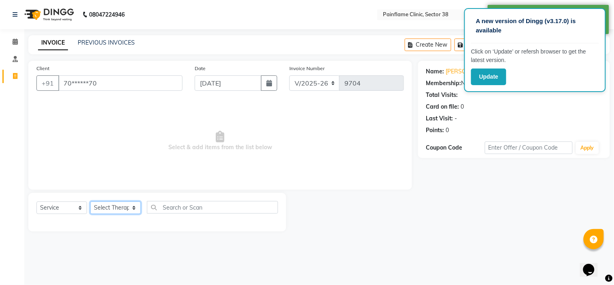
click at [107, 208] on select "Select Therapist [PERSON_NAME] Dr [PERSON_NAME] [PERSON_NAME] Dr [PERSON_NAME] …" at bounding box center [115, 207] width 51 height 13
click at [90, 202] on select "Select Therapist [PERSON_NAME] Dr [PERSON_NAME] [PERSON_NAME] Dr [PERSON_NAME] …" at bounding box center [115, 207] width 51 height 13
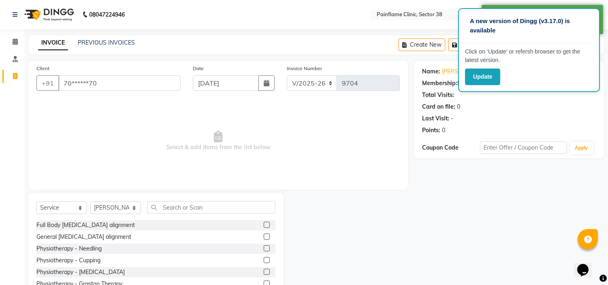
click at [264, 236] on label at bounding box center [267, 236] width 6 height 6
click at [264, 236] on input "checkbox" at bounding box center [266, 236] width 5 height 5
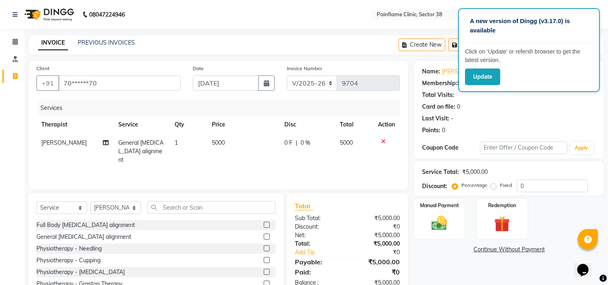
click at [224, 140] on td "5000" at bounding box center [243, 151] width 72 height 35
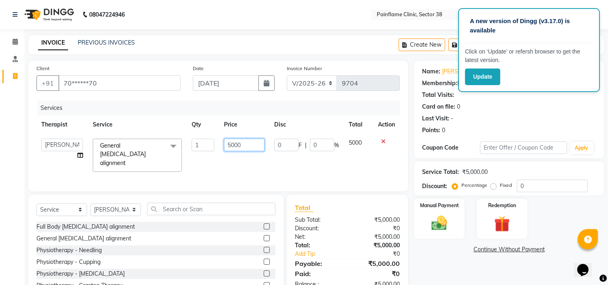
click at [233, 143] on input "5000" at bounding box center [244, 144] width 40 height 13
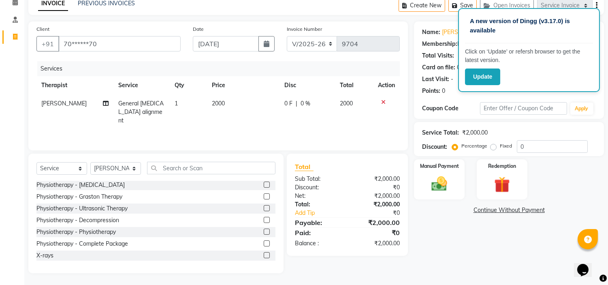
click at [264, 252] on label at bounding box center [267, 255] width 6 height 6
click at [264, 253] on input "checkbox" at bounding box center [266, 255] width 5 height 5
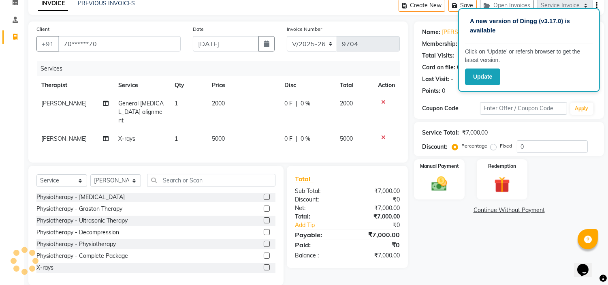
click at [223, 135] on span "5000" at bounding box center [218, 138] width 13 height 7
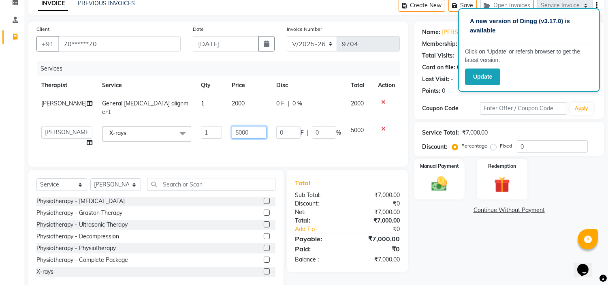
click at [232, 126] on input "5000" at bounding box center [249, 132] width 35 height 13
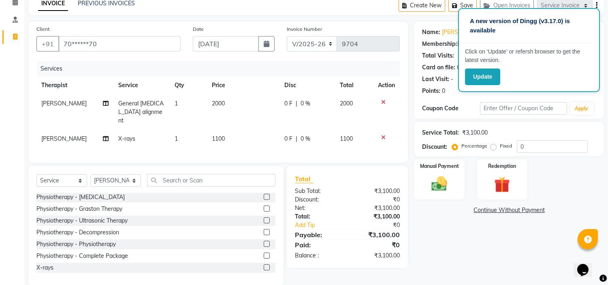
click at [500, 143] on label "Fixed" at bounding box center [506, 145] width 12 height 7
click at [495, 143] on input "Fixed" at bounding box center [495, 146] width 6 height 6
click at [446, 175] on img at bounding box center [439, 184] width 27 height 19
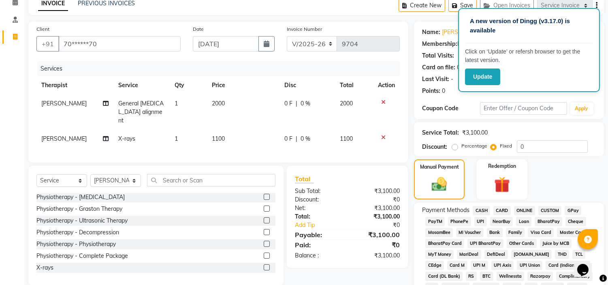
click at [480, 223] on span "UPI" at bounding box center [480, 221] width 13 height 9
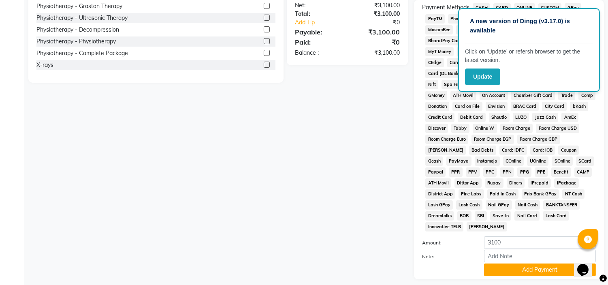
scroll to position [266, 0]
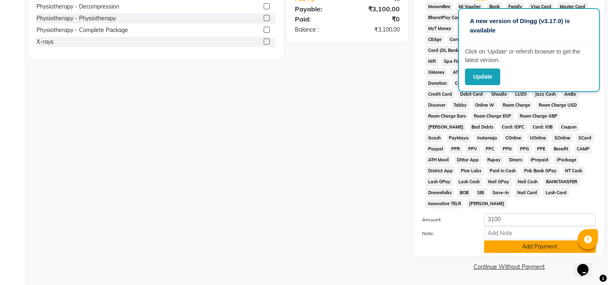
click at [491, 247] on button "Add Payment" at bounding box center [540, 246] width 112 height 13
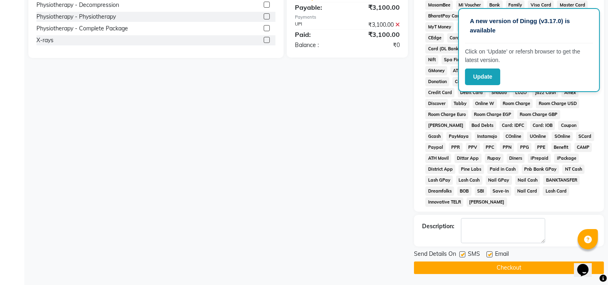
click at [489, 253] on label at bounding box center [489, 254] width 6 height 6
click at [489, 253] on input "checkbox" at bounding box center [488, 254] width 5 height 5
click at [462, 257] on label at bounding box center [462, 254] width 6 height 6
click at [462, 257] on input "checkbox" at bounding box center [461, 254] width 5 height 5
click at [465, 264] on button "Checkout" at bounding box center [509, 267] width 190 height 13
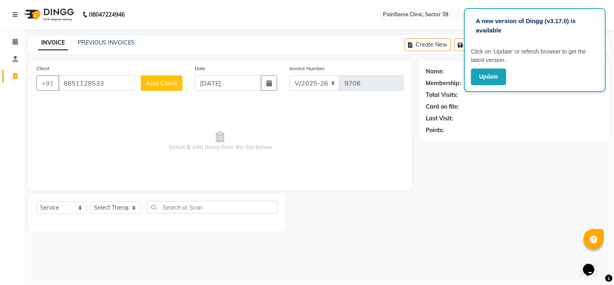
click at [156, 83] on span "Add Client" at bounding box center [162, 83] width 32 height 8
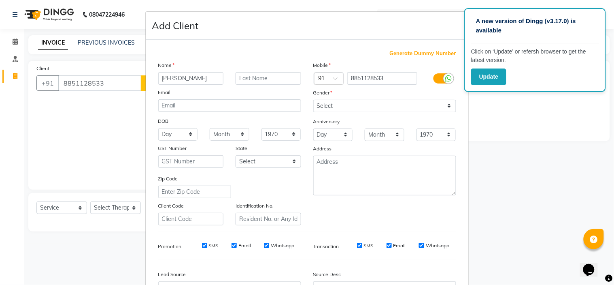
click at [165, 79] on input "[PERSON_NAME]" at bounding box center [191, 78] width 66 height 13
drag, startPoint x: 336, startPoint y: 104, endPoint x: 333, endPoint y: 126, distance: 22.5
click at [333, 126] on div "Mobile Country Code × 91 8851128533 Gender Select [DEMOGRAPHIC_DATA] [DEMOGRAPH…" at bounding box center [384, 143] width 155 height 164
click at [313, 100] on select "Select [DEMOGRAPHIC_DATA] [DEMOGRAPHIC_DATA] Other Prefer Not To Say" at bounding box center [384, 106] width 143 height 13
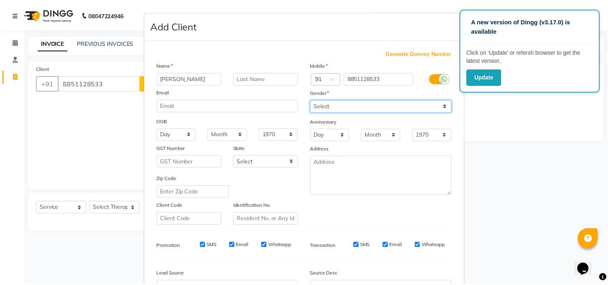
scroll to position [89, 0]
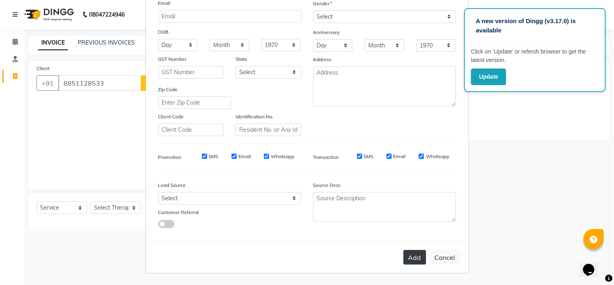
click at [412, 260] on button "Add" at bounding box center [415, 257] width 23 height 15
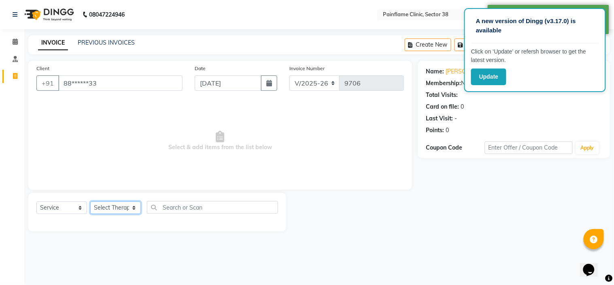
click at [120, 206] on select "Select Therapist [PERSON_NAME] Dr [PERSON_NAME] [PERSON_NAME] Dr [PERSON_NAME] …" at bounding box center [115, 207] width 51 height 13
click at [90, 202] on select "Select Therapist [PERSON_NAME] Dr [PERSON_NAME] [PERSON_NAME] Dr [PERSON_NAME] …" at bounding box center [115, 207] width 51 height 13
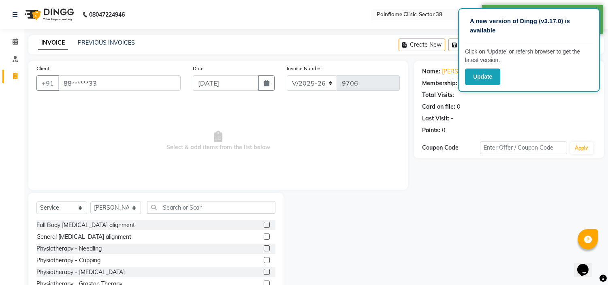
click at [264, 236] on label at bounding box center [267, 236] width 6 height 6
click at [264, 236] on input "checkbox" at bounding box center [266, 236] width 5 height 5
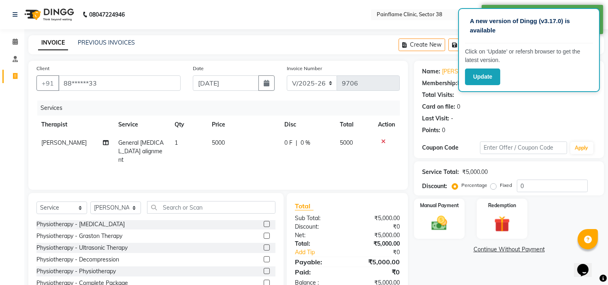
scroll to position [39, 0]
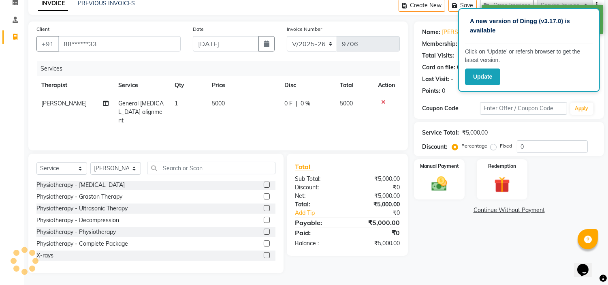
click at [264, 253] on label at bounding box center [267, 255] width 6 height 6
click at [264, 253] on input "checkbox" at bounding box center [266, 255] width 5 height 5
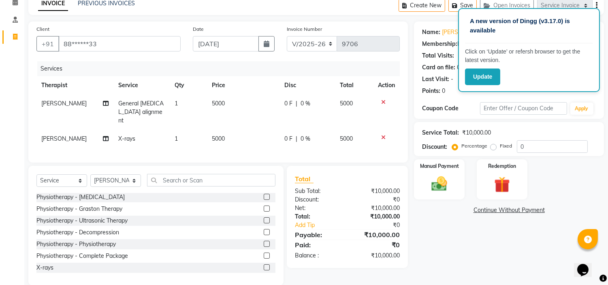
click at [217, 100] on span "5000" at bounding box center [218, 103] width 13 height 7
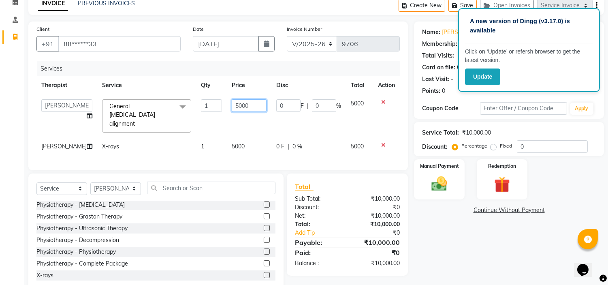
click at [232, 102] on input "5000" at bounding box center [249, 105] width 35 height 13
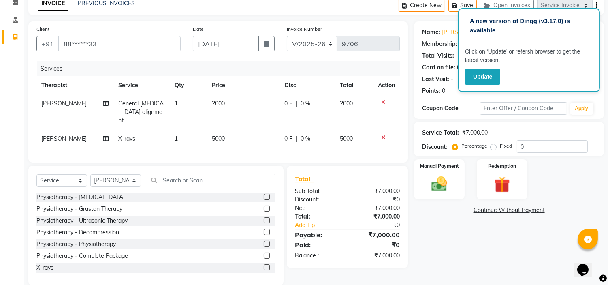
click at [229, 135] on td "5000" at bounding box center [243, 139] width 72 height 18
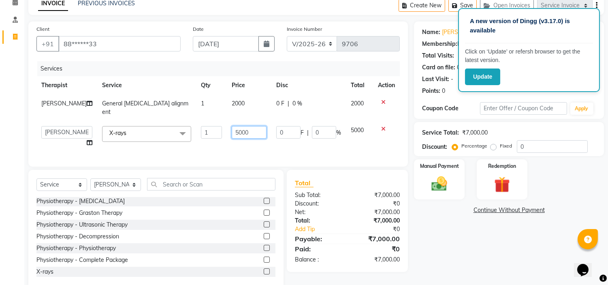
click at [237, 126] on input "5000" at bounding box center [249, 132] width 35 height 13
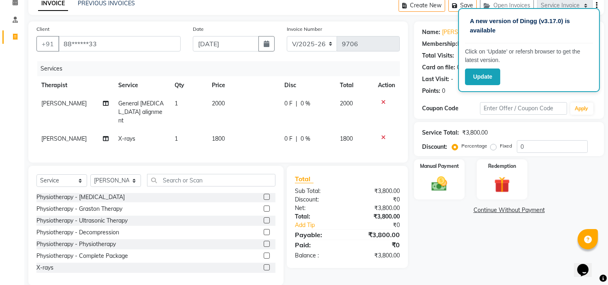
click at [500, 146] on label "Fixed" at bounding box center [506, 145] width 12 height 7
click at [492, 146] on input "Fixed" at bounding box center [495, 146] width 6 height 6
click at [439, 166] on label "Manual Payment" at bounding box center [439, 166] width 40 height 8
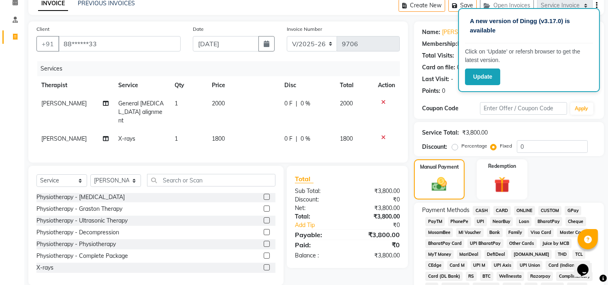
click at [479, 221] on span "UPI" at bounding box center [480, 221] width 13 height 9
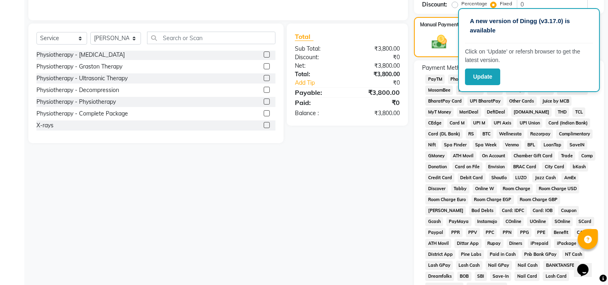
scroll to position [266, 0]
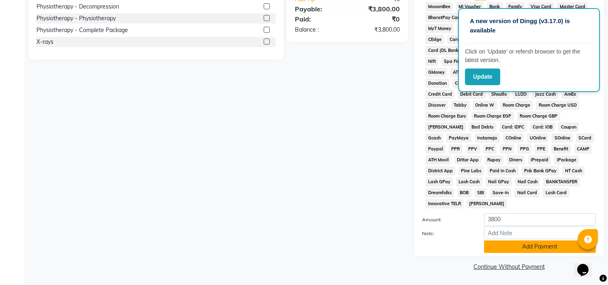
click at [495, 251] on button "Add Payment" at bounding box center [540, 246] width 112 height 13
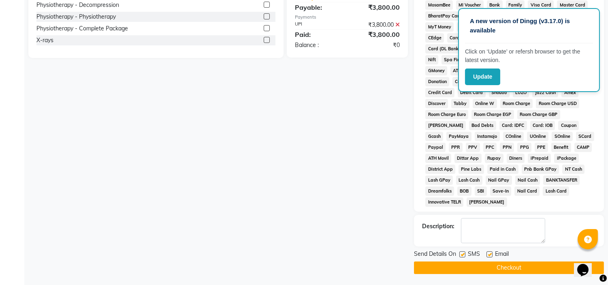
click at [488, 256] on label at bounding box center [489, 254] width 6 height 6
click at [488, 256] on input "checkbox" at bounding box center [488, 254] width 5 height 5
click at [464, 256] on label at bounding box center [462, 254] width 6 height 6
click at [464, 256] on input "checkbox" at bounding box center [461, 254] width 5 height 5
click at [460, 273] on button "Checkout" at bounding box center [509, 267] width 190 height 13
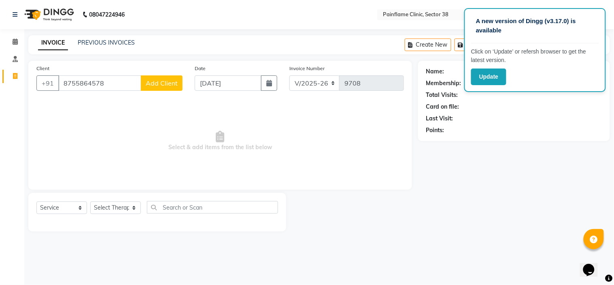
click at [153, 82] on span "Add Client" at bounding box center [162, 83] width 32 height 8
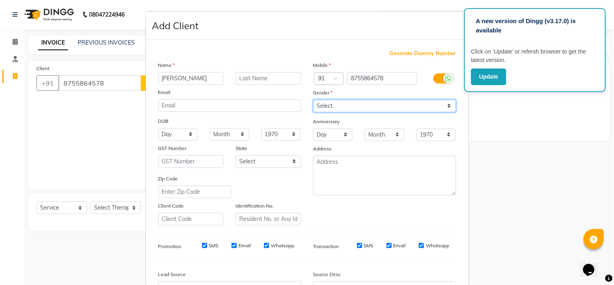
click at [396, 103] on select "Select [DEMOGRAPHIC_DATA] [DEMOGRAPHIC_DATA] Other Prefer Not To Say" at bounding box center [384, 106] width 143 height 13
click at [313, 100] on select "Select [DEMOGRAPHIC_DATA] [DEMOGRAPHIC_DATA] Other Prefer Not To Say" at bounding box center [384, 106] width 143 height 13
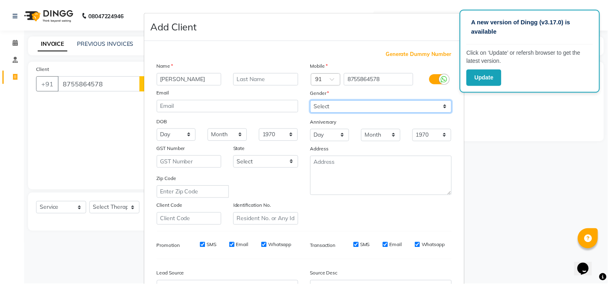
scroll to position [89, 0]
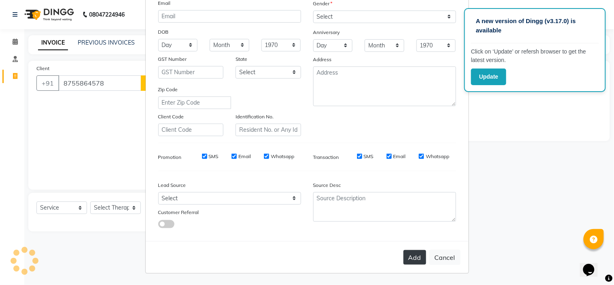
click at [417, 254] on button "Add" at bounding box center [415, 257] width 23 height 15
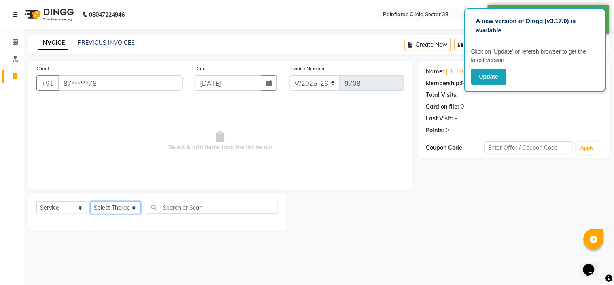
click at [126, 210] on select "Select Therapist [PERSON_NAME] Dr [PERSON_NAME] [PERSON_NAME] Dr [PERSON_NAME] …" at bounding box center [115, 207] width 51 height 13
click at [90, 202] on select "Select Therapist [PERSON_NAME] Dr [PERSON_NAME] [PERSON_NAME] Dr [PERSON_NAME] …" at bounding box center [115, 207] width 51 height 13
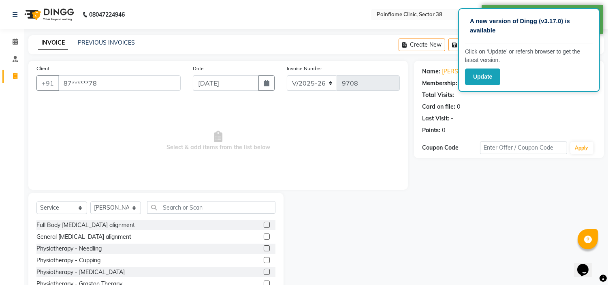
click at [264, 237] on label at bounding box center [267, 236] width 6 height 6
click at [264, 237] on input "checkbox" at bounding box center [266, 236] width 5 height 5
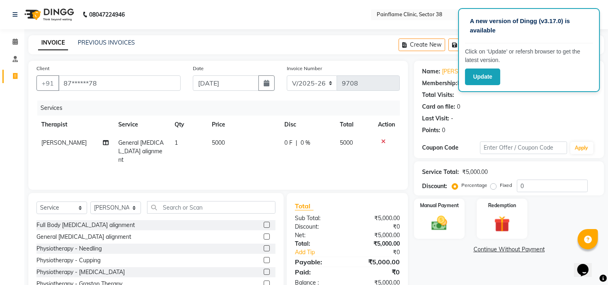
click at [221, 143] on span "5000" at bounding box center [218, 142] width 13 height 7
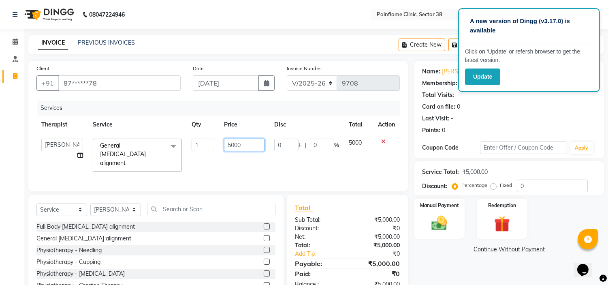
click at [230, 143] on input "5000" at bounding box center [244, 144] width 40 height 13
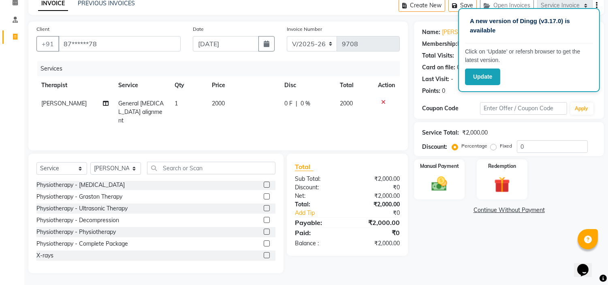
click at [264, 254] on label at bounding box center [267, 255] width 6 height 6
click at [264, 254] on input "checkbox" at bounding box center [266, 255] width 5 height 5
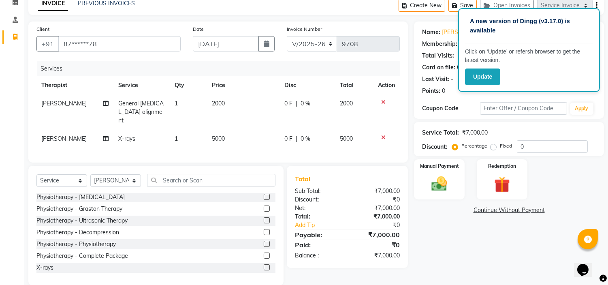
click at [221, 130] on td "5000" at bounding box center [243, 139] width 72 height 18
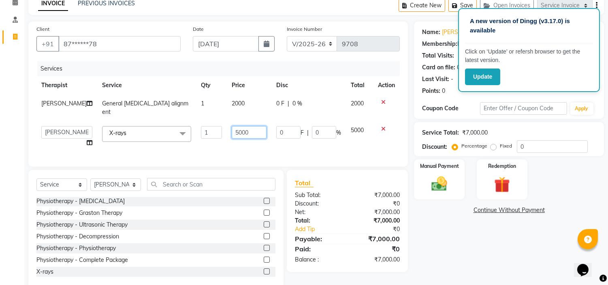
click at [232, 126] on input "5000" at bounding box center [249, 132] width 35 height 13
click at [500, 147] on label "Fixed" at bounding box center [506, 145] width 12 height 7
click at [493, 147] on input "Fixed" at bounding box center [495, 146] width 6 height 6
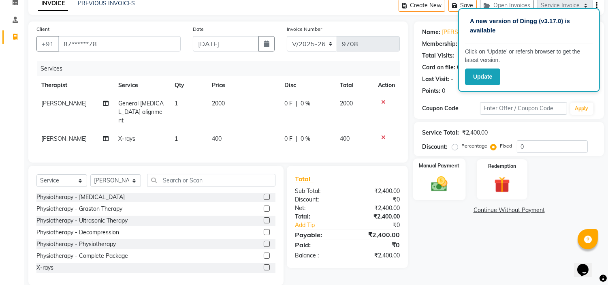
click at [456, 168] on label "Manual Payment" at bounding box center [439, 166] width 40 height 8
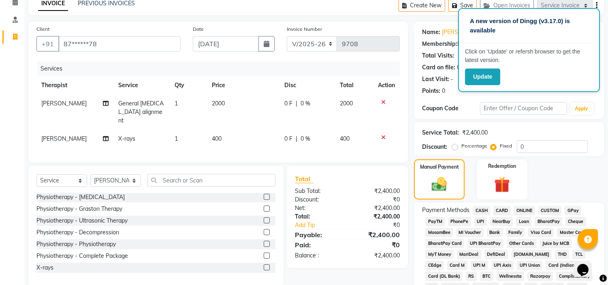
click at [481, 217] on span "UPI" at bounding box center [480, 221] width 13 height 9
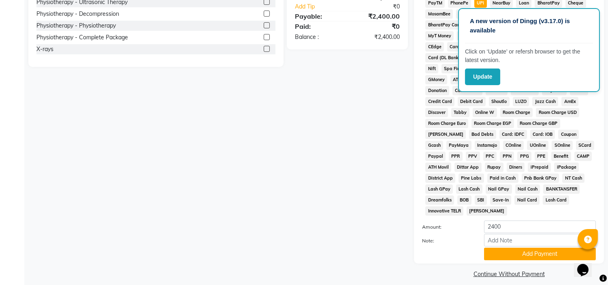
scroll to position [266, 0]
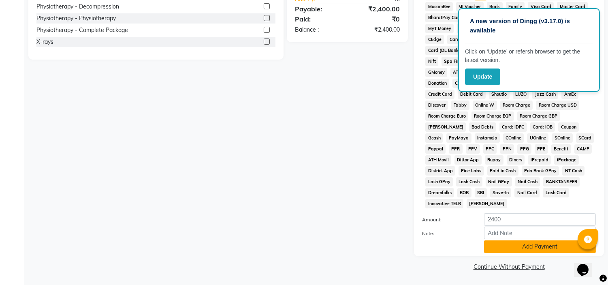
click at [494, 244] on button "Add Payment" at bounding box center [540, 246] width 112 height 13
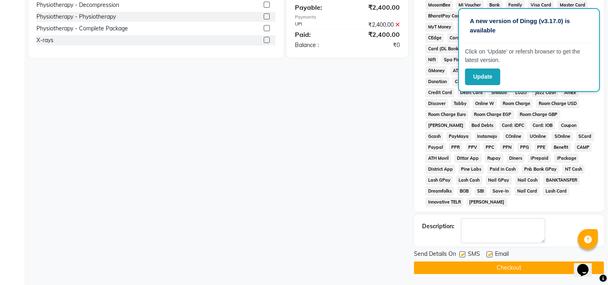
click at [489, 257] on label at bounding box center [489, 254] width 6 height 6
click at [489, 257] on input "checkbox" at bounding box center [488, 254] width 5 height 5
click at [463, 255] on label at bounding box center [462, 254] width 6 height 6
click at [463, 255] on input "checkbox" at bounding box center [461, 254] width 5 height 5
click at [463, 270] on button "Checkout" at bounding box center [509, 267] width 190 height 13
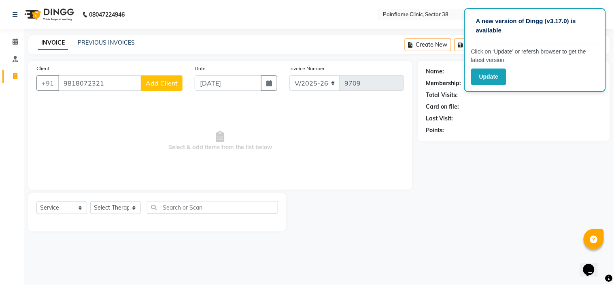
click at [166, 90] on button "Add Client" at bounding box center [162, 82] width 42 height 15
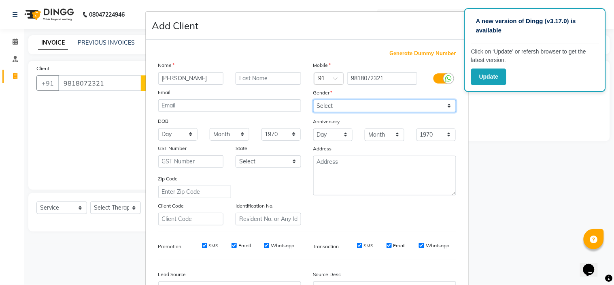
click at [351, 102] on select "Select [DEMOGRAPHIC_DATA] [DEMOGRAPHIC_DATA] Other Prefer Not To Say" at bounding box center [384, 106] width 143 height 13
click at [313, 100] on select "Select [DEMOGRAPHIC_DATA] [DEMOGRAPHIC_DATA] Other Prefer Not To Say" at bounding box center [384, 106] width 143 height 13
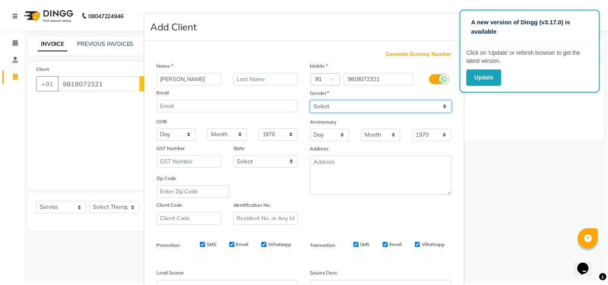
scroll to position [89, 0]
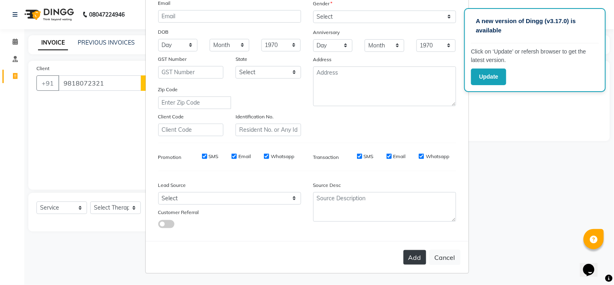
click at [409, 255] on button "Add" at bounding box center [415, 257] width 23 height 15
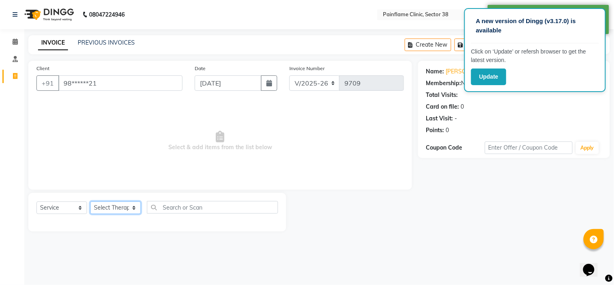
click at [104, 203] on select "Select Therapist [PERSON_NAME] Dr [PERSON_NAME] [PERSON_NAME] Dr [PERSON_NAME] …" at bounding box center [115, 207] width 51 height 13
click at [90, 202] on select "Select Therapist [PERSON_NAME] Dr [PERSON_NAME] [PERSON_NAME] Dr [PERSON_NAME] …" at bounding box center [115, 207] width 51 height 13
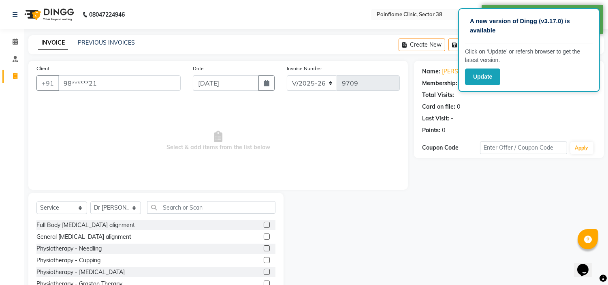
click at [264, 237] on label at bounding box center [267, 236] width 6 height 6
click at [264, 237] on input "checkbox" at bounding box center [266, 236] width 5 height 5
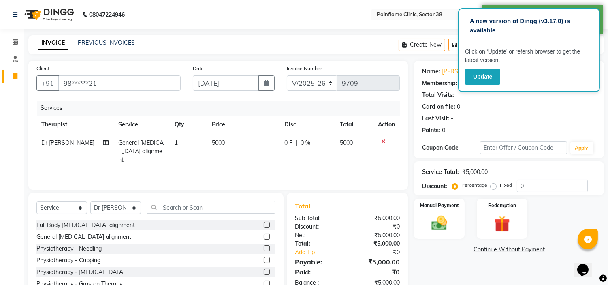
click at [220, 142] on span "5000" at bounding box center [218, 142] width 13 height 7
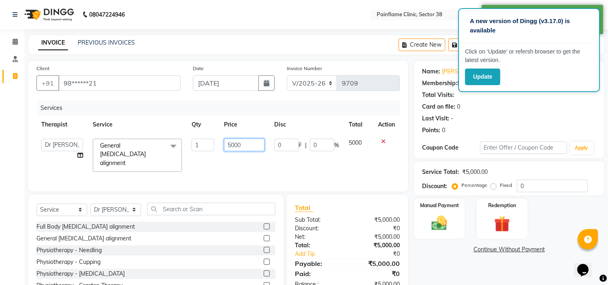
click at [234, 142] on input "5000" at bounding box center [244, 144] width 40 height 13
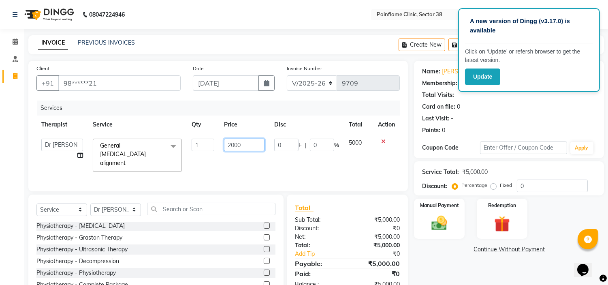
scroll to position [39, 0]
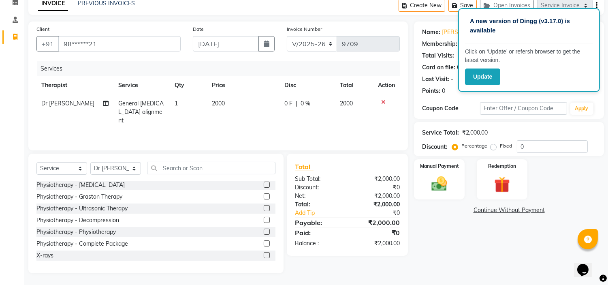
click at [264, 252] on label at bounding box center [267, 255] width 6 height 6
click at [264, 253] on input "checkbox" at bounding box center [266, 255] width 5 height 5
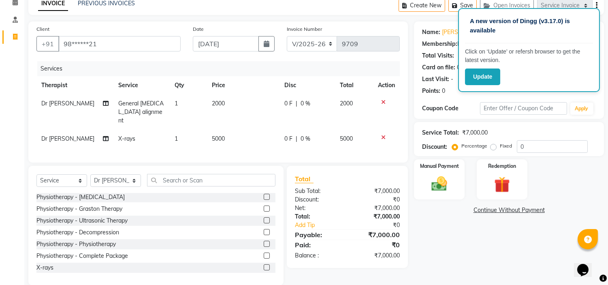
click at [223, 135] on span "5000" at bounding box center [218, 138] width 13 height 7
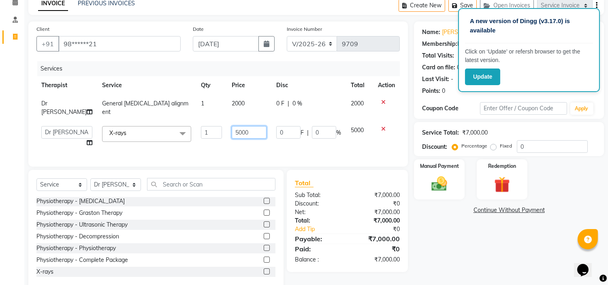
click at [232, 126] on input "5000" at bounding box center [249, 132] width 35 height 13
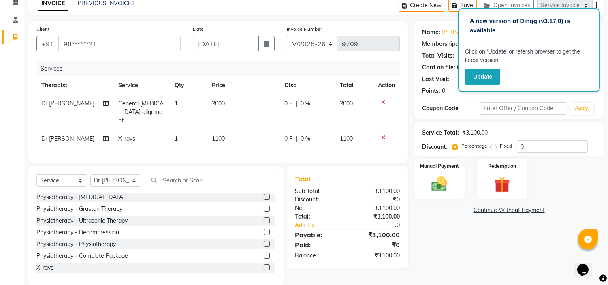
click at [500, 146] on label "Fixed" at bounding box center [506, 145] width 12 height 7
click at [492, 146] on input "Fixed" at bounding box center [495, 146] width 6 height 6
click at [428, 180] on img at bounding box center [439, 184] width 27 height 19
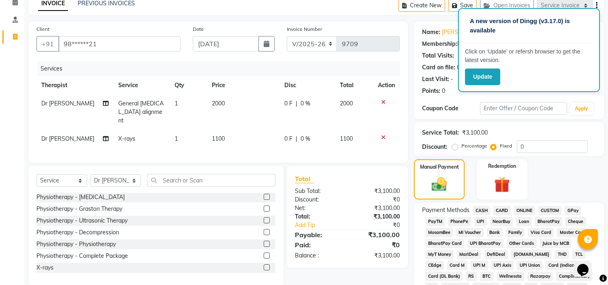
click at [482, 222] on span "UPI" at bounding box center [480, 221] width 13 height 9
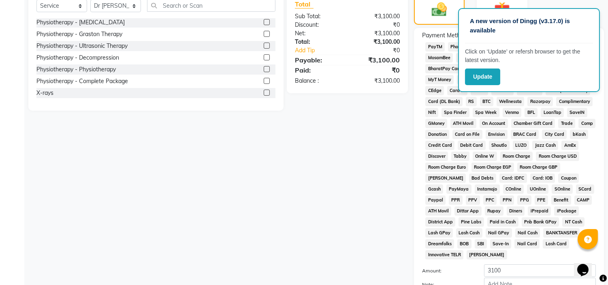
scroll to position [266, 0]
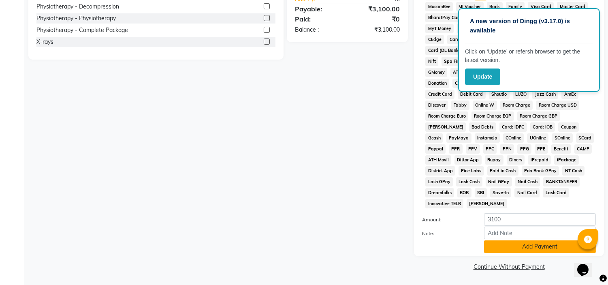
click at [492, 241] on button "Add Payment" at bounding box center [540, 246] width 112 height 13
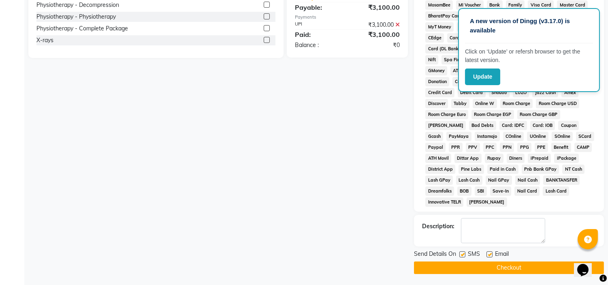
click at [488, 254] on label at bounding box center [489, 254] width 6 height 6
click at [488, 254] on input "checkbox" at bounding box center [488, 254] width 5 height 5
click at [463, 255] on label at bounding box center [462, 254] width 6 height 6
click at [463, 255] on input "checkbox" at bounding box center [461, 254] width 5 height 5
click at [464, 269] on button "Checkout" at bounding box center [509, 267] width 190 height 13
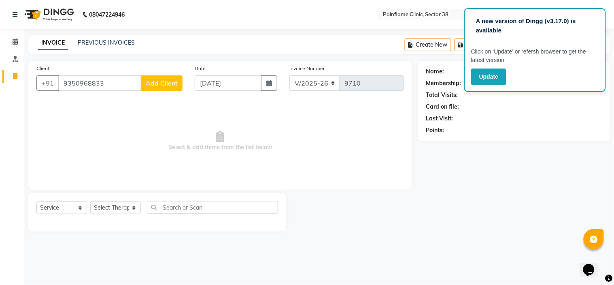
click at [151, 87] on button "Add Client" at bounding box center [162, 82] width 42 height 15
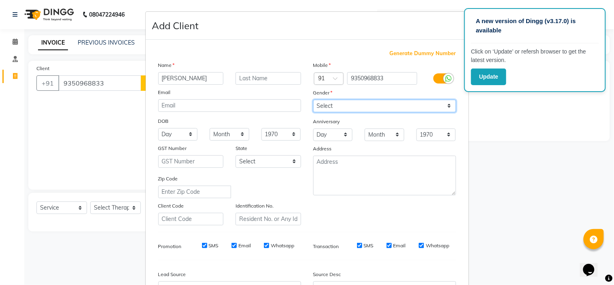
click at [393, 108] on select "Select [DEMOGRAPHIC_DATA] [DEMOGRAPHIC_DATA] Other Prefer Not To Say" at bounding box center [384, 106] width 143 height 13
click at [313, 100] on select "Select [DEMOGRAPHIC_DATA] [DEMOGRAPHIC_DATA] Other Prefer Not To Say" at bounding box center [384, 106] width 143 height 13
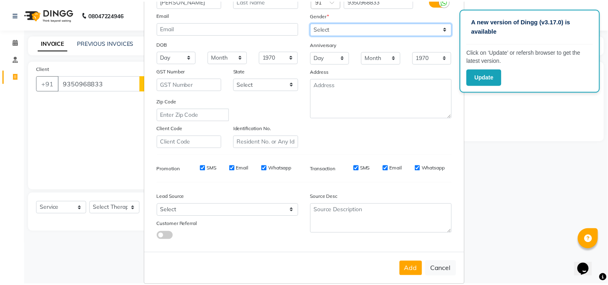
scroll to position [89, 0]
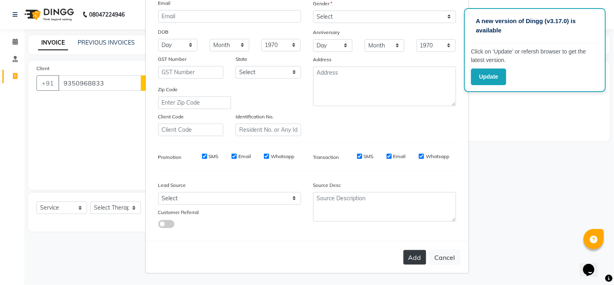
click at [413, 256] on button "Add" at bounding box center [415, 257] width 23 height 15
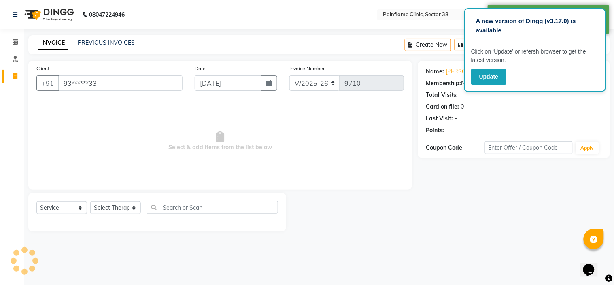
click at [126, 207] on ngb-modal-window "Add Client Generate Dummy Number Name Email DOB Day 01 02 03 04 05 06 07 08 09 …" at bounding box center [307, 142] width 614 height 285
click at [120, 207] on select "Select Therapist [PERSON_NAME] Dr [PERSON_NAME] [PERSON_NAME] Dr [PERSON_NAME] …" at bounding box center [115, 207] width 51 height 13
click at [90, 202] on select "Select Therapist [PERSON_NAME] Dr [PERSON_NAME] [PERSON_NAME] Dr [PERSON_NAME] …" at bounding box center [115, 207] width 51 height 13
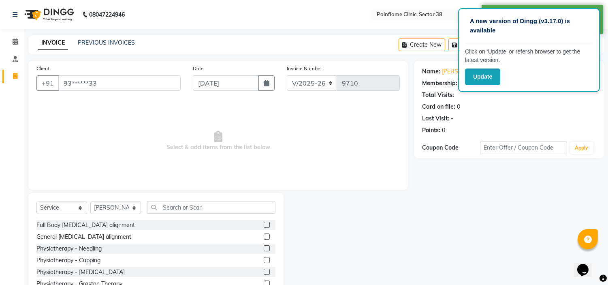
click at [264, 236] on label at bounding box center [267, 236] width 6 height 6
click at [264, 236] on input "checkbox" at bounding box center [266, 236] width 5 height 5
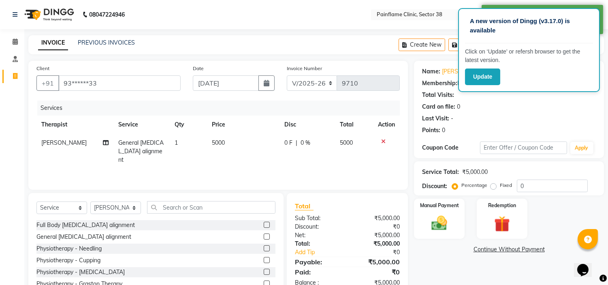
click at [220, 139] on span "5000" at bounding box center [218, 142] width 13 height 7
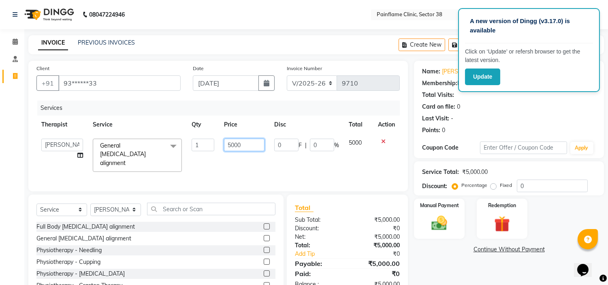
click at [233, 142] on input "5000" at bounding box center [244, 144] width 40 height 13
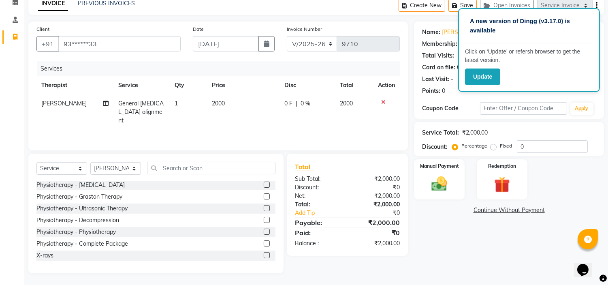
click at [264, 253] on label at bounding box center [267, 255] width 6 height 6
click at [264, 253] on input "checkbox" at bounding box center [266, 255] width 5 height 5
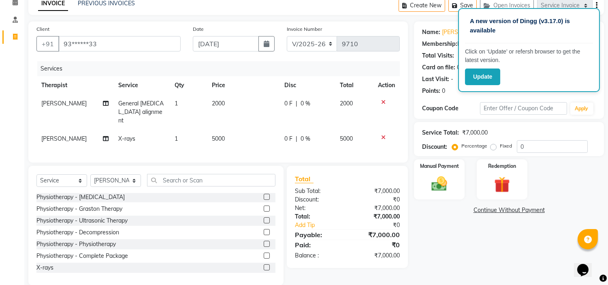
click at [215, 135] on span "5000" at bounding box center [218, 138] width 13 height 7
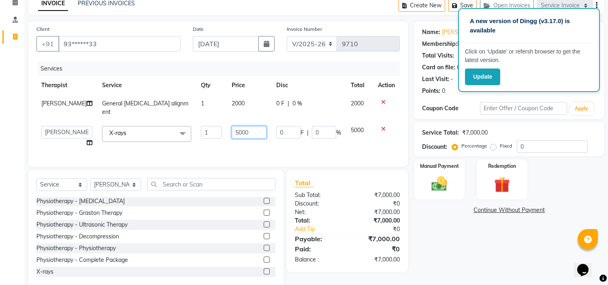
click at [232, 128] on input "5000" at bounding box center [249, 132] width 35 height 13
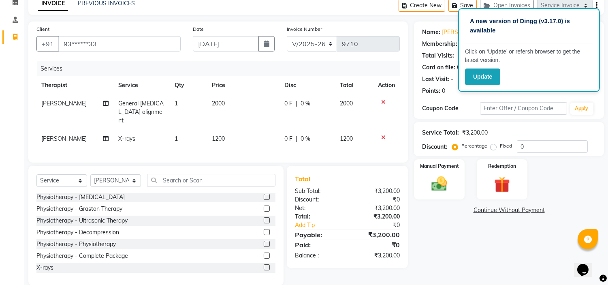
click at [500, 146] on label "Fixed" at bounding box center [506, 145] width 12 height 7
click at [494, 146] on input "Fixed" at bounding box center [495, 146] width 6 height 6
click at [454, 175] on div "Manual Payment" at bounding box center [439, 178] width 53 height 41
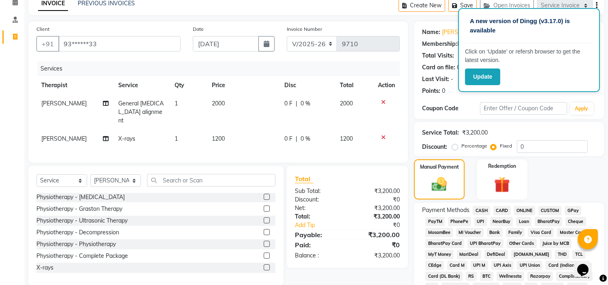
click at [480, 220] on span "UPI" at bounding box center [480, 221] width 13 height 9
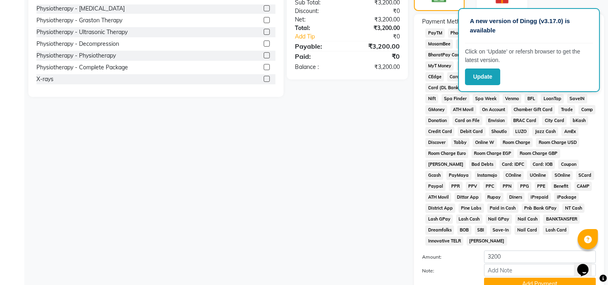
scroll to position [266, 0]
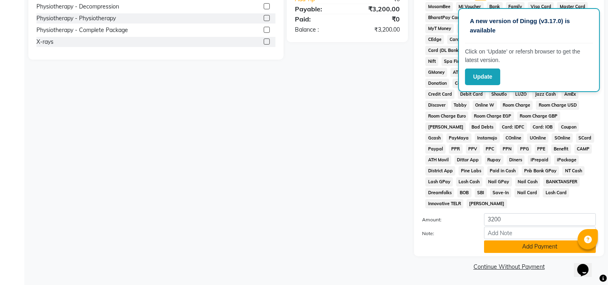
click at [494, 249] on button "Add Payment" at bounding box center [540, 246] width 112 height 13
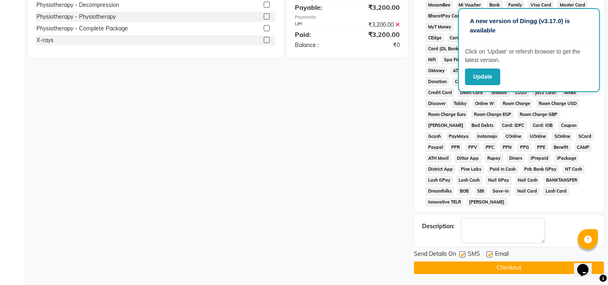
click at [489, 256] on label at bounding box center [489, 254] width 6 height 6
click at [489, 256] on input "checkbox" at bounding box center [488, 254] width 5 height 5
click at [461, 257] on label at bounding box center [462, 254] width 6 height 6
click at [461, 257] on input "checkbox" at bounding box center [461, 254] width 5 height 5
click at [460, 271] on button "Checkout" at bounding box center [509, 267] width 190 height 13
